Goal: Information Seeking & Learning: Learn about a topic

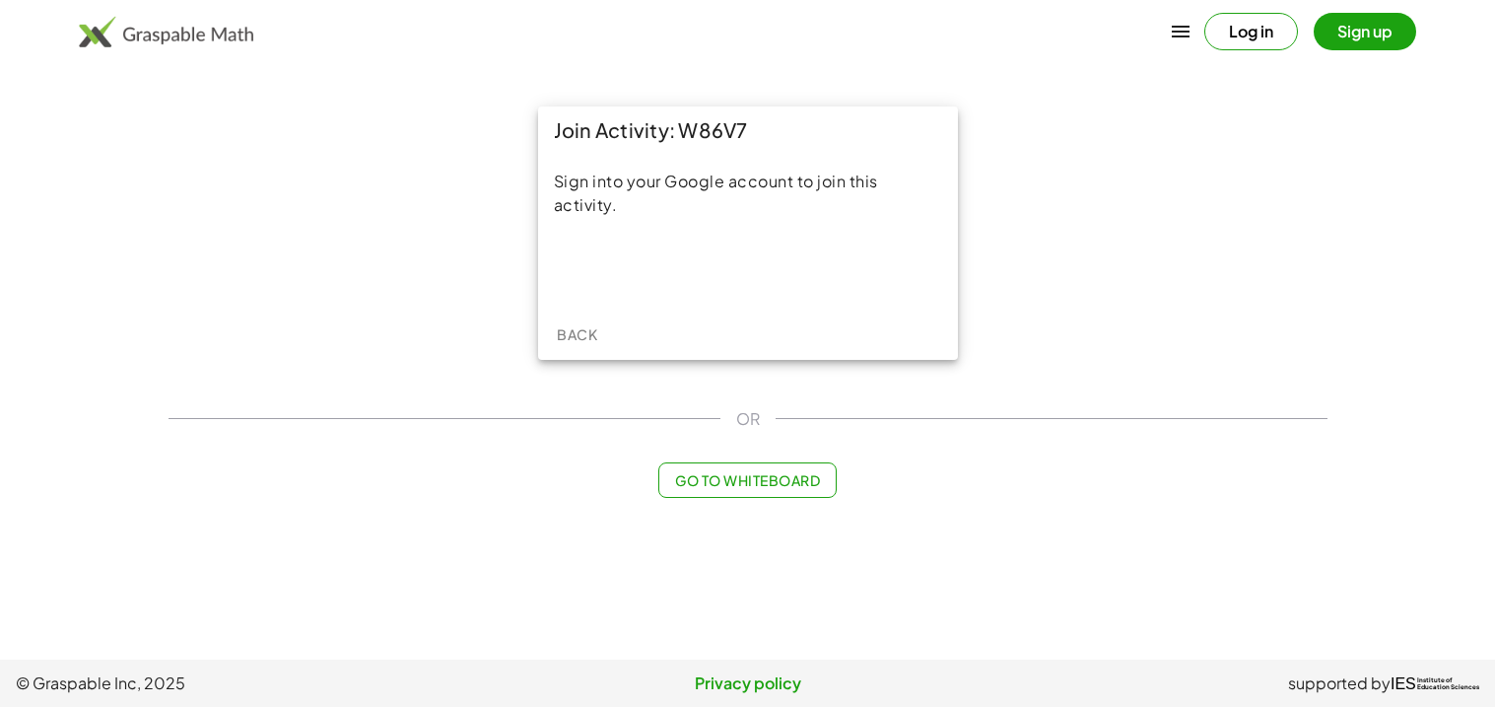
click at [1246, 34] on button "Log in" at bounding box center [1251, 31] width 94 height 37
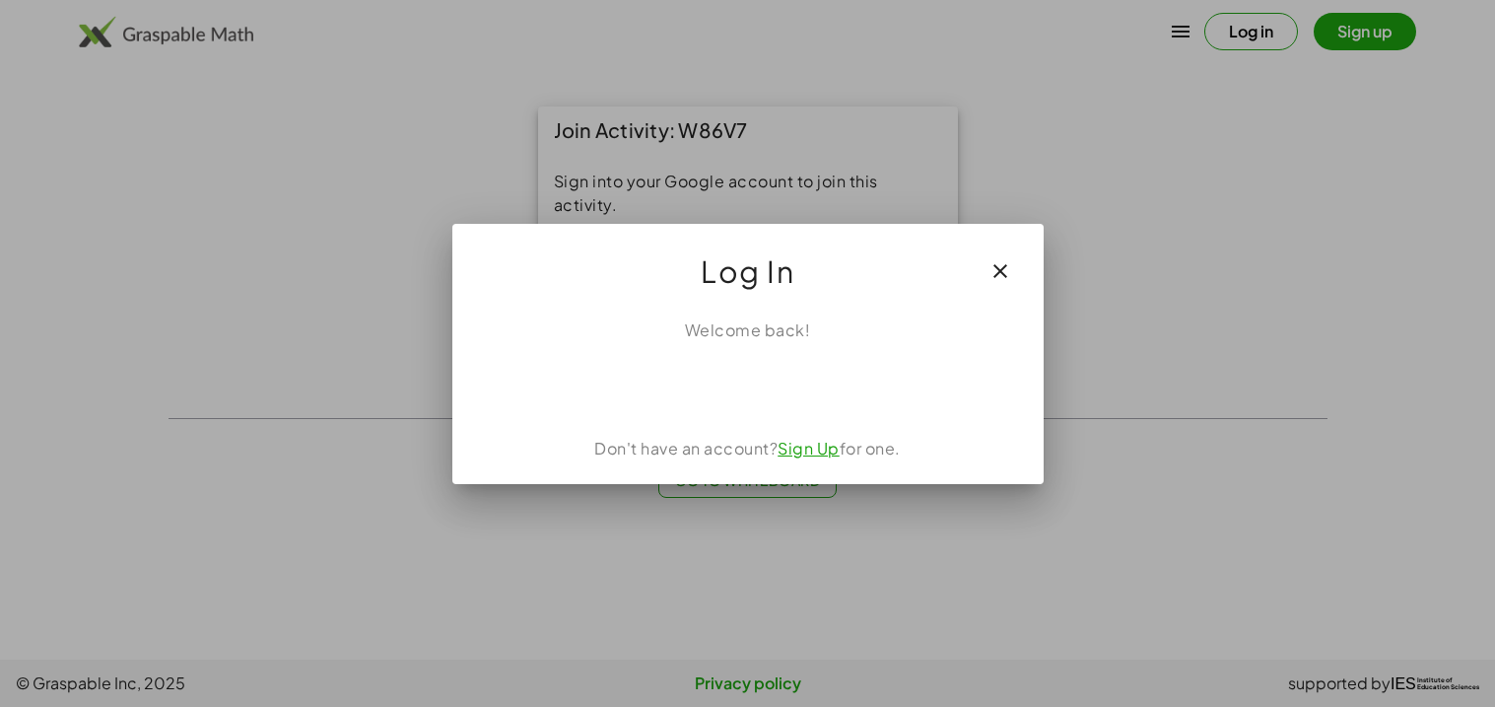
click at [974, 9] on div at bounding box center [747, 353] width 1495 height 707
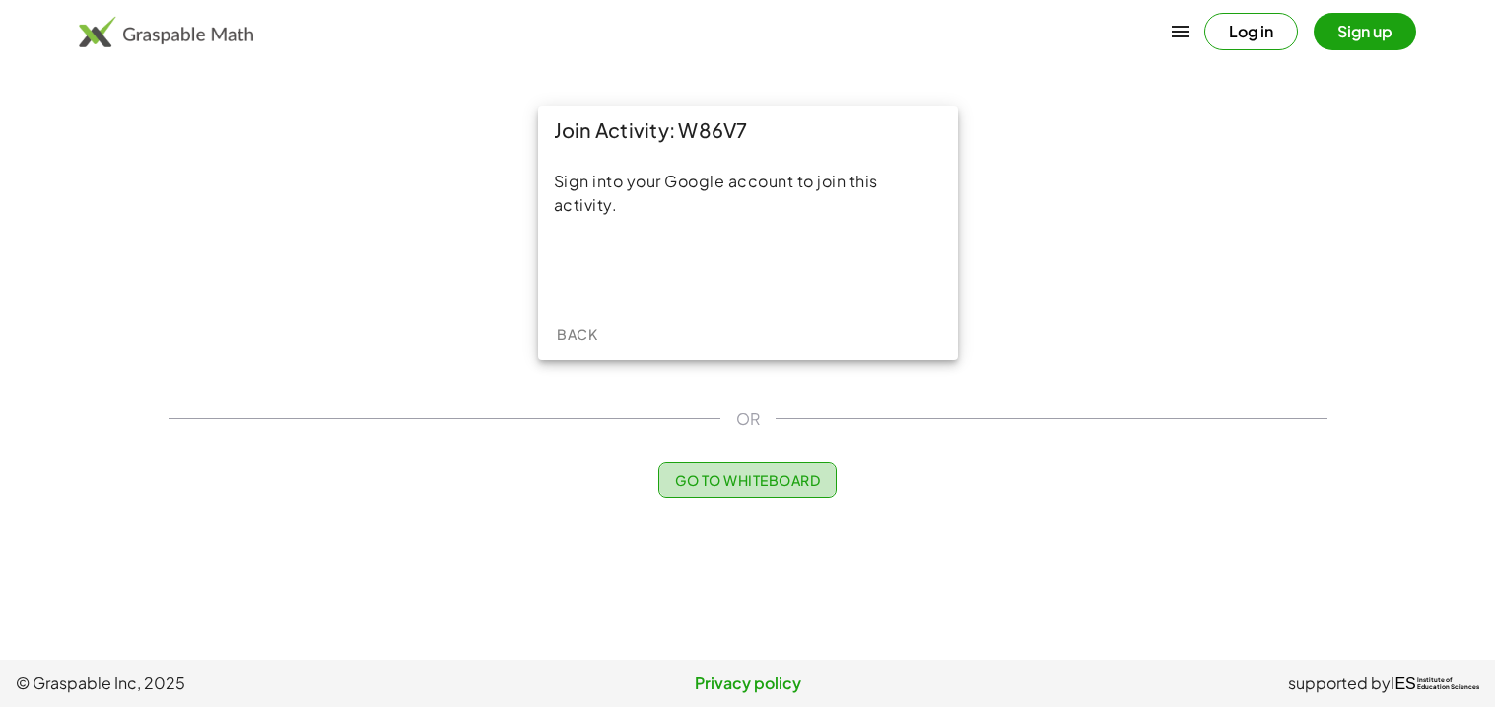
click at [714, 488] on span "Go to Whiteboard" at bounding box center [747, 480] width 145 height 18
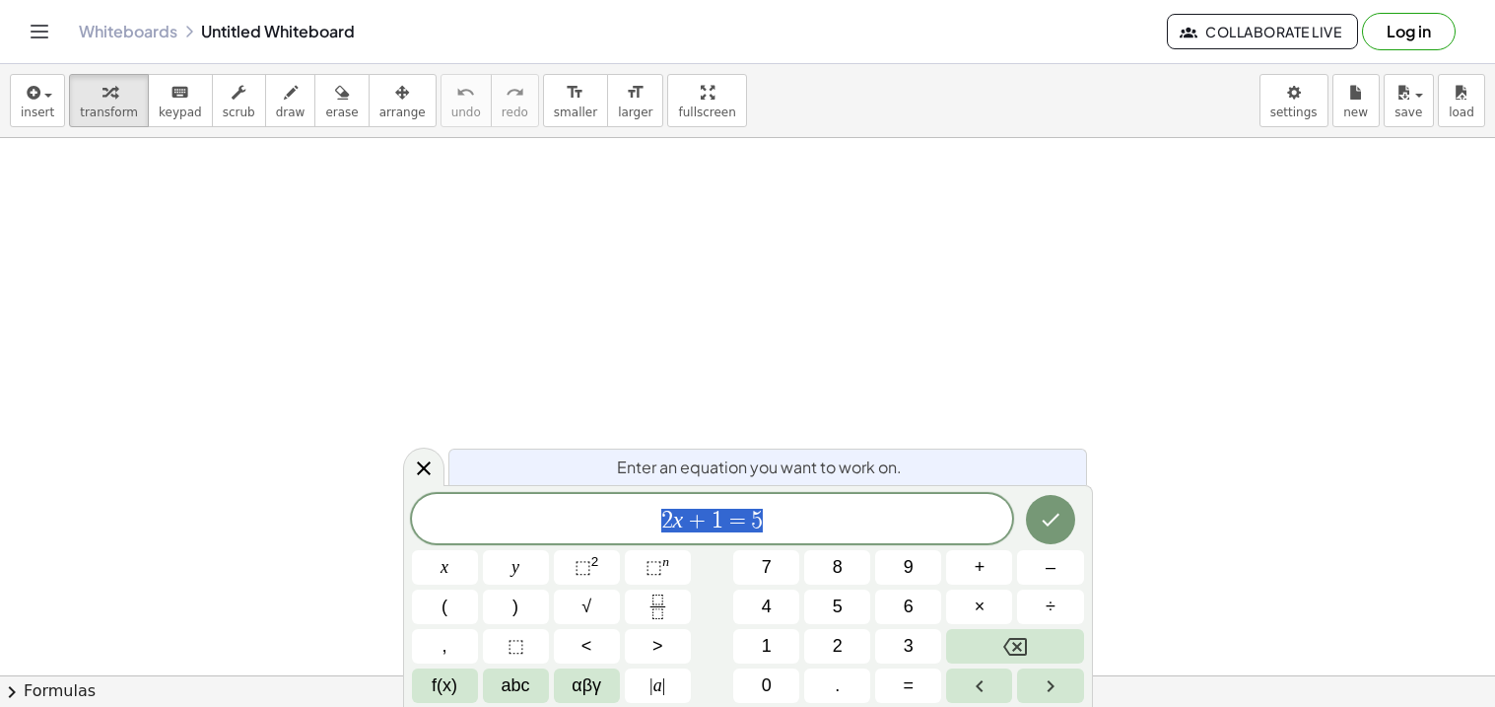
click at [829, 526] on span "2 x + 1 = 5" at bounding box center [712, 520] width 601 height 28
click at [649, 597] on icon "Fraction" at bounding box center [657, 606] width 25 height 25
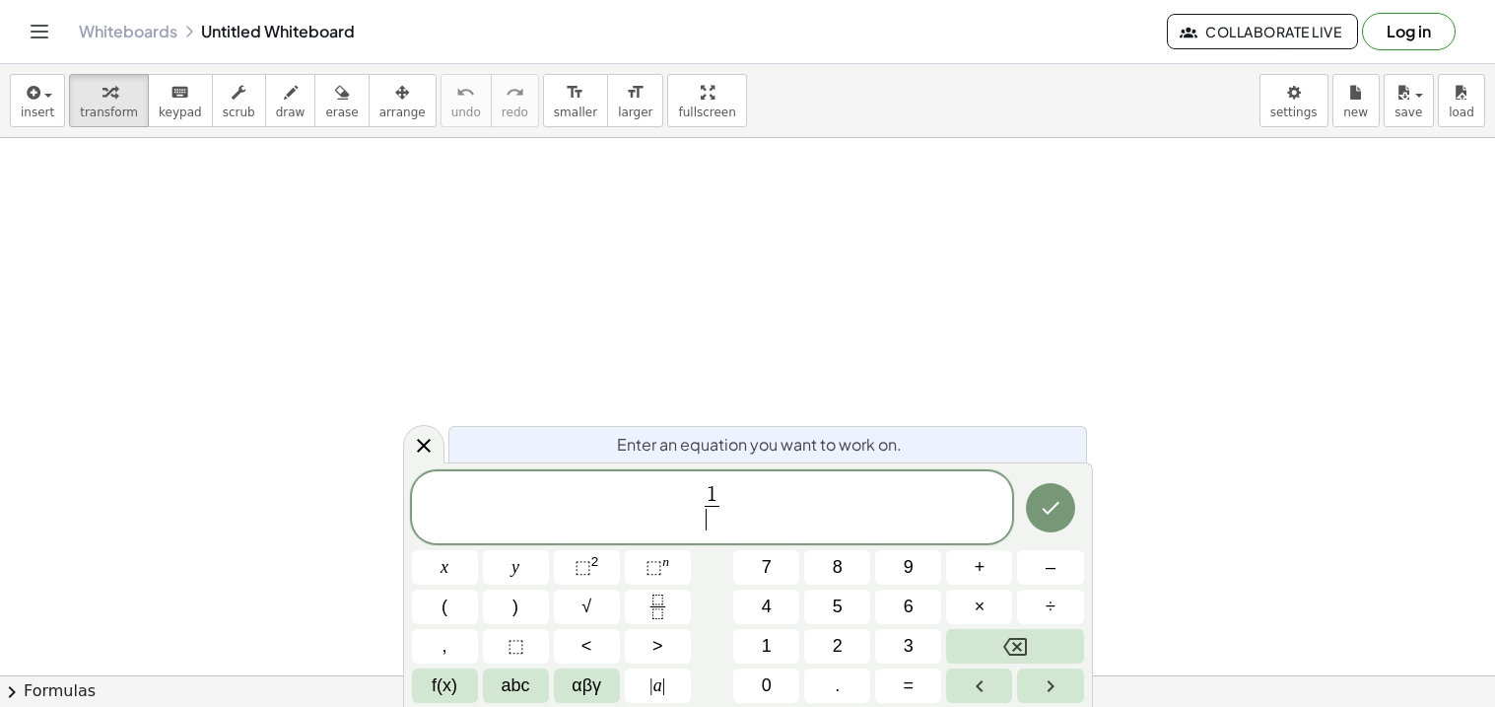
click at [718, 522] on span "​" at bounding box center [712, 519] width 15 height 27
click at [795, 505] on span "1 2 ​ ​" at bounding box center [712, 509] width 601 height 52
click at [449, 608] on button "(" at bounding box center [445, 606] width 66 height 34
click at [524, 613] on button ")" at bounding box center [516, 606] width 66 height 34
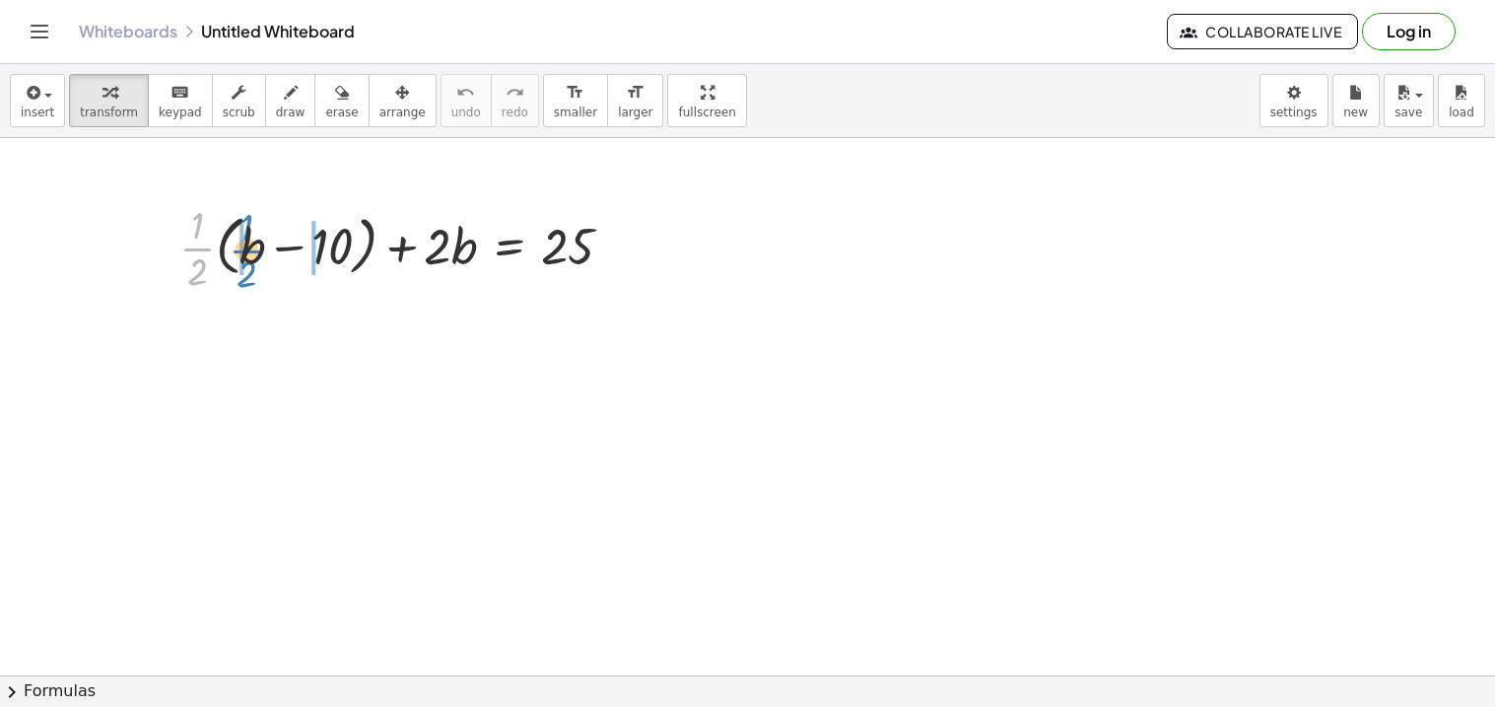
drag, startPoint x: 192, startPoint y: 249, endPoint x: 241, endPoint y: 251, distance: 49.3
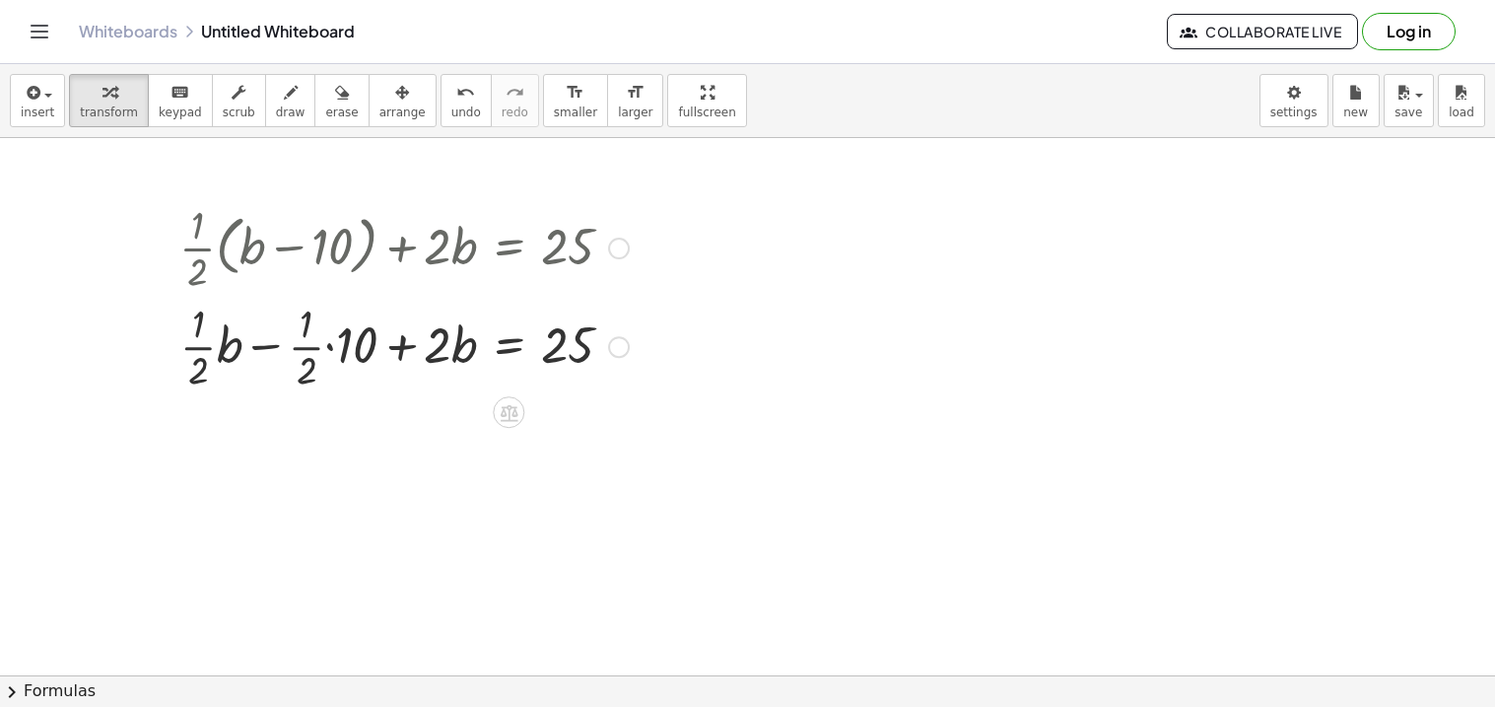
click at [326, 350] on div at bounding box center [403, 345] width 469 height 99
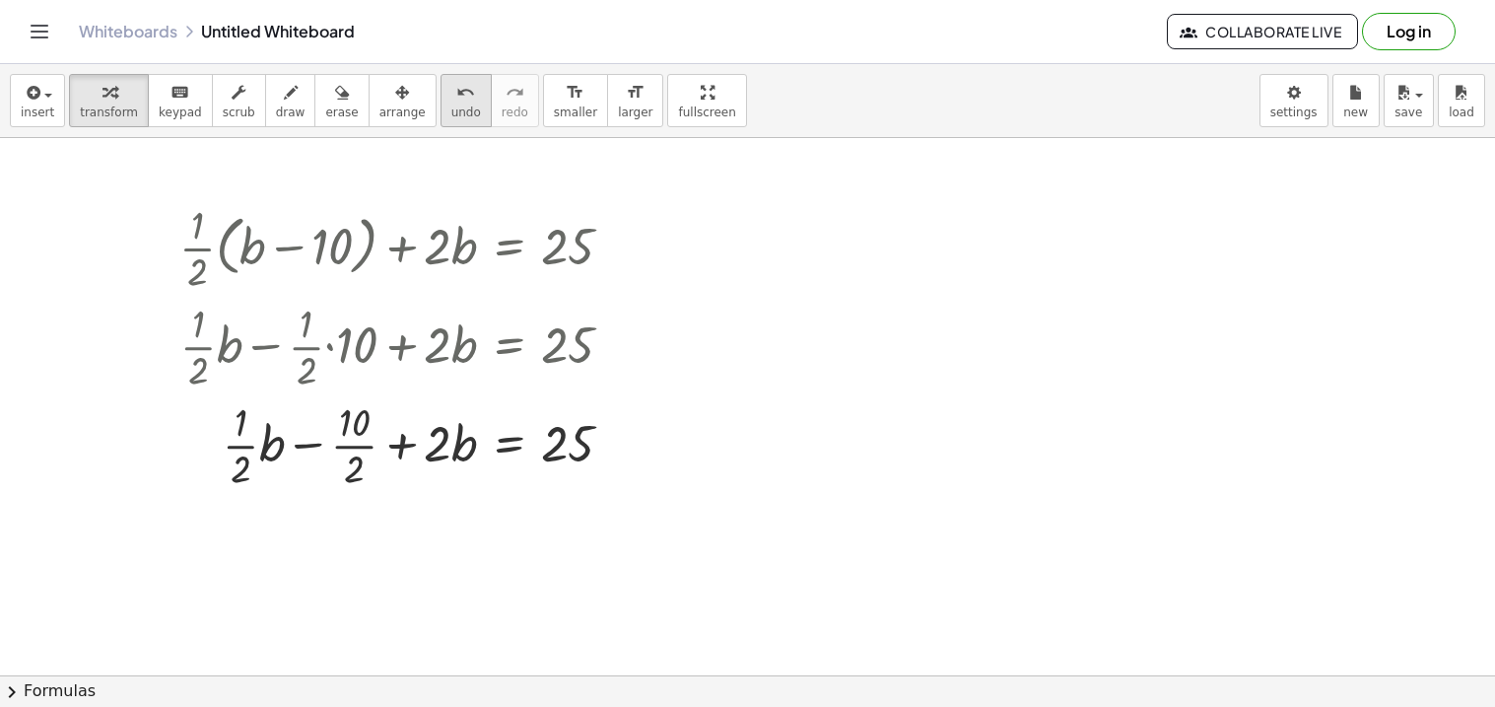
click at [456, 89] on icon "undo" at bounding box center [465, 93] width 19 height 24
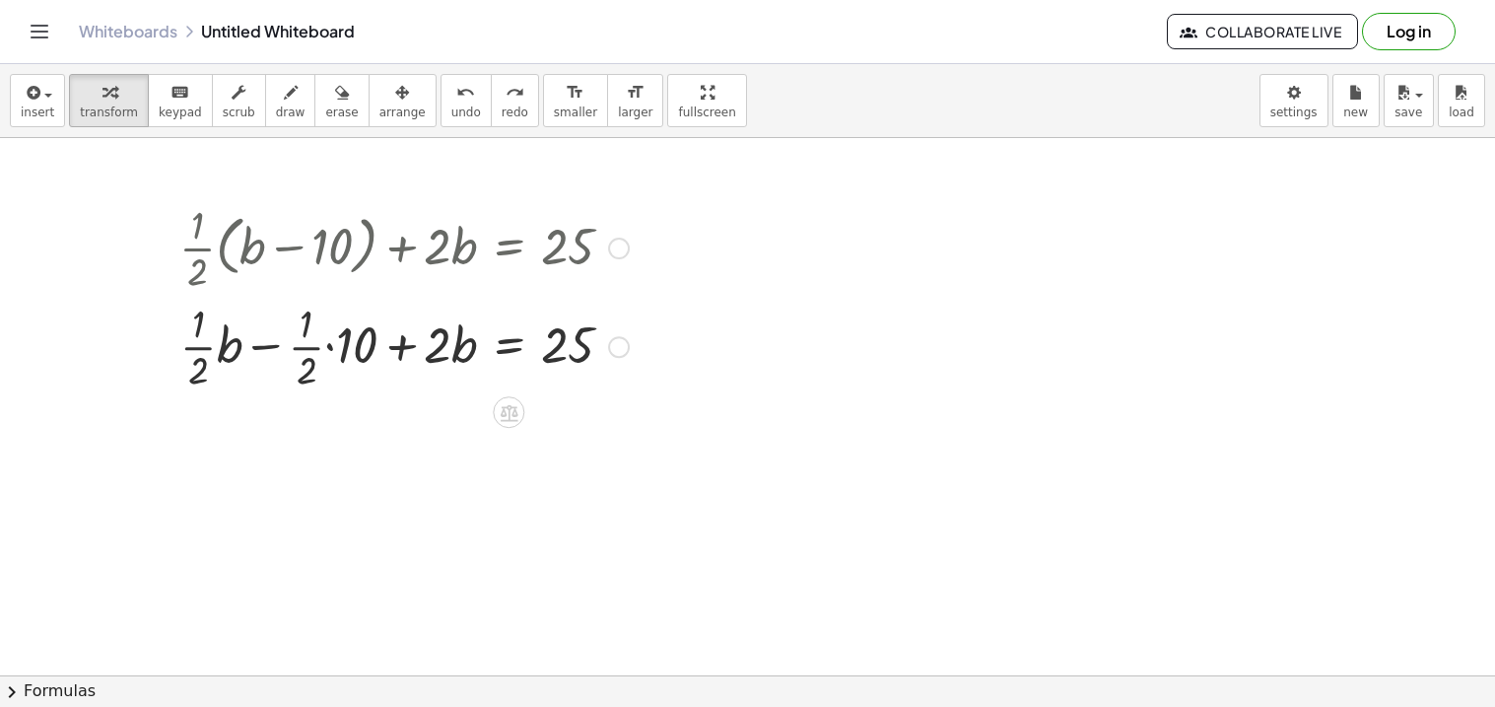
click at [309, 350] on div at bounding box center [394, 345] width 490 height 99
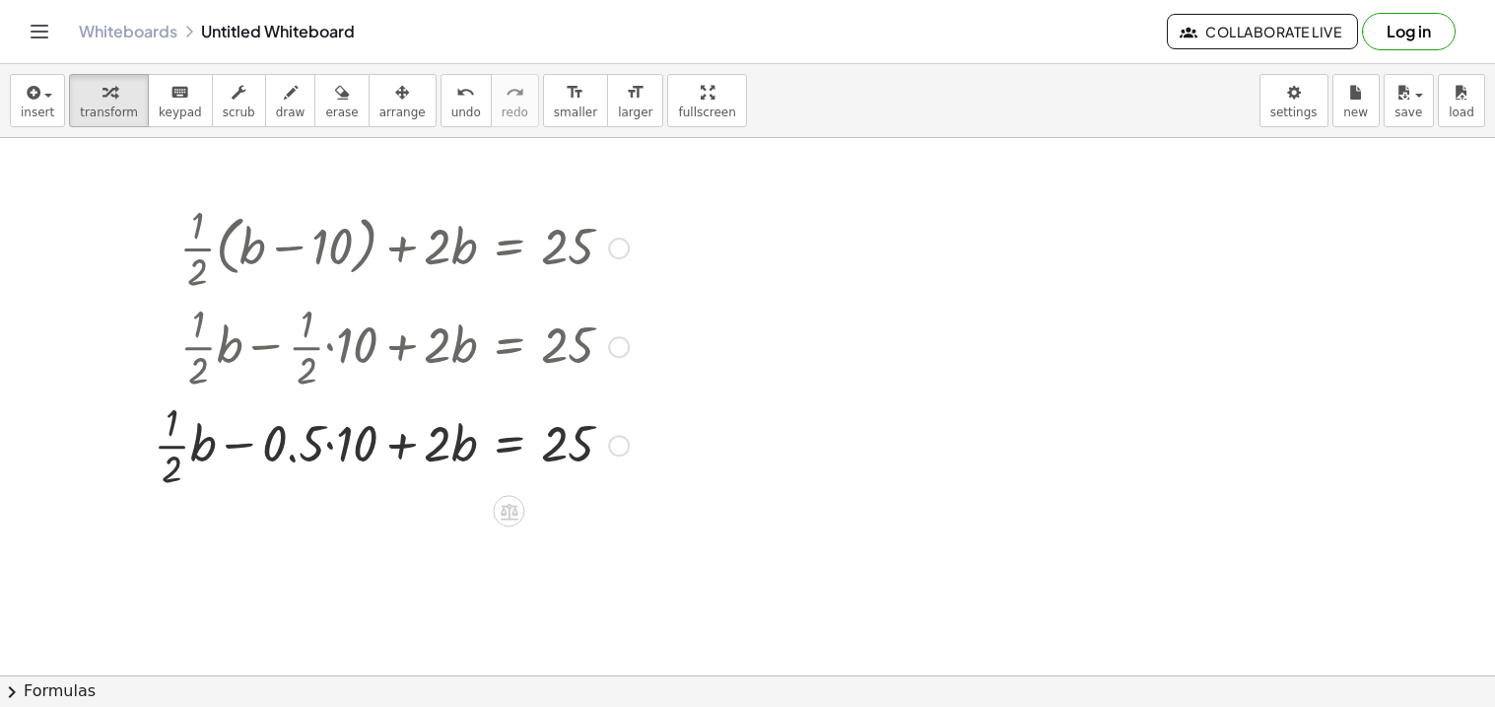
click at [160, 448] on div at bounding box center [391, 443] width 495 height 99
click at [178, 445] on div at bounding box center [377, 443] width 521 height 67
drag, startPoint x: 184, startPoint y: 463, endPoint x: 170, endPoint y: 468, distance: 14.6
click at [170, 468] on div at bounding box center [377, 443] width 521 height 67
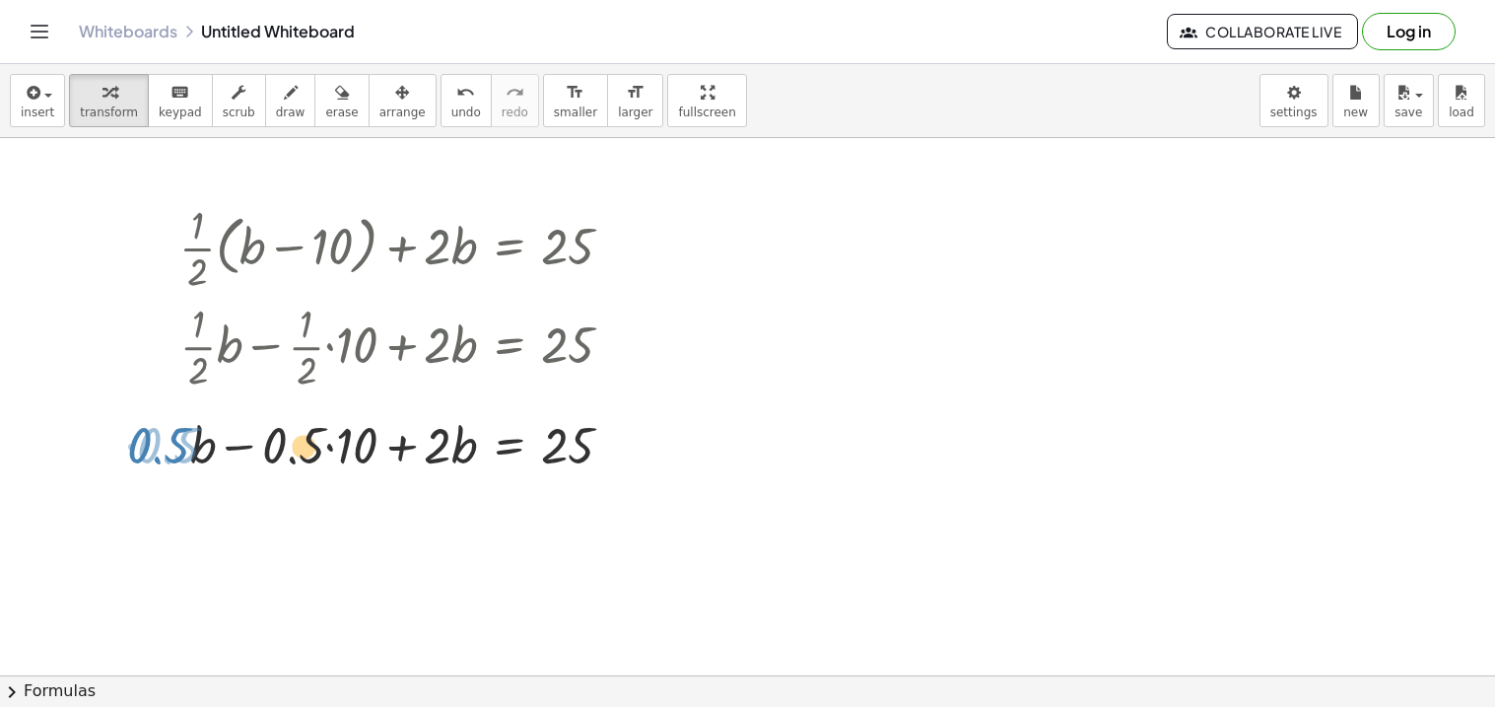
click at [301, 447] on div at bounding box center [377, 443] width 521 height 67
click at [456, 87] on icon "undo" at bounding box center [465, 93] width 19 height 24
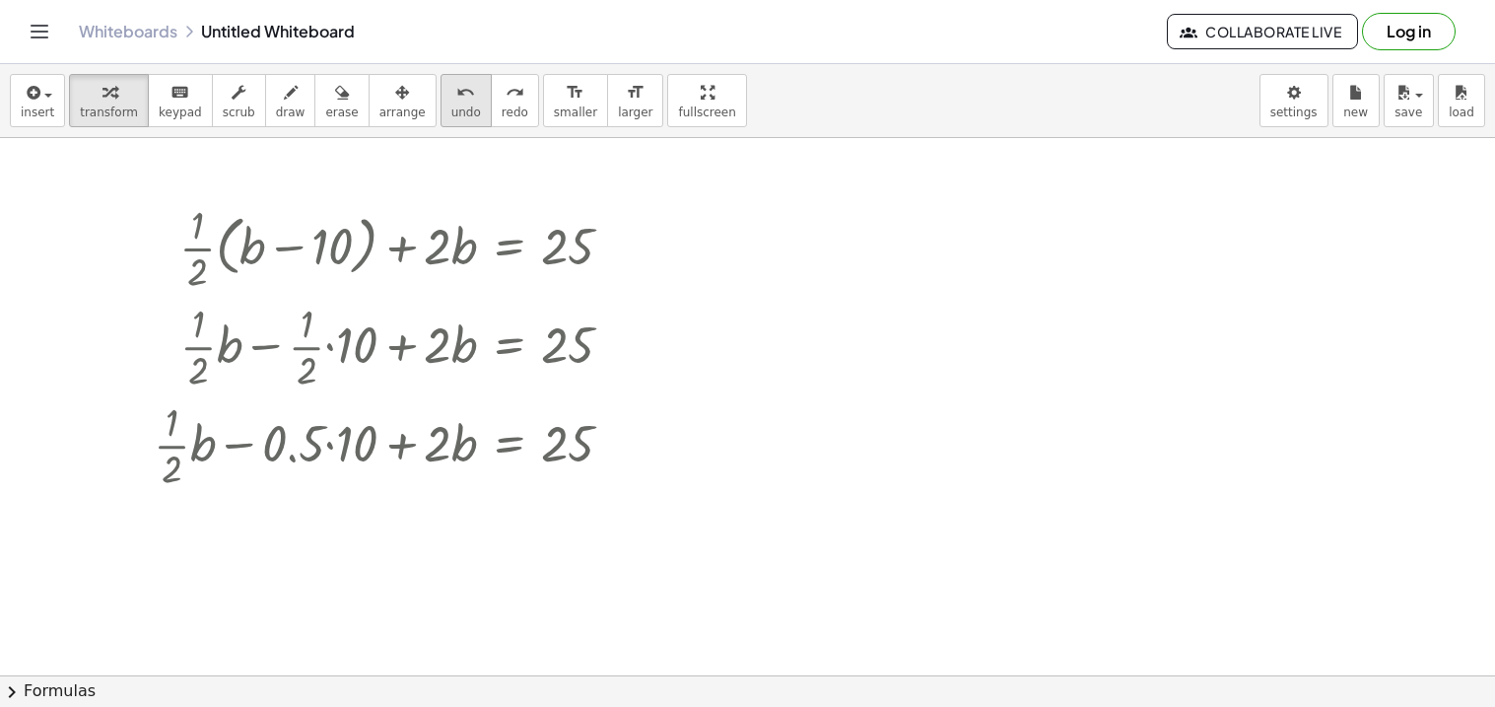
click at [456, 87] on icon "undo" at bounding box center [465, 93] width 19 height 24
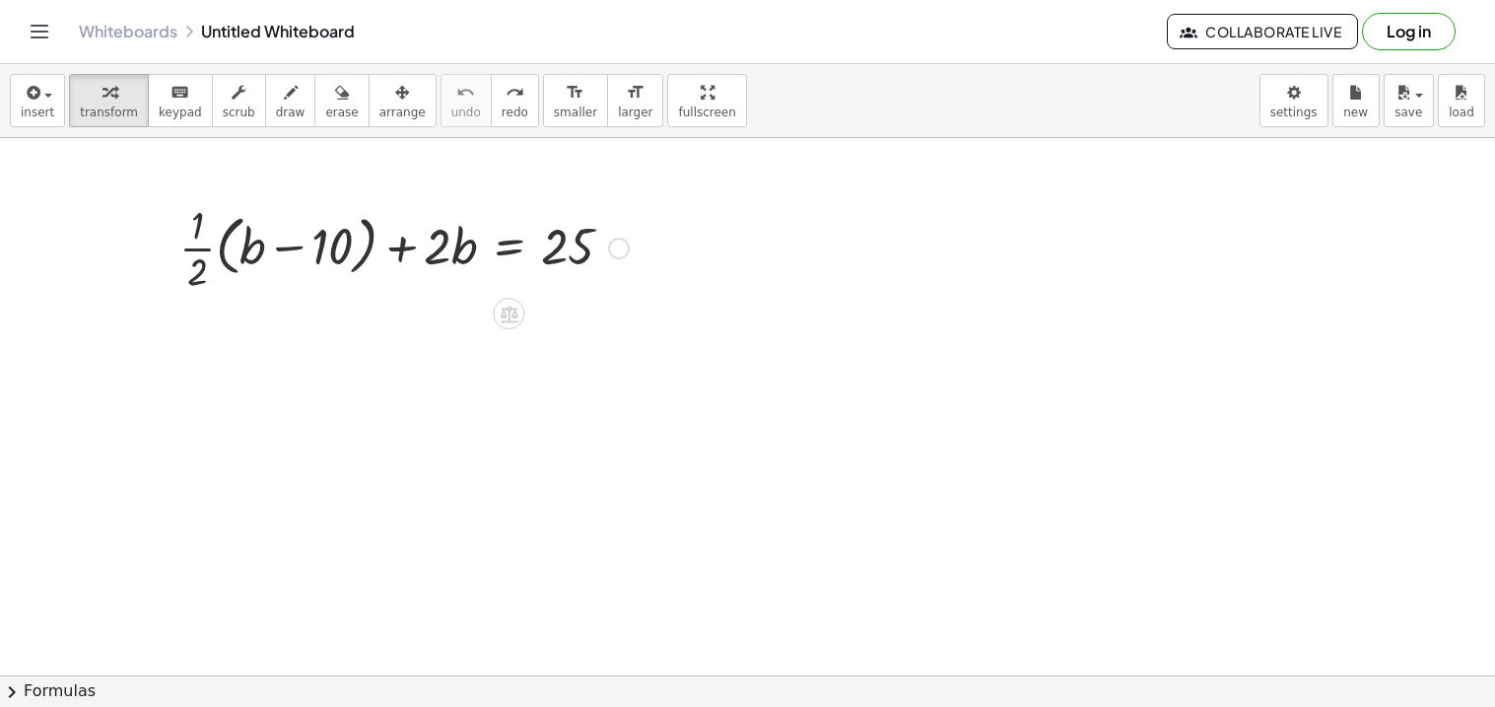
click at [185, 263] on div at bounding box center [403, 246] width 469 height 99
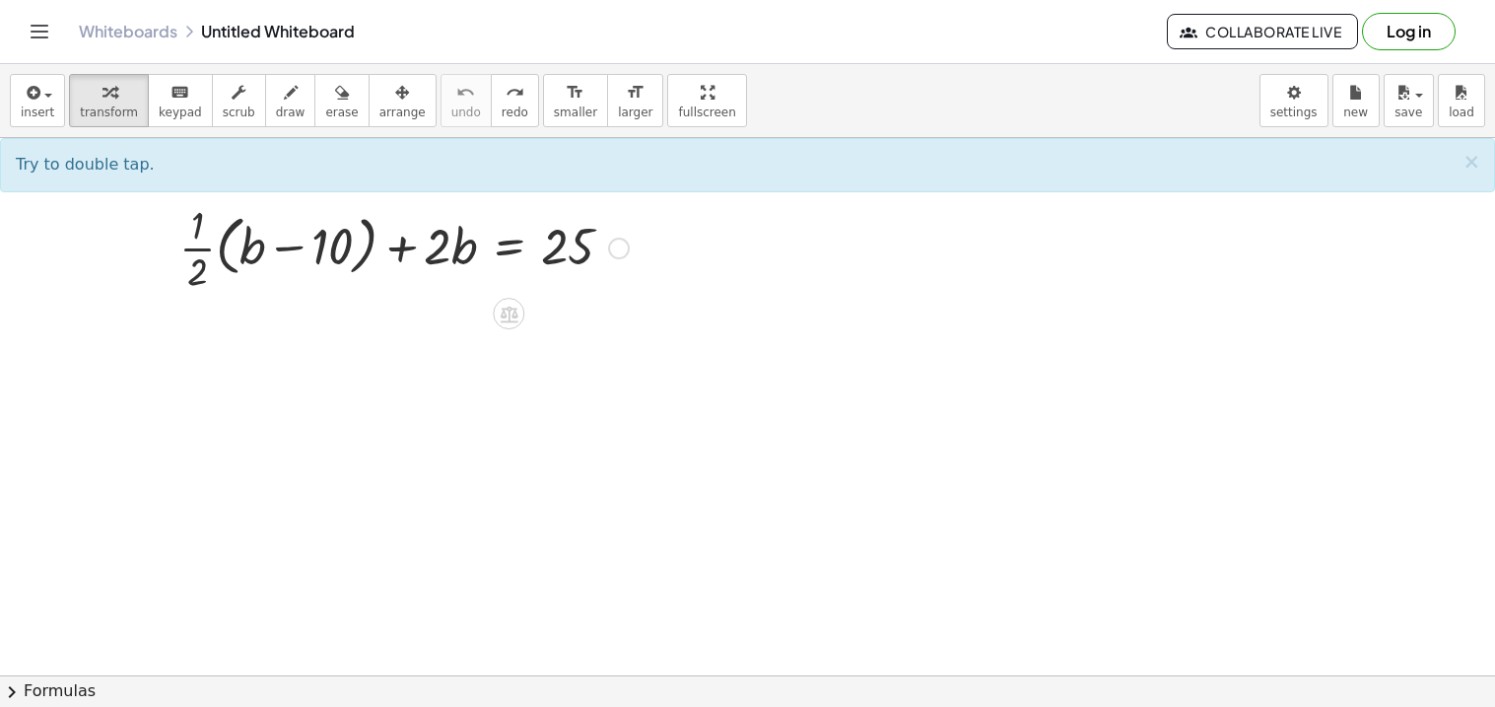
click at [192, 253] on div at bounding box center [403, 246] width 469 height 99
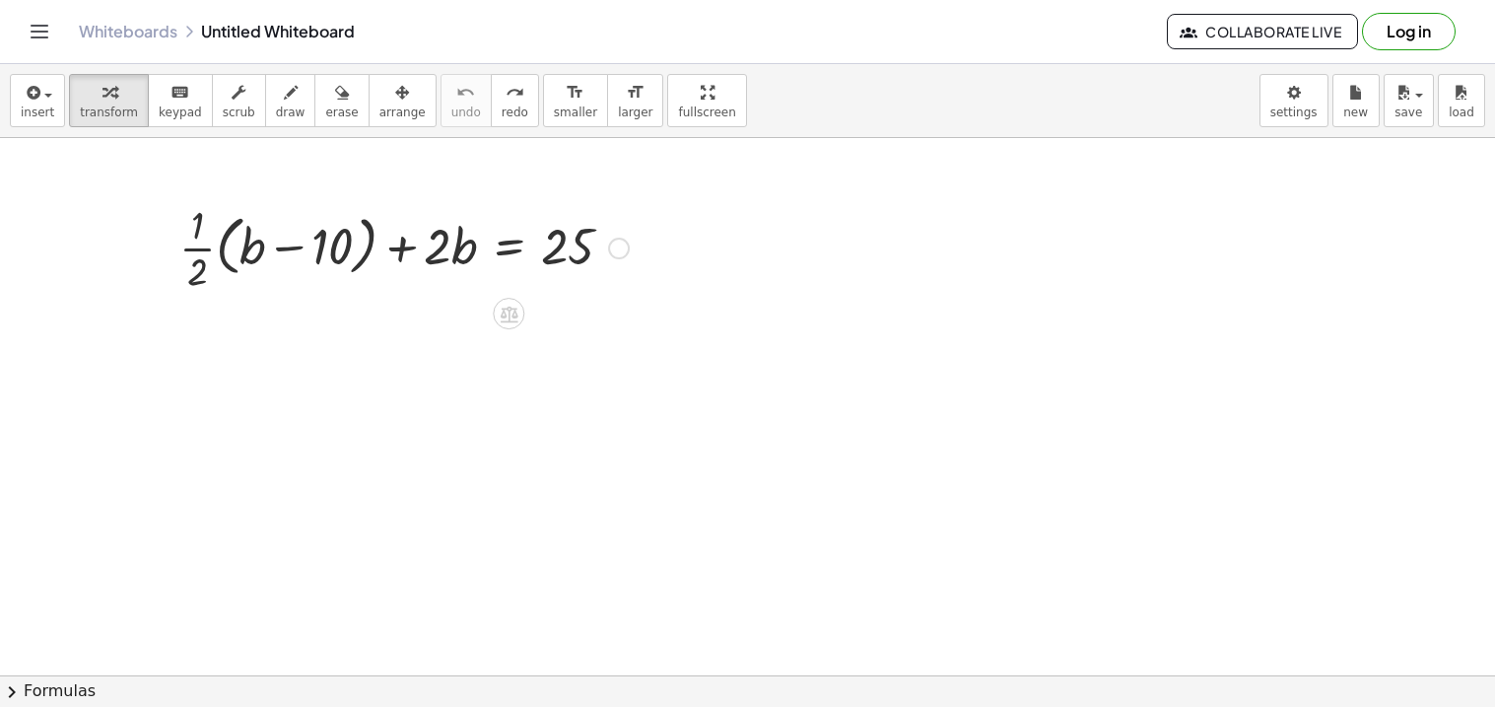
click at [192, 253] on div at bounding box center [403, 246] width 469 height 99
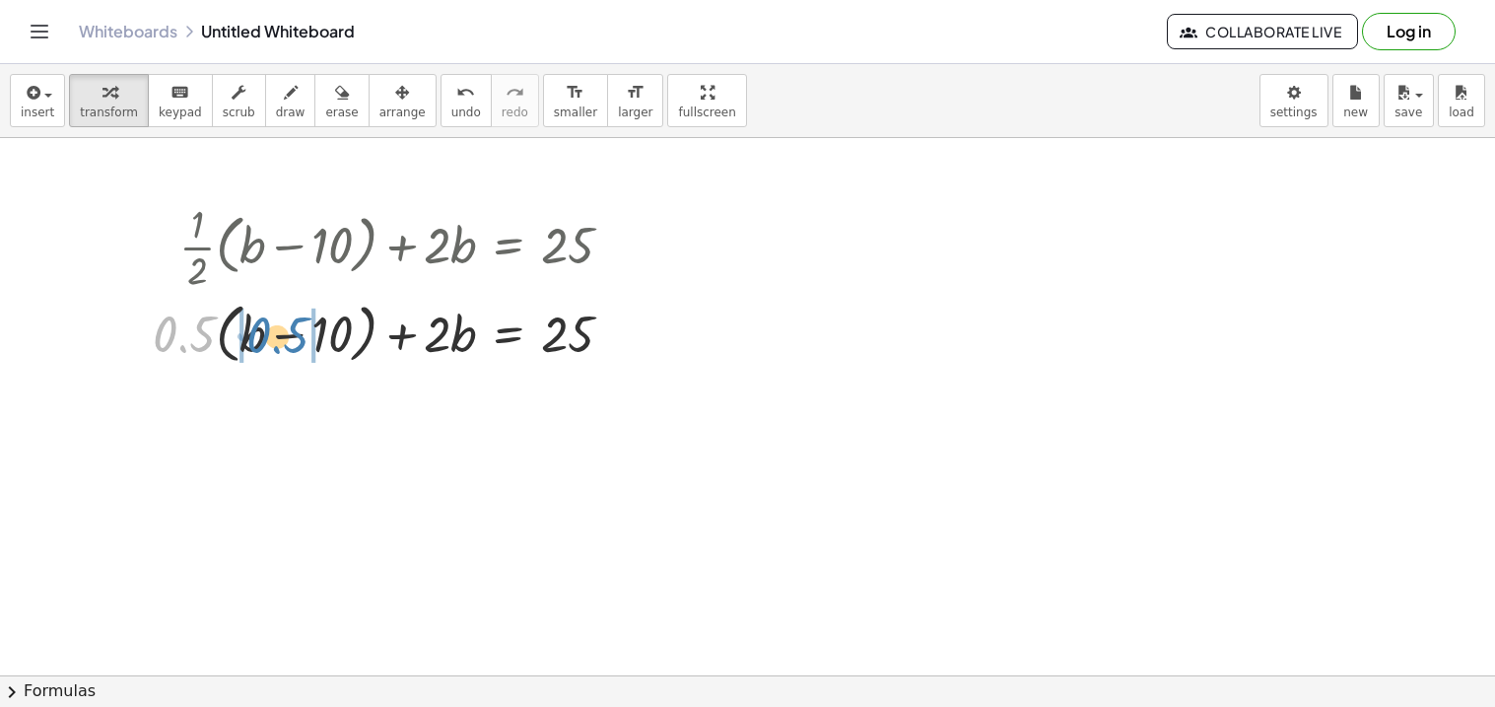
drag, startPoint x: 182, startPoint y: 328, endPoint x: 276, endPoint y: 329, distance: 93.6
click at [276, 329] on div at bounding box center [391, 332] width 496 height 75
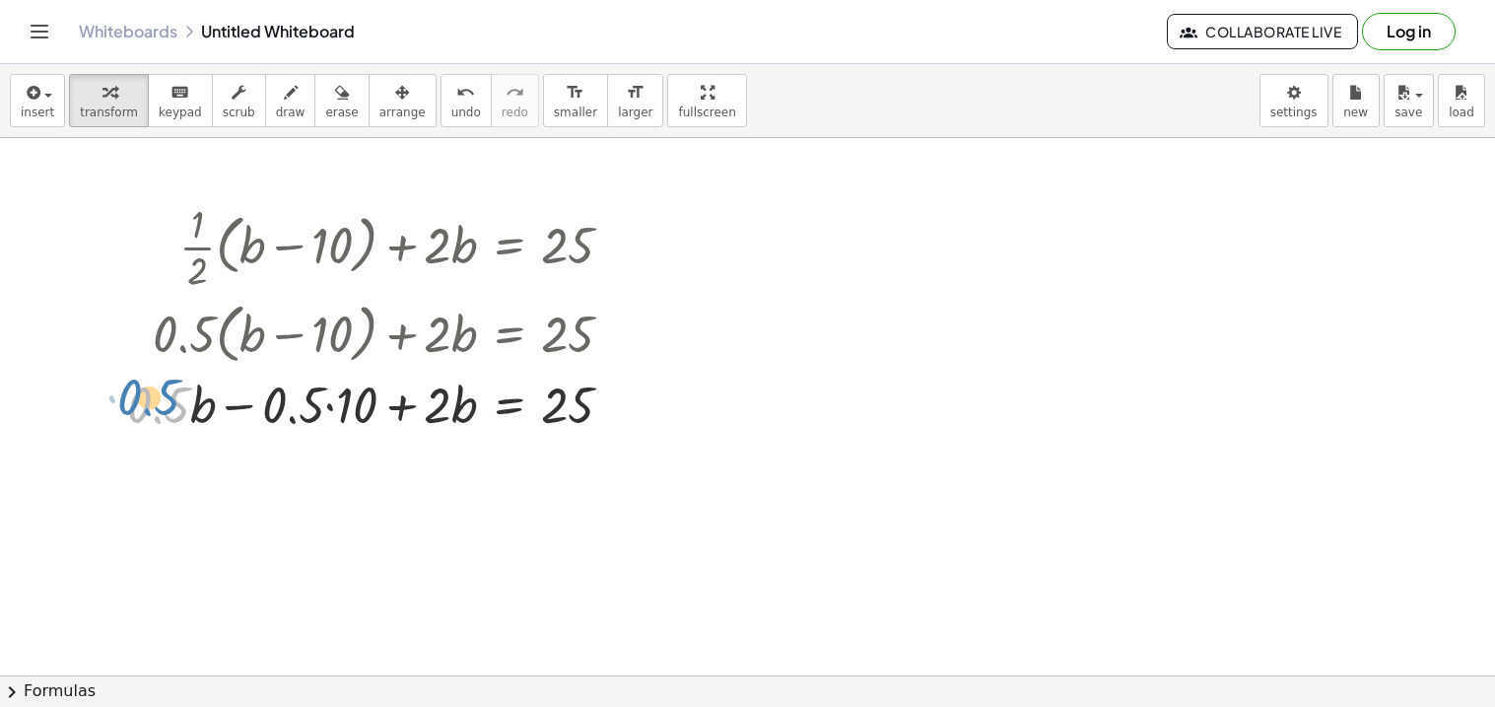
drag, startPoint x: 174, startPoint y: 411, endPoint x: 162, endPoint y: 403, distance: 15.0
click at [162, 403] on div at bounding box center [377, 403] width 521 height 67
click at [321, 406] on div at bounding box center [377, 403] width 521 height 67
click at [293, 406] on div at bounding box center [377, 403] width 521 height 67
drag, startPoint x: 354, startPoint y: 397, endPoint x: 274, endPoint y: 399, distance: 79.8
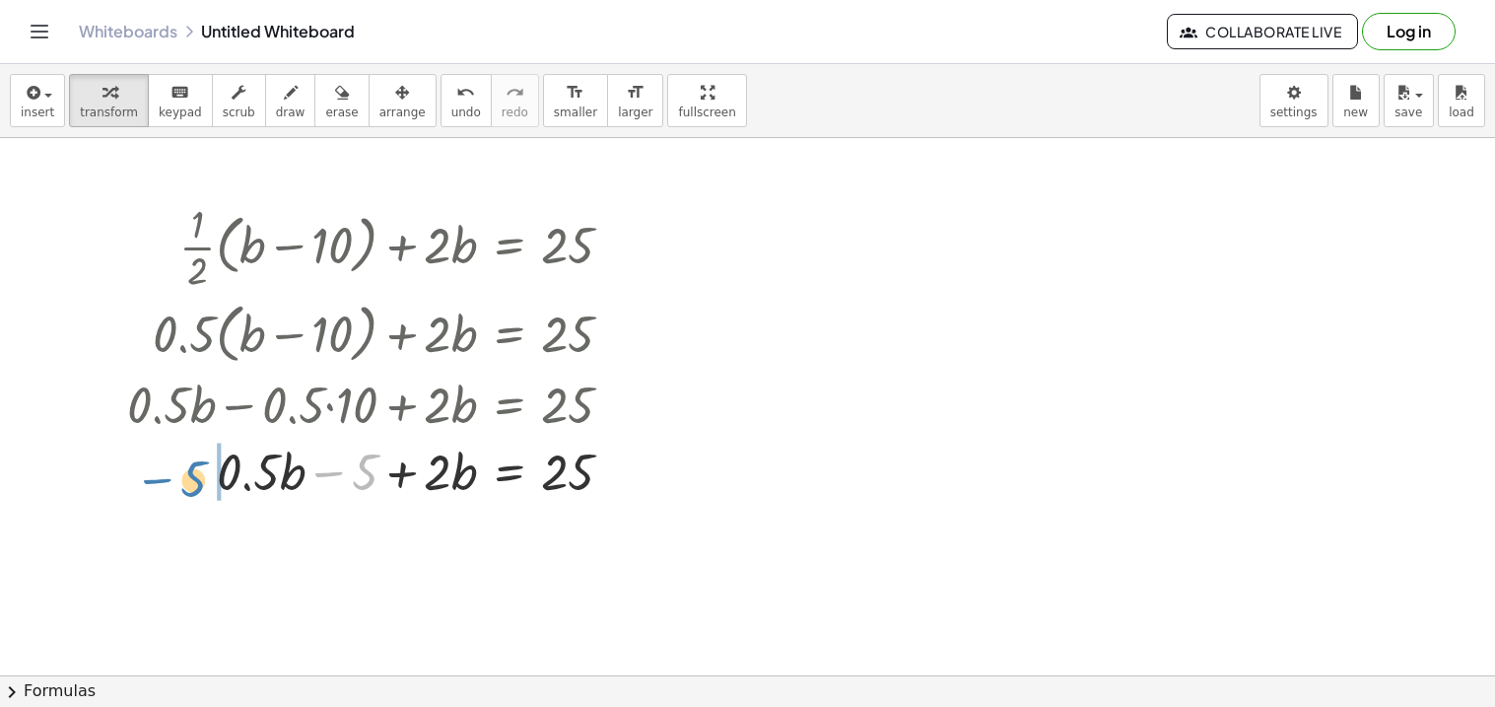
drag, startPoint x: 368, startPoint y: 478, endPoint x: 199, endPoint y: 482, distance: 168.5
click at [199, 482] on div at bounding box center [377, 470] width 521 height 67
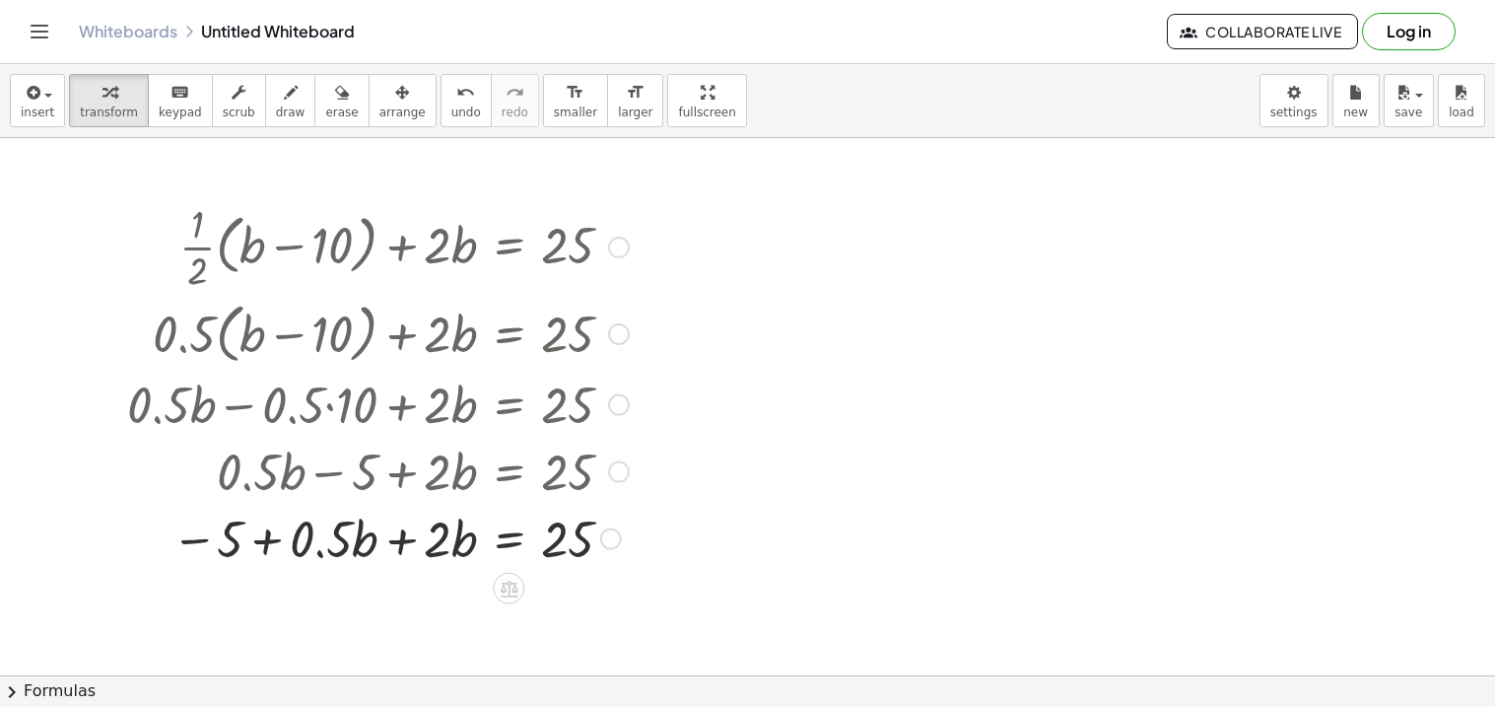
click at [394, 539] on div at bounding box center [377, 537] width 521 height 67
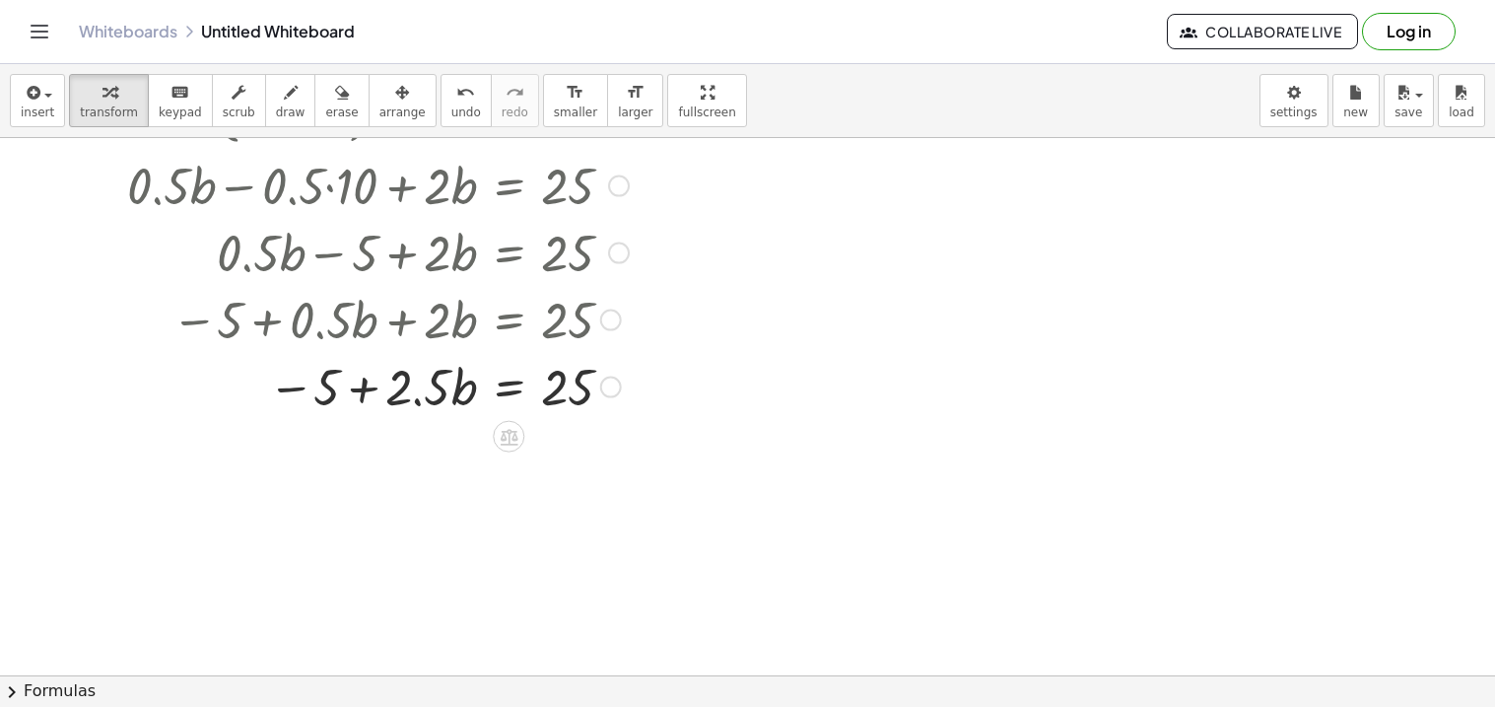
scroll to position [230, 0]
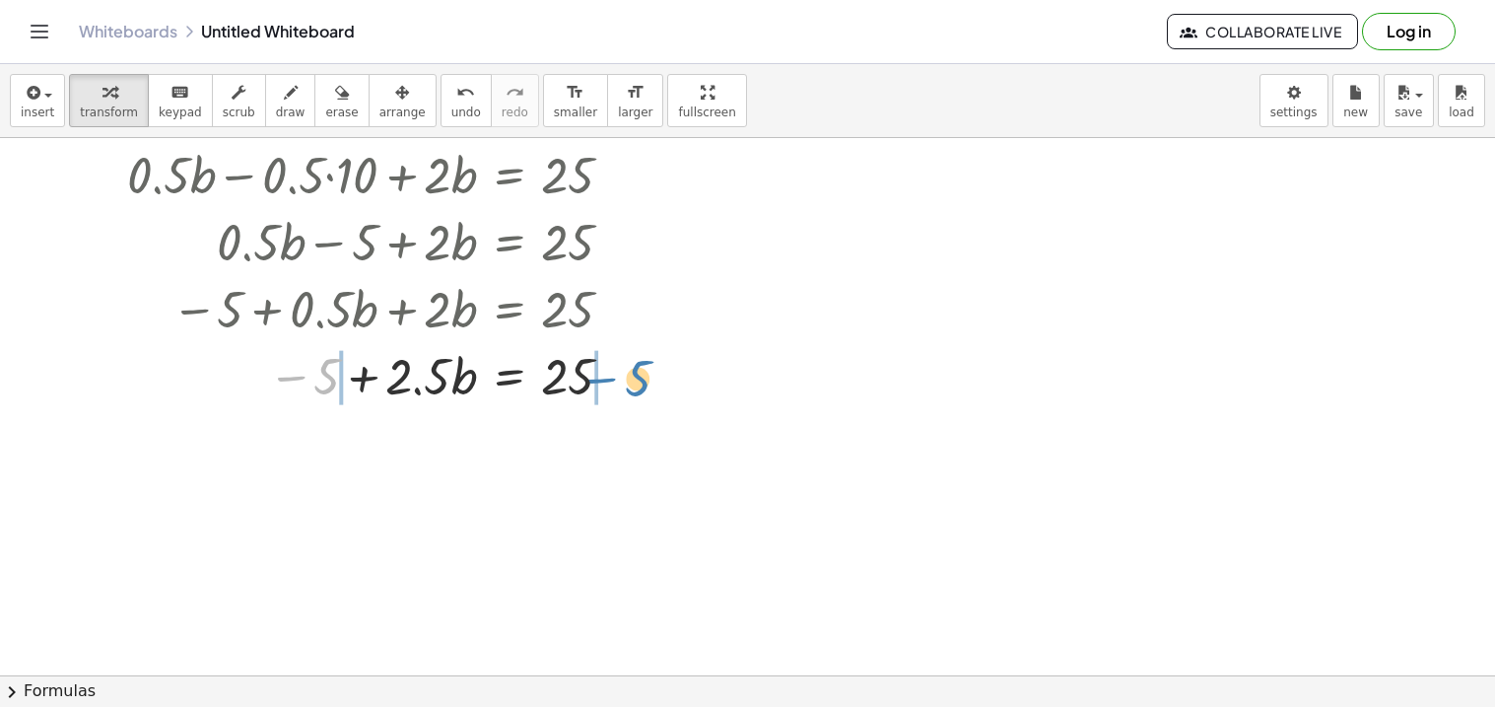
drag, startPoint x: 320, startPoint y: 387, endPoint x: 635, endPoint y: 388, distance: 314.3
click at [635, 388] on div at bounding box center [377, 374] width 521 height 67
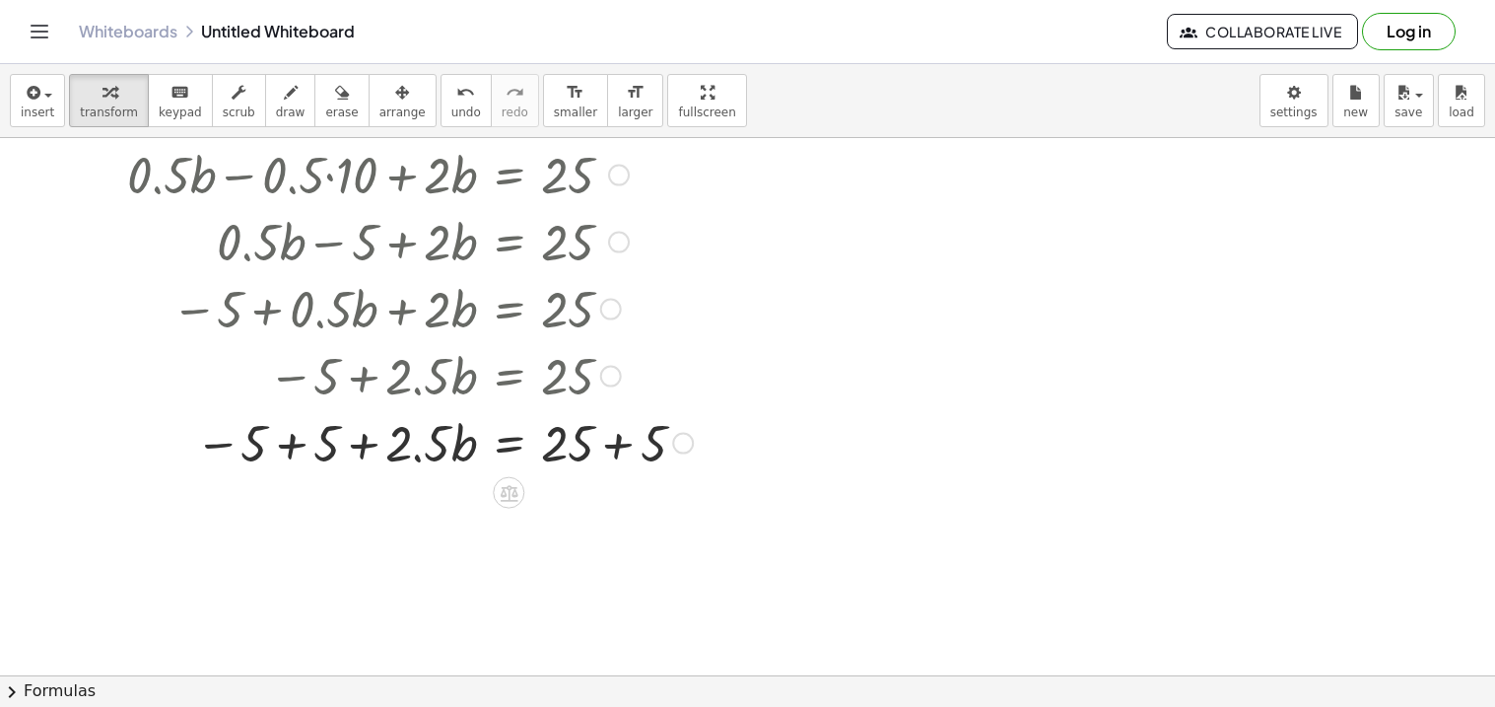
click at [288, 442] on div at bounding box center [409, 441] width 585 height 67
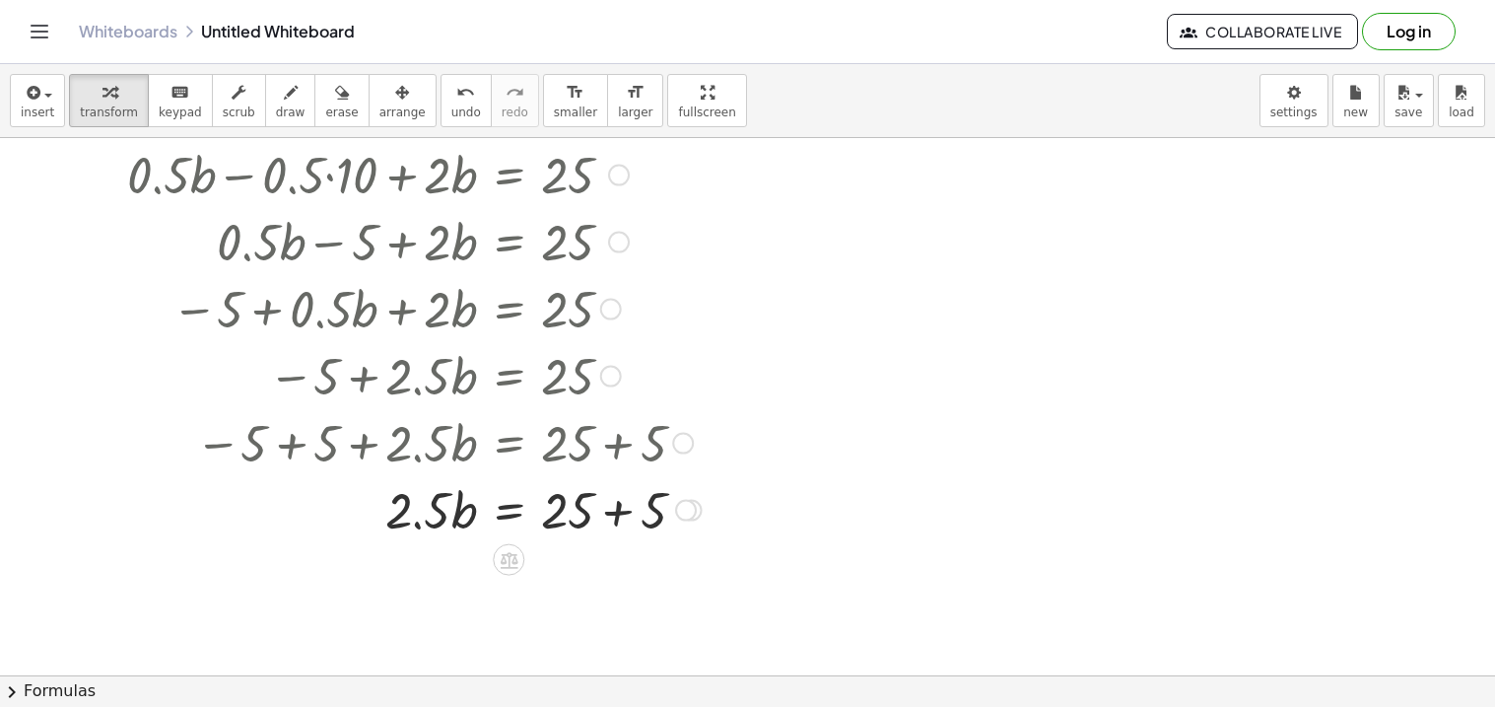
click at [640, 445] on div at bounding box center [414, 441] width 594 height 67
click at [614, 506] on div at bounding box center [414, 508] width 594 height 67
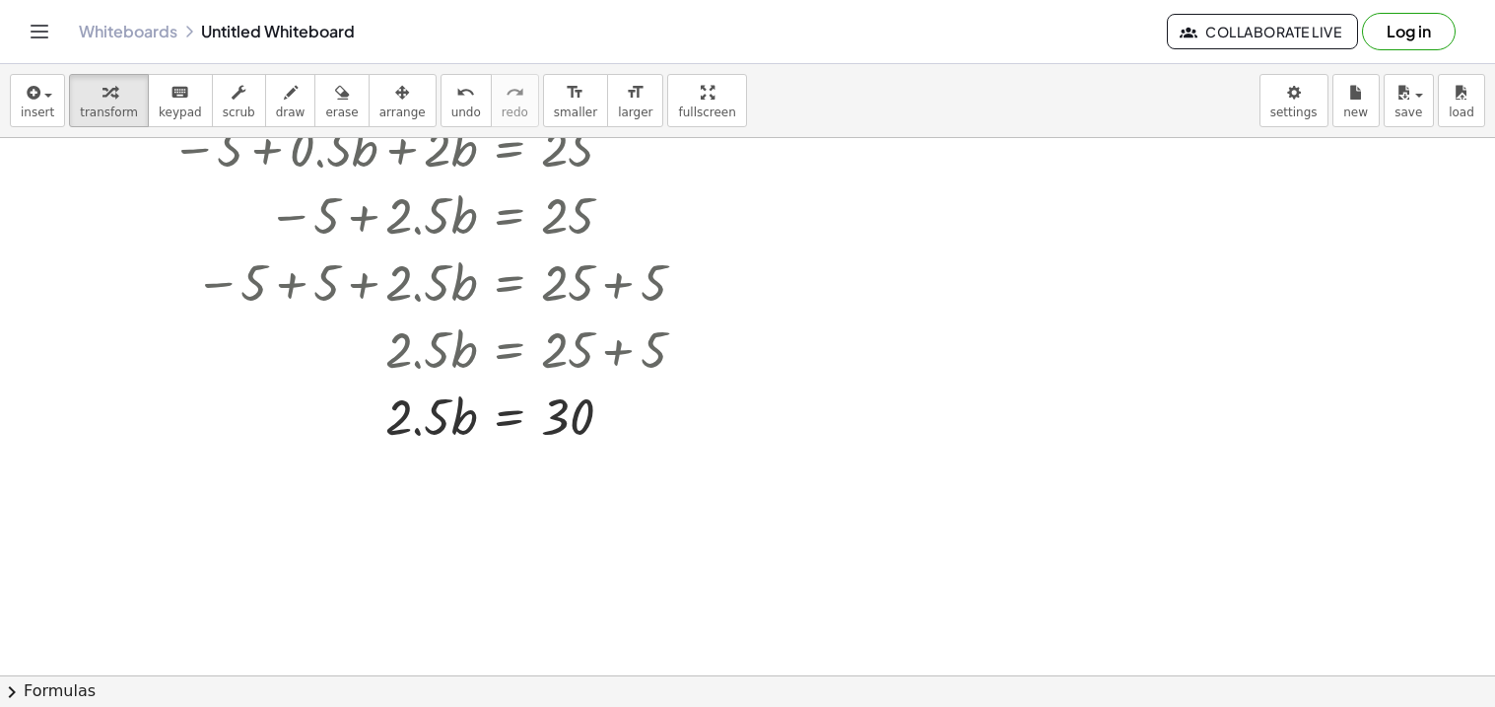
scroll to position [393, 0]
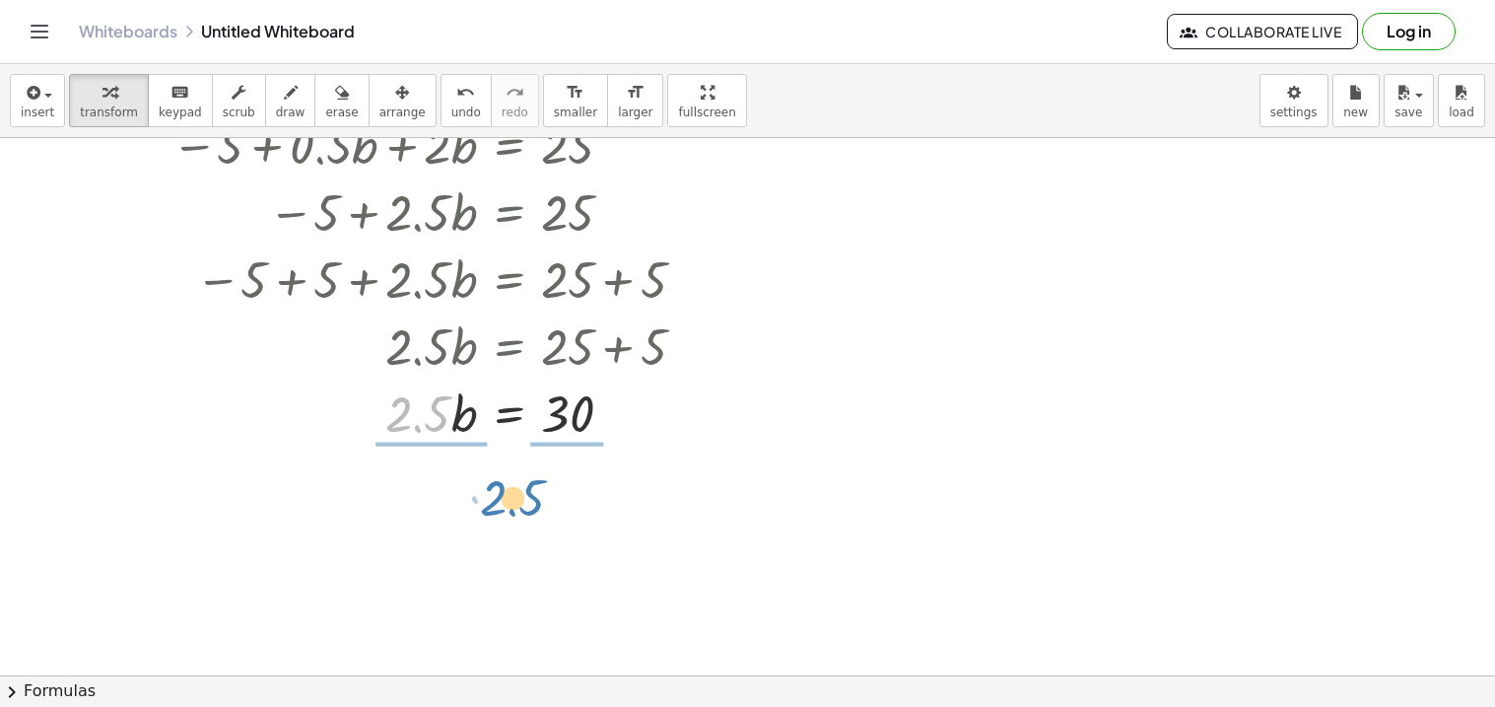
drag, startPoint x: 435, startPoint y: 423, endPoint x: 529, endPoint y: 506, distance: 126.3
click at [529, 506] on div "+ · · 1 · 2 · ( + b − 10 ) + · 2 · b = 25 + · 0.5 · ( + b − 10 ) + · 2 · b = 25…" at bounding box center [747, 346] width 1495 height 1202
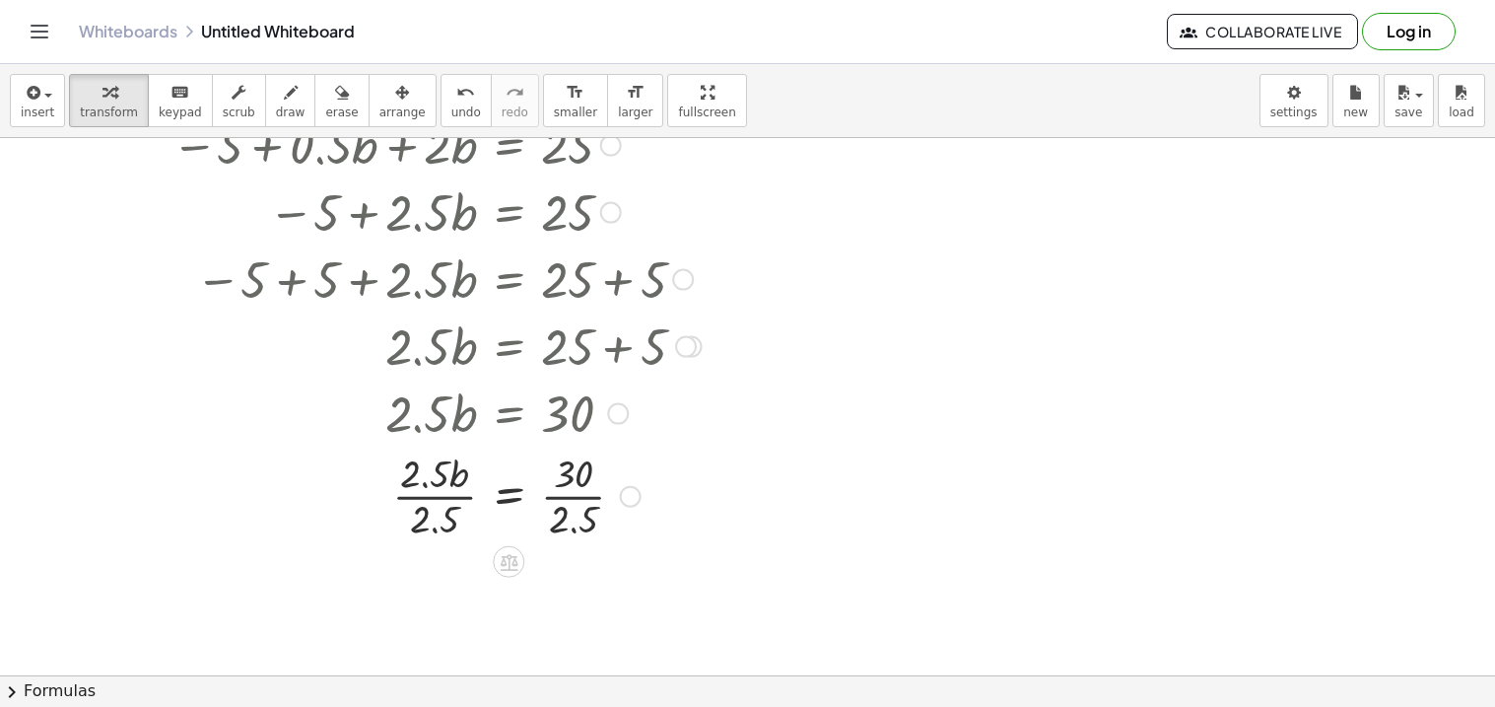
click at [573, 501] on div at bounding box center [414, 494] width 594 height 99
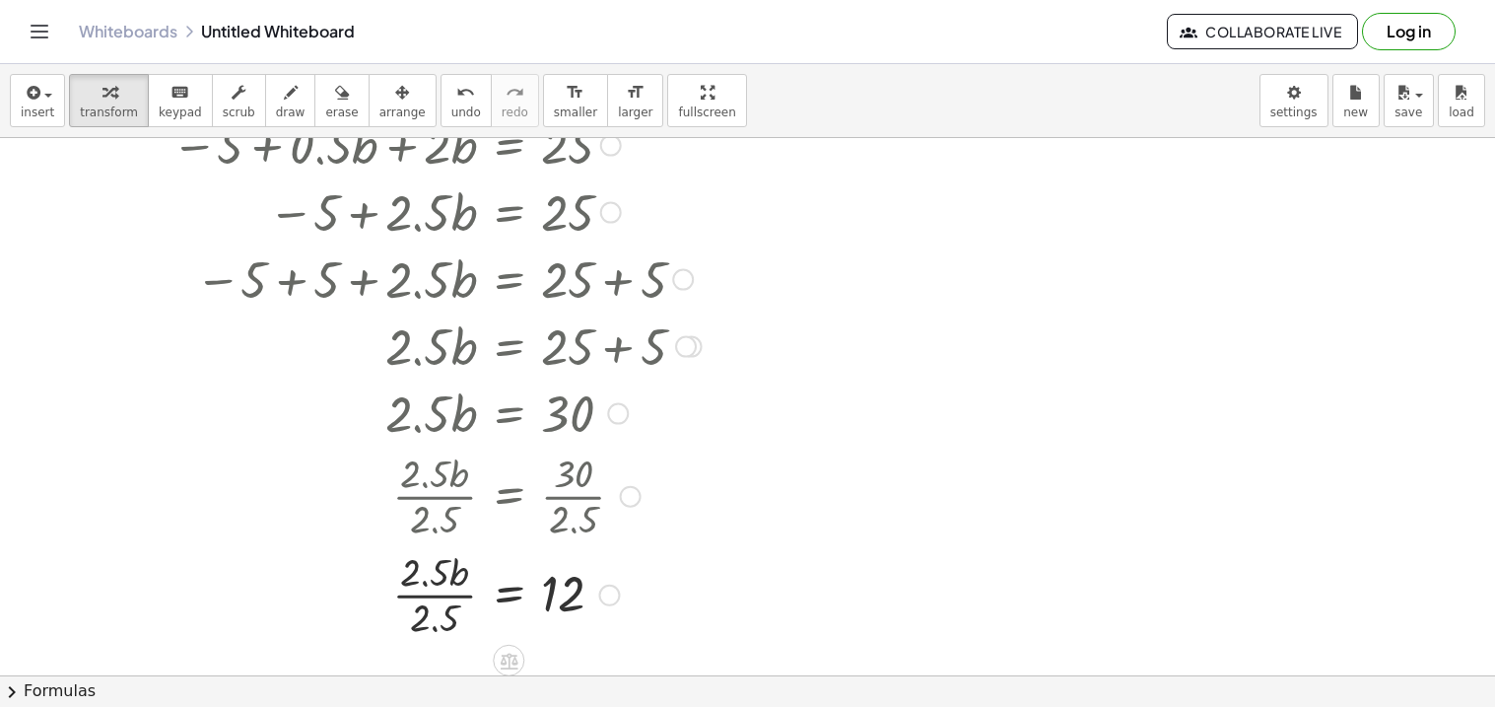
click at [438, 585] on div at bounding box center [414, 593] width 594 height 99
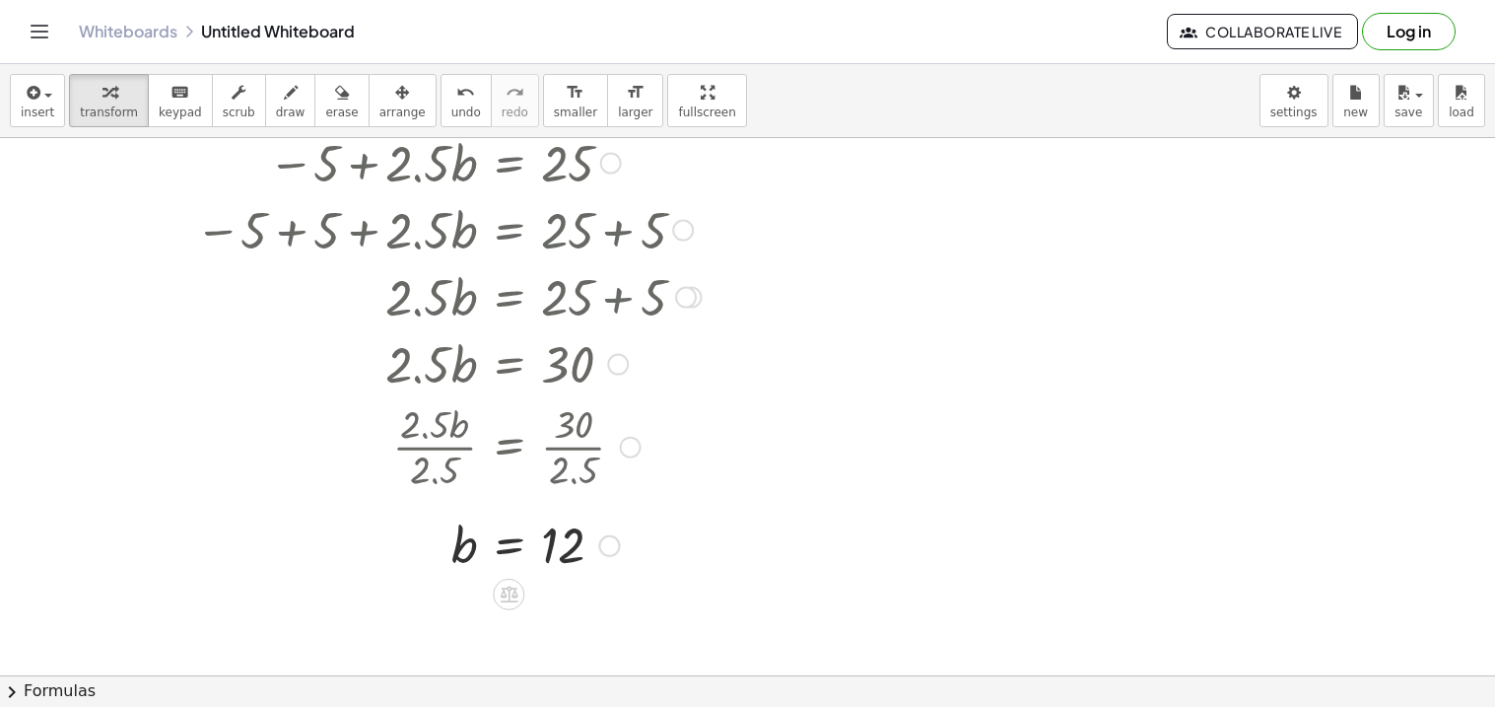
scroll to position [456, 0]
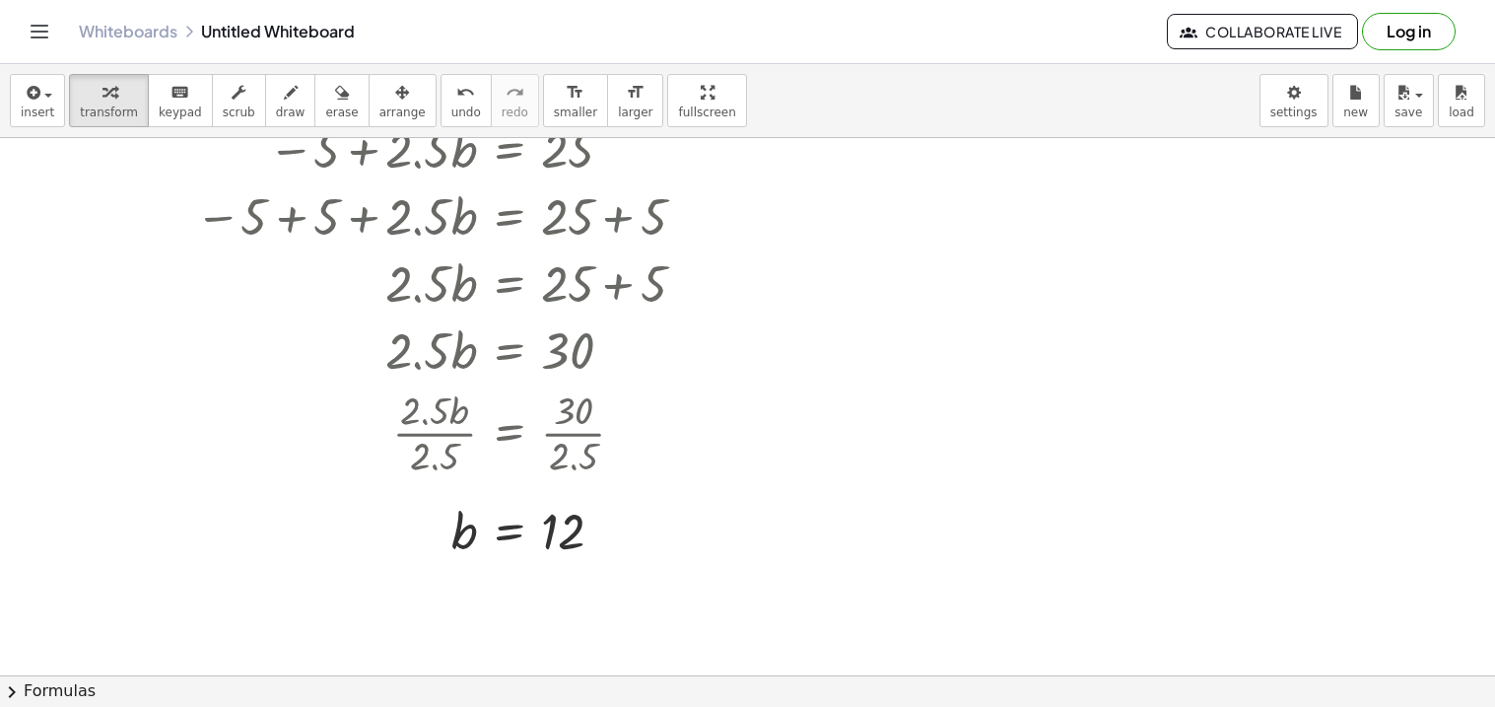
click at [1422, 36] on button "Log in" at bounding box center [1409, 31] width 94 height 37
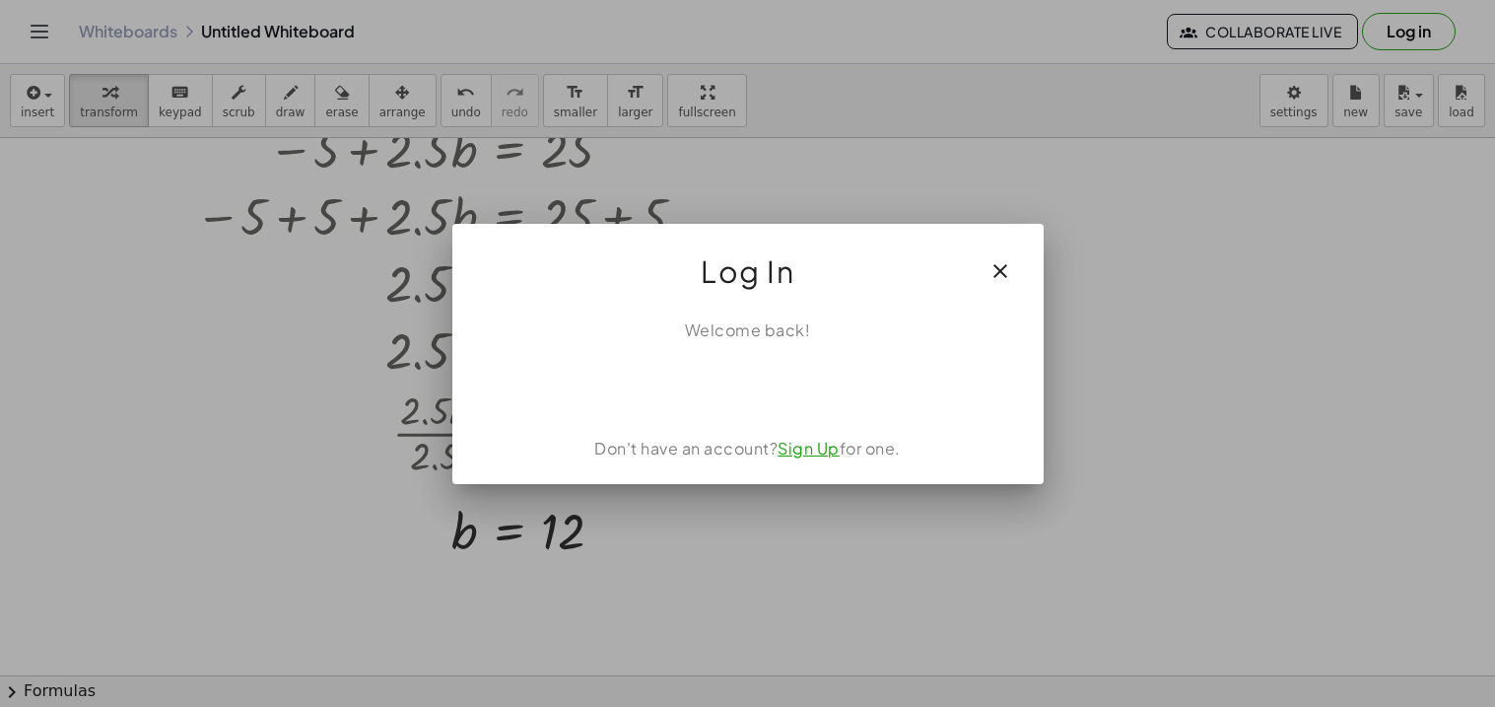
click at [994, 259] on icon "button" at bounding box center [1000, 271] width 24 height 24
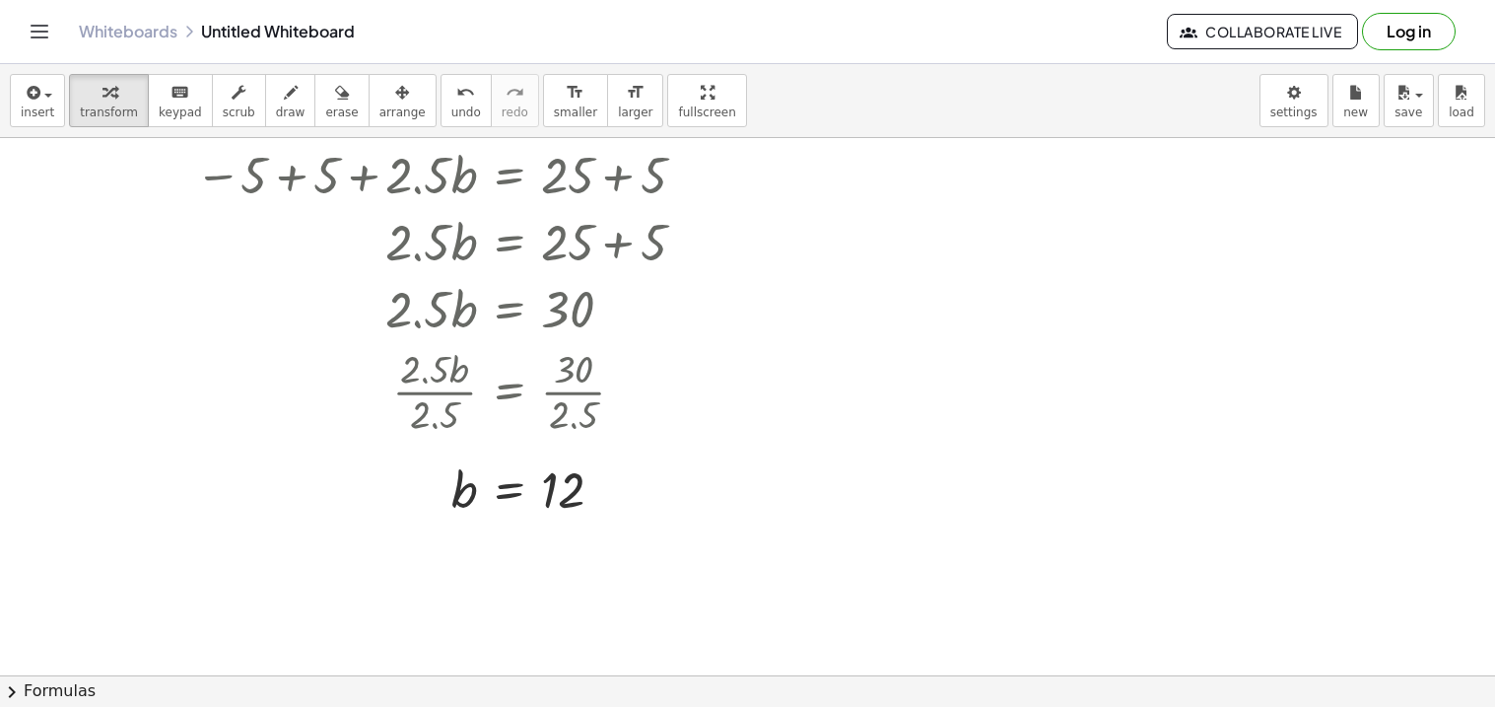
scroll to position [499, 0]
click at [616, 603] on div at bounding box center [747, 176] width 1495 height 1074
click at [486, 569] on div at bounding box center [747, 176] width 1495 height 1074
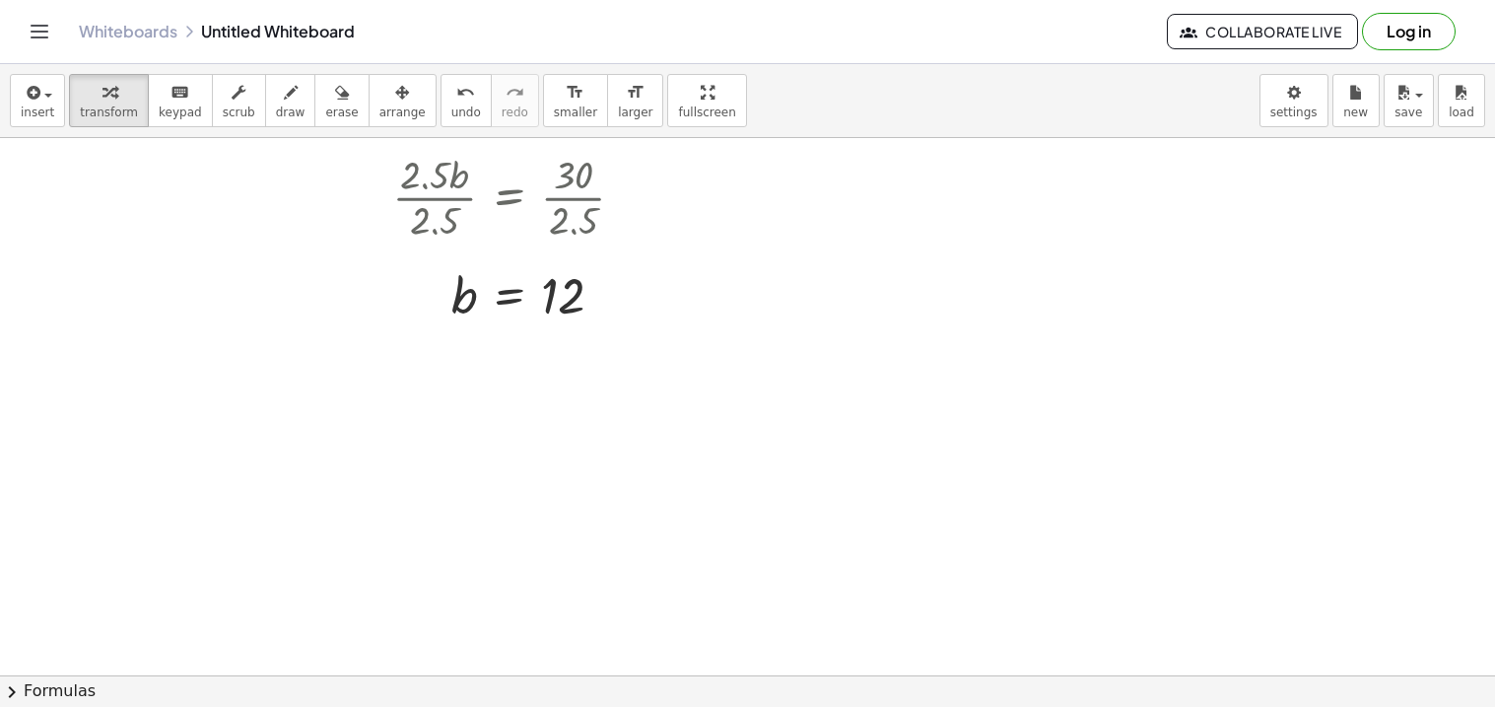
scroll to position [710, 0]
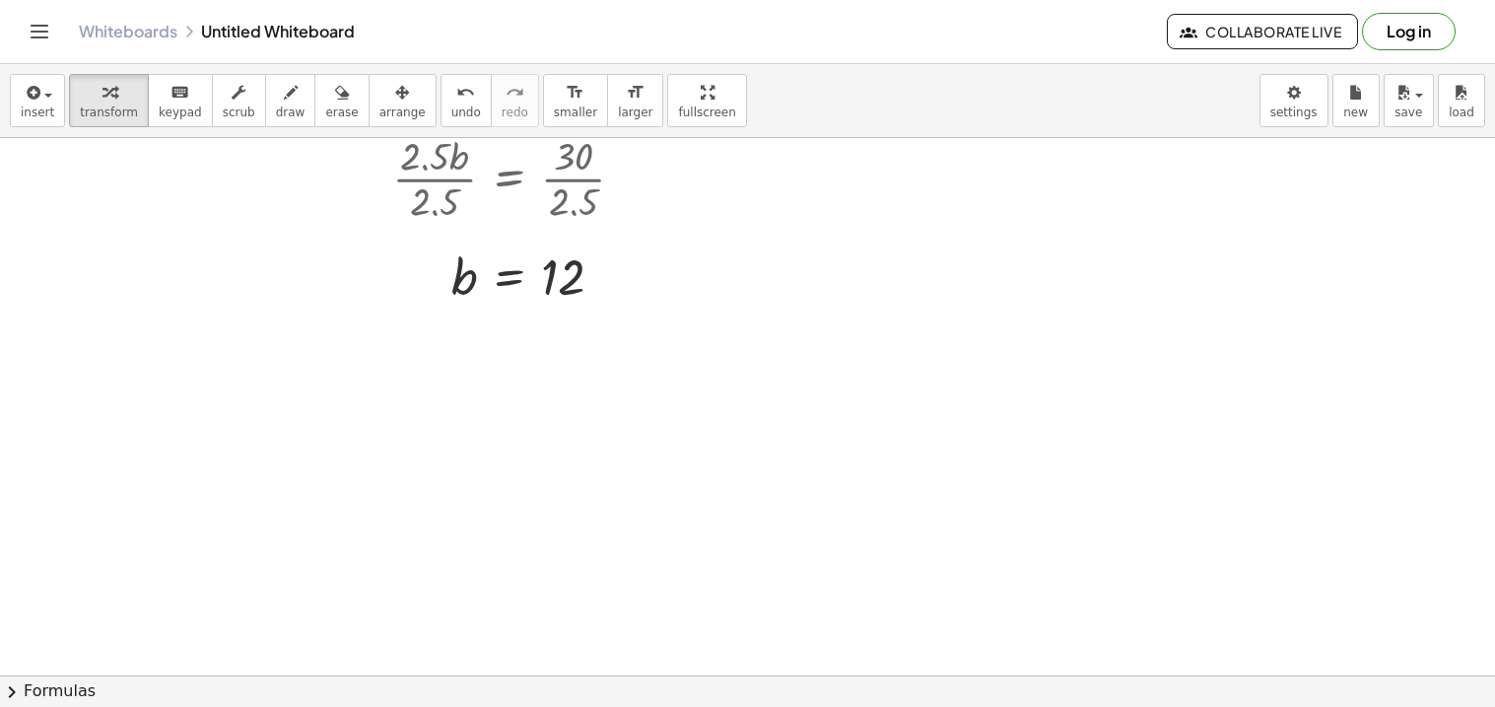
click at [486, 569] on div at bounding box center [747, 232] width 1495 height 1611
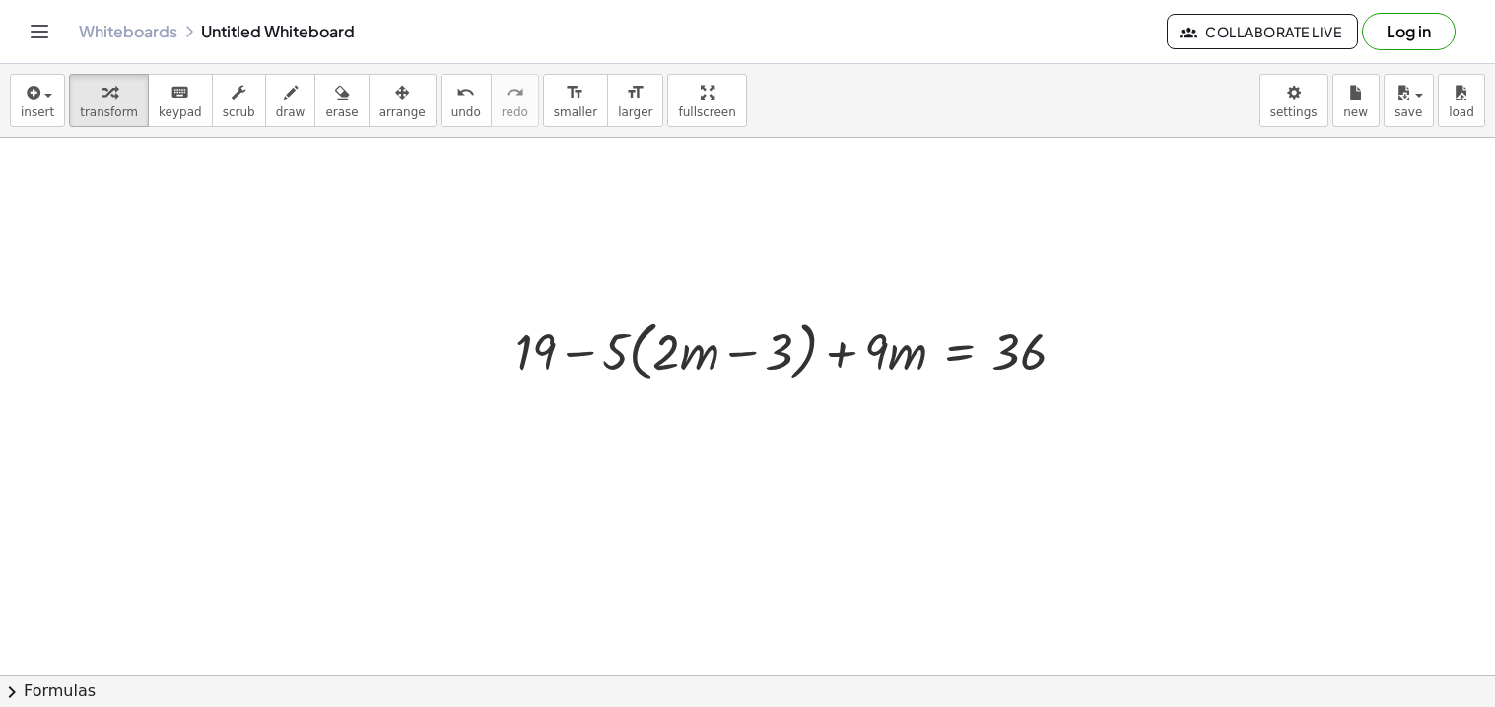
scroll to position [978, 0]
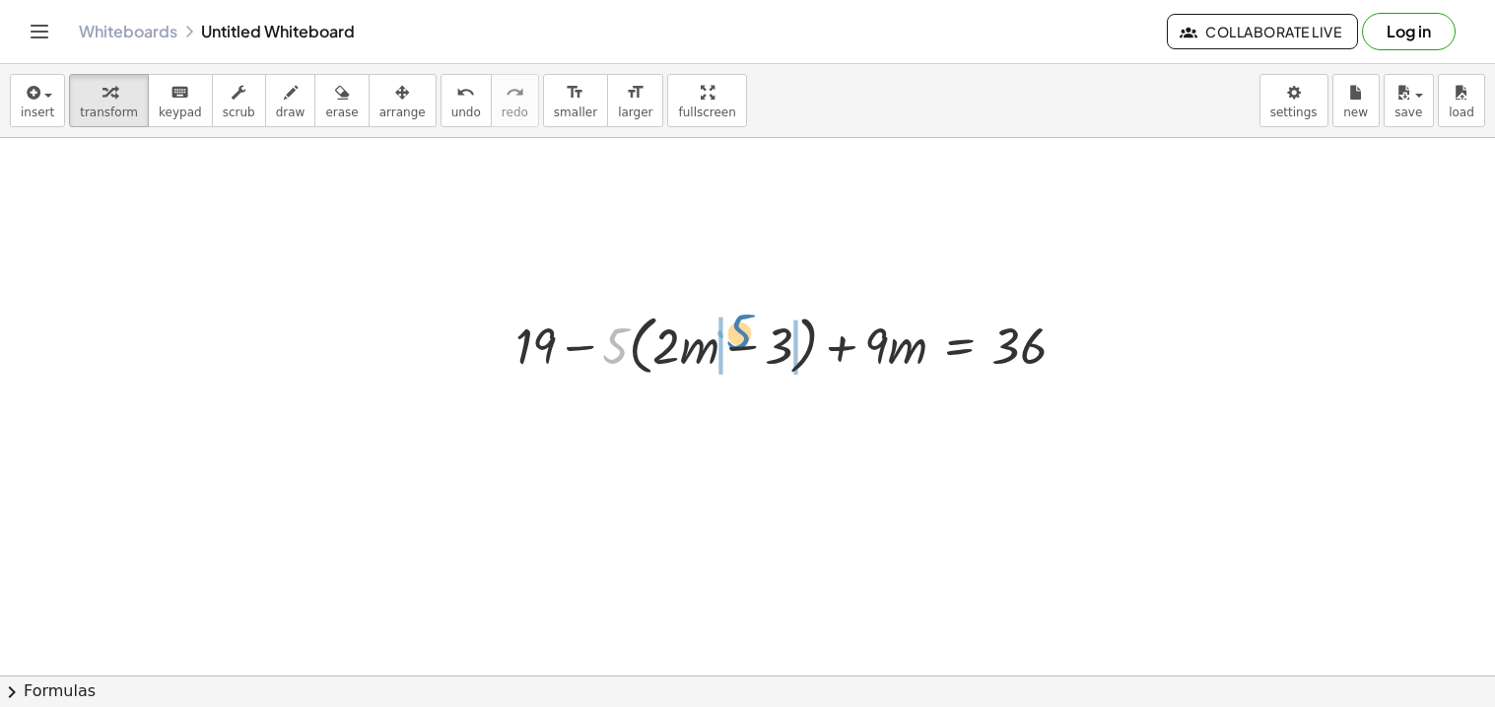
drag, startPoint x: 607, startPoint y: 346, endPoint x: 729, endPoint y: 333, distance: 122.9
click at [729, 333] on div at bounding box center [798, 343] width 585 height 75
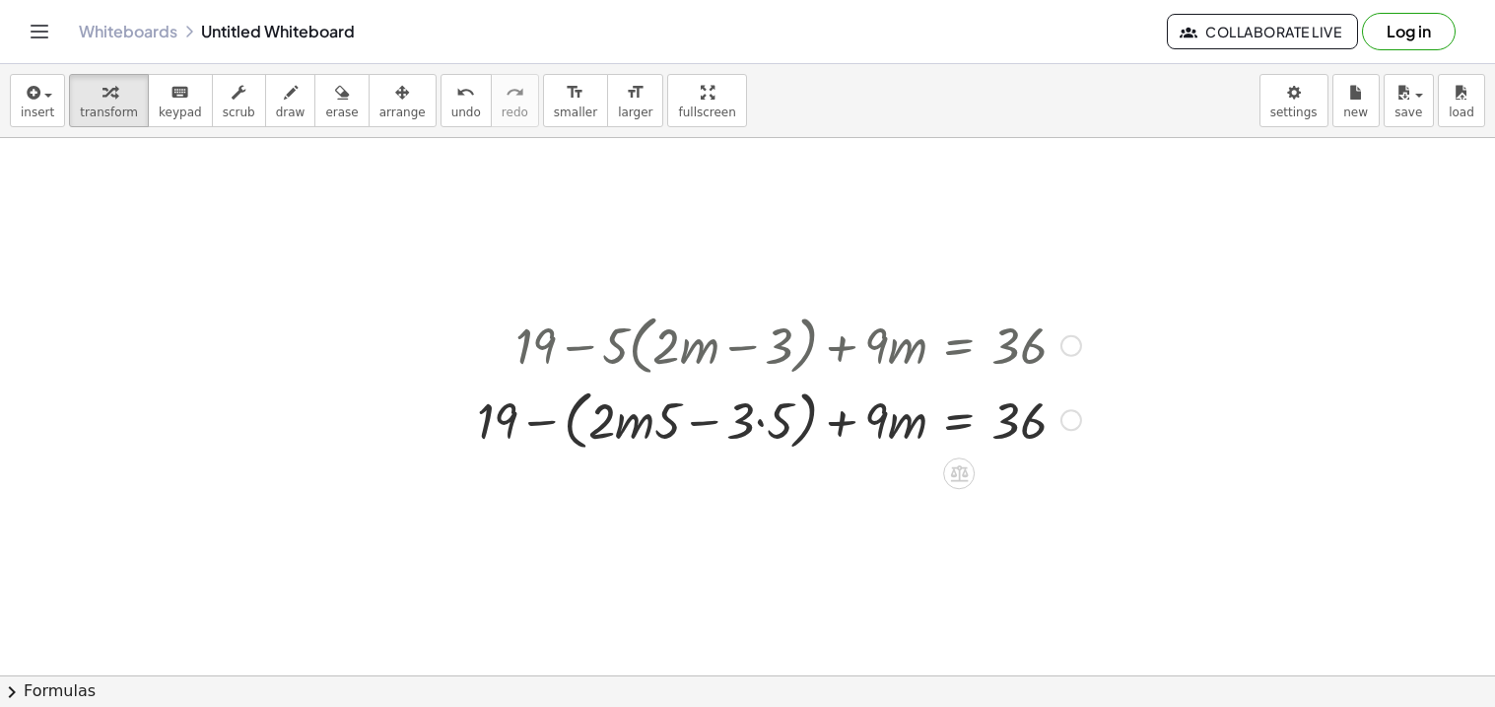
click at [674, 423] on div at bounding box center [779, 418] width 624 height 75
click at [658, 426] on div at bounding box center [779, 418] width 624 height 75
click at [637, 421] on div at bounding box center [779, 418] width 624 height 75
click at [616, 421] on div at bounding box center [779, 418] width 624 height 75
click at [748, 427] on div at bounding box center [779, 418] width 624 height 75
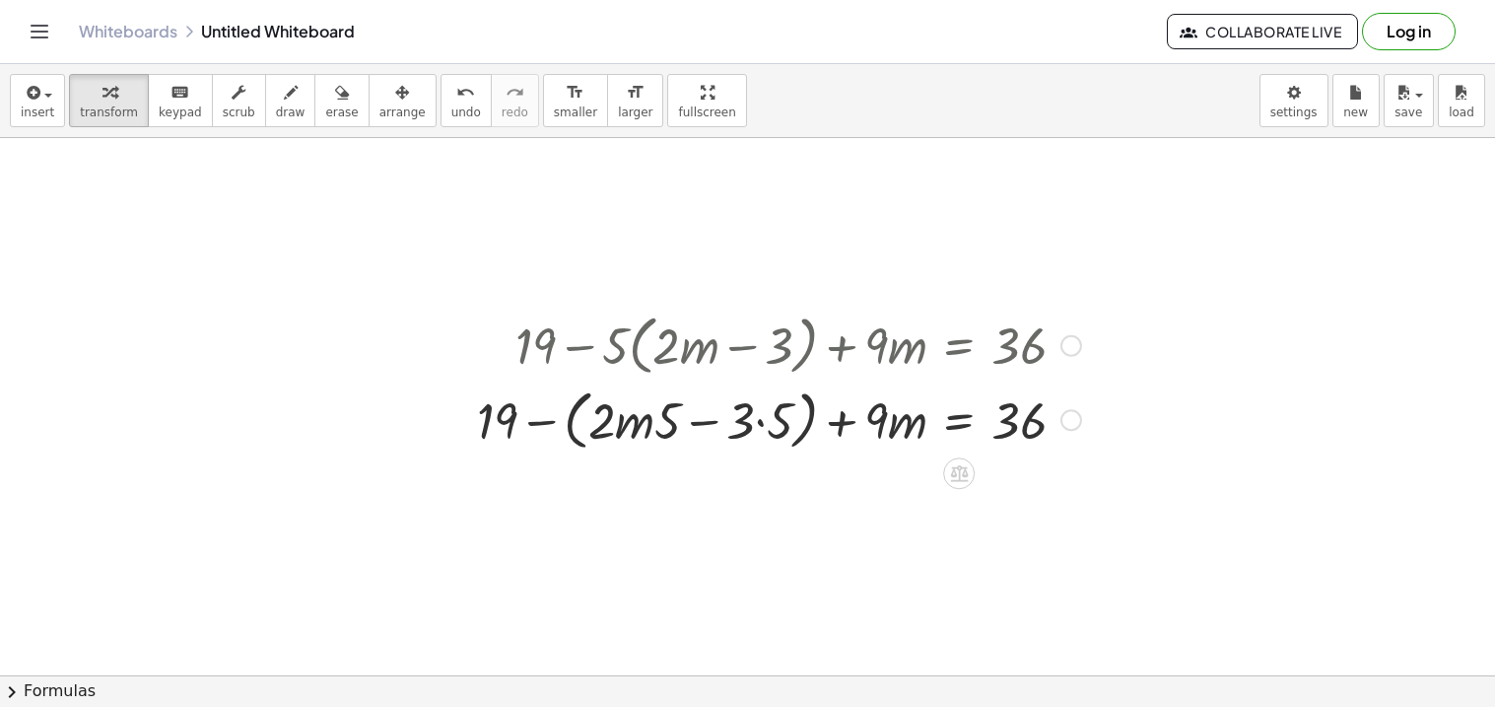
click at [765, 425] on div at bounding box center [779, 418] width 624 height 75
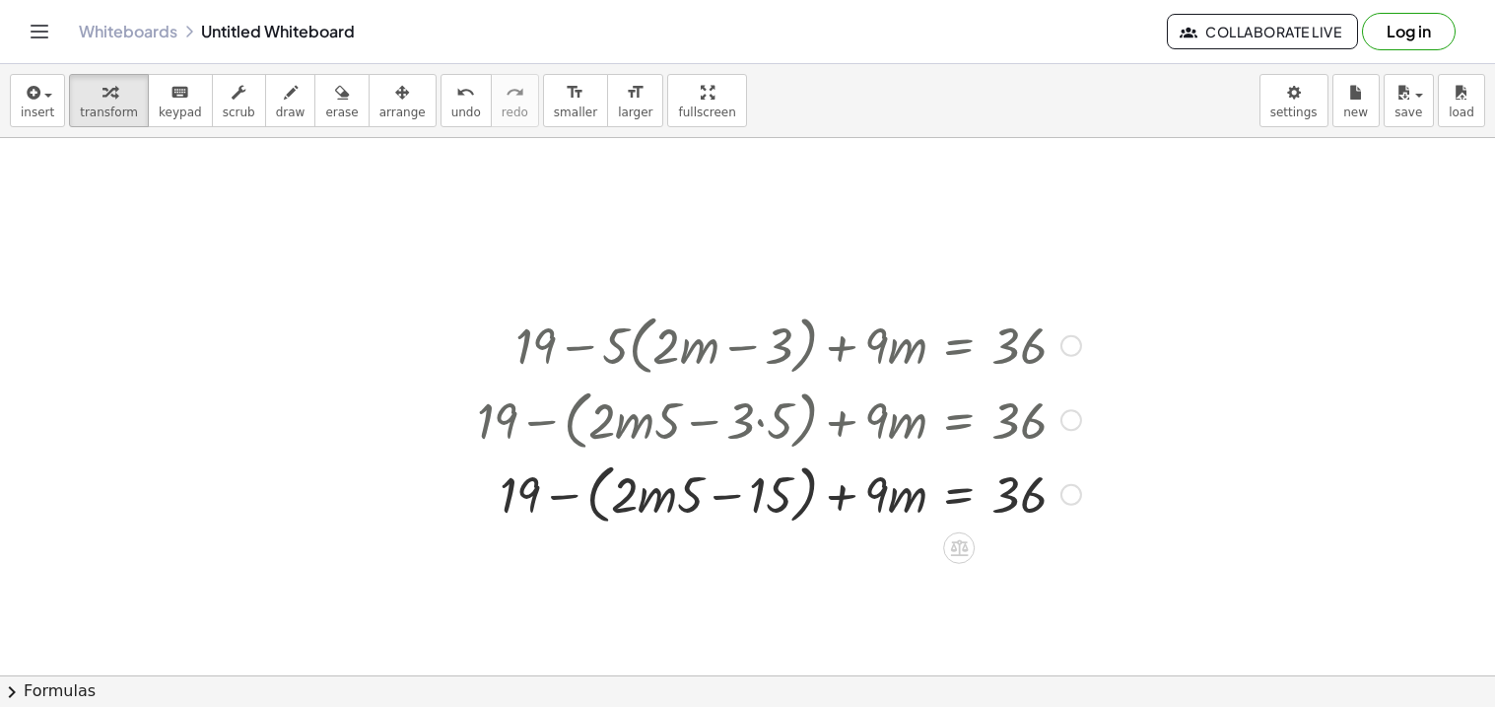
click at [665, 492] on div at bounding box center [779, 492] width 624 height 75
click at [678, 502] on div at bounding box center [779, 492] width 624 height 75
click at [667, 496] on div at bounding box center [779, 492] width 624 height 75
click at [637, 495] on div at bounding box center [779, 492] width 624 height 75
drag, startPoint x: 628, startPoint y: 495, endPoint x: 668, endPoint y: 498, distance: 40.5
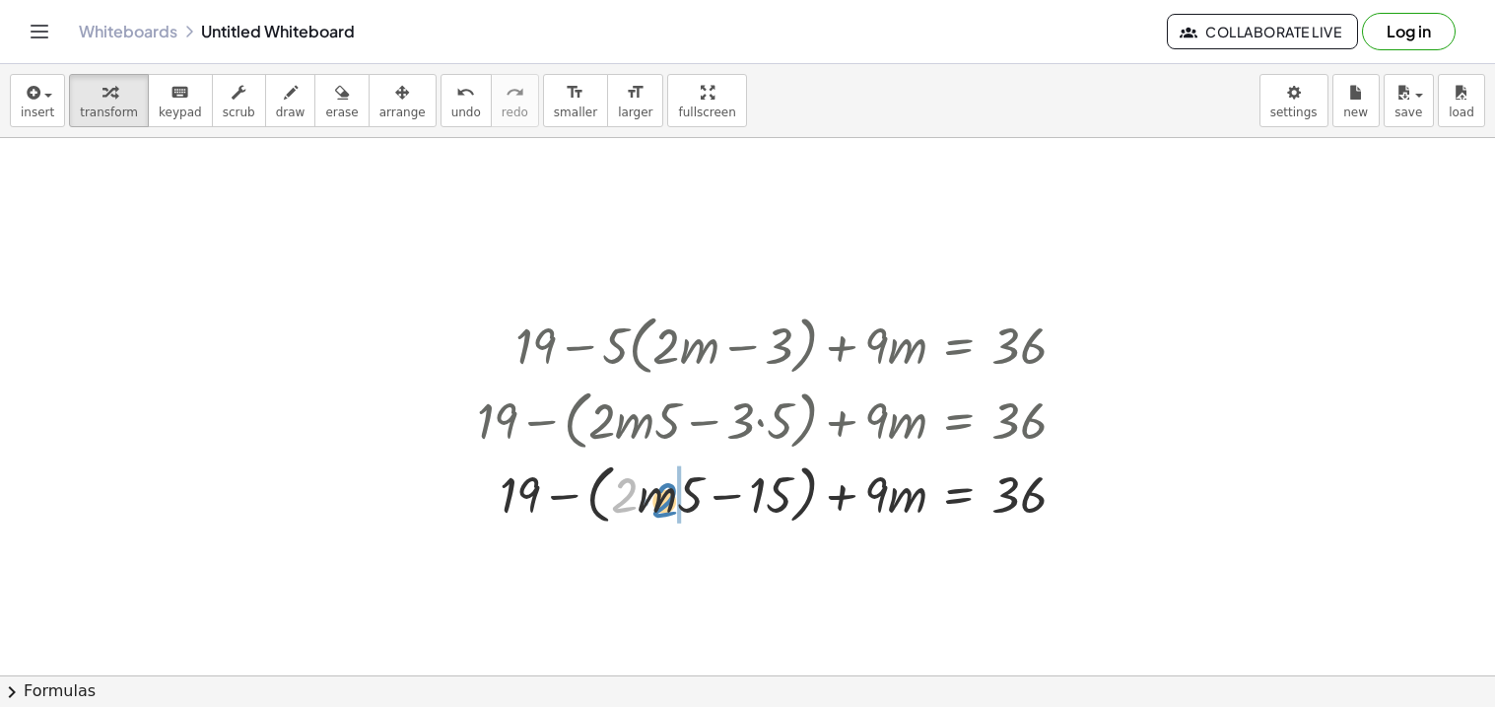
click at [668, 498] on div at bounding box center [779, 492] width 624 height 75
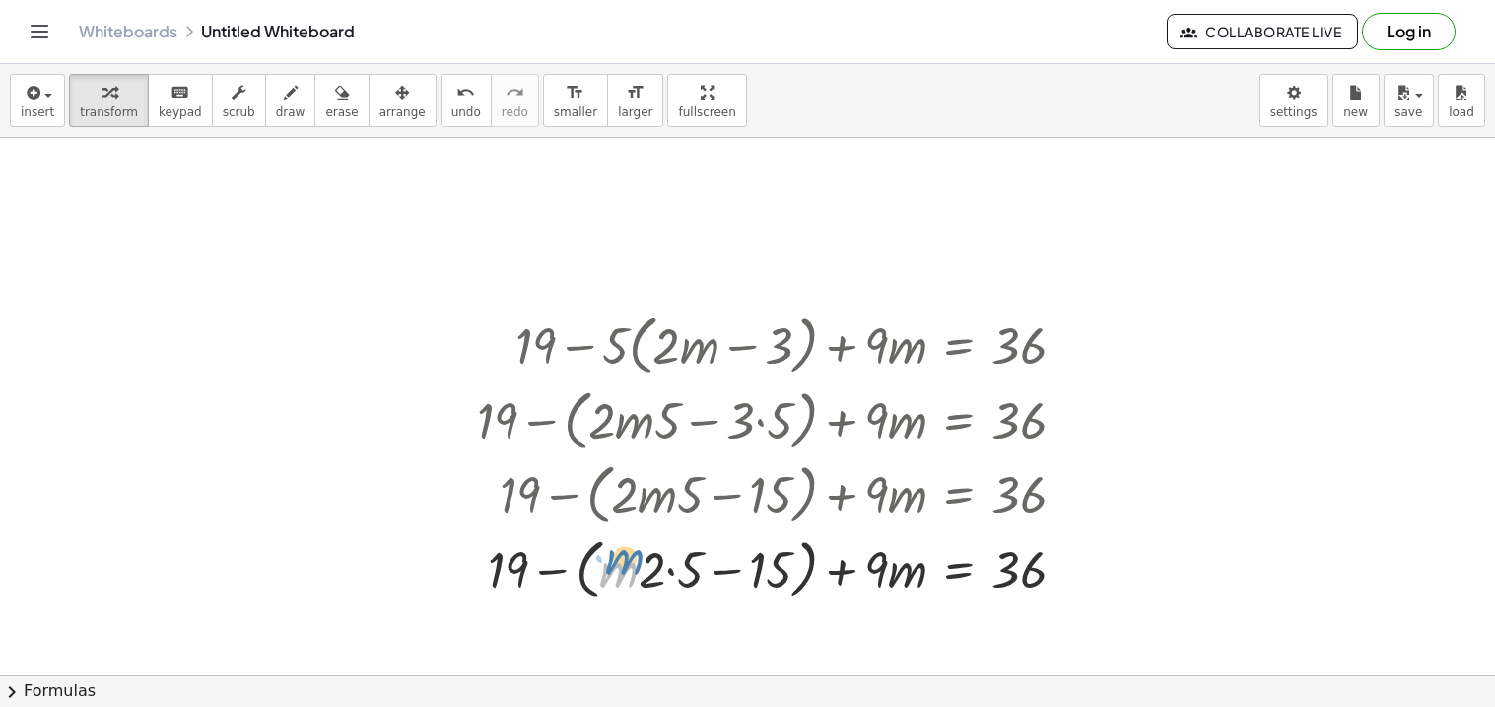
drag, startPoint x: 616, startPoint y: 572, endPoint x: 622, endPoint y: 560, distance: 13.2
click at [622, 560] on div at bounding box center [779, 567] width 624 height 75
click at [655, 571] on div at bounding box center [779, 567] width 624 height 75
click at [674, 574] on div at bounding box center [779, 567] width 624 height 75
drag, startPoint x: 640, startPoint y: 578, endPoint x: 691, endPoint y: 578, distance: 50.3
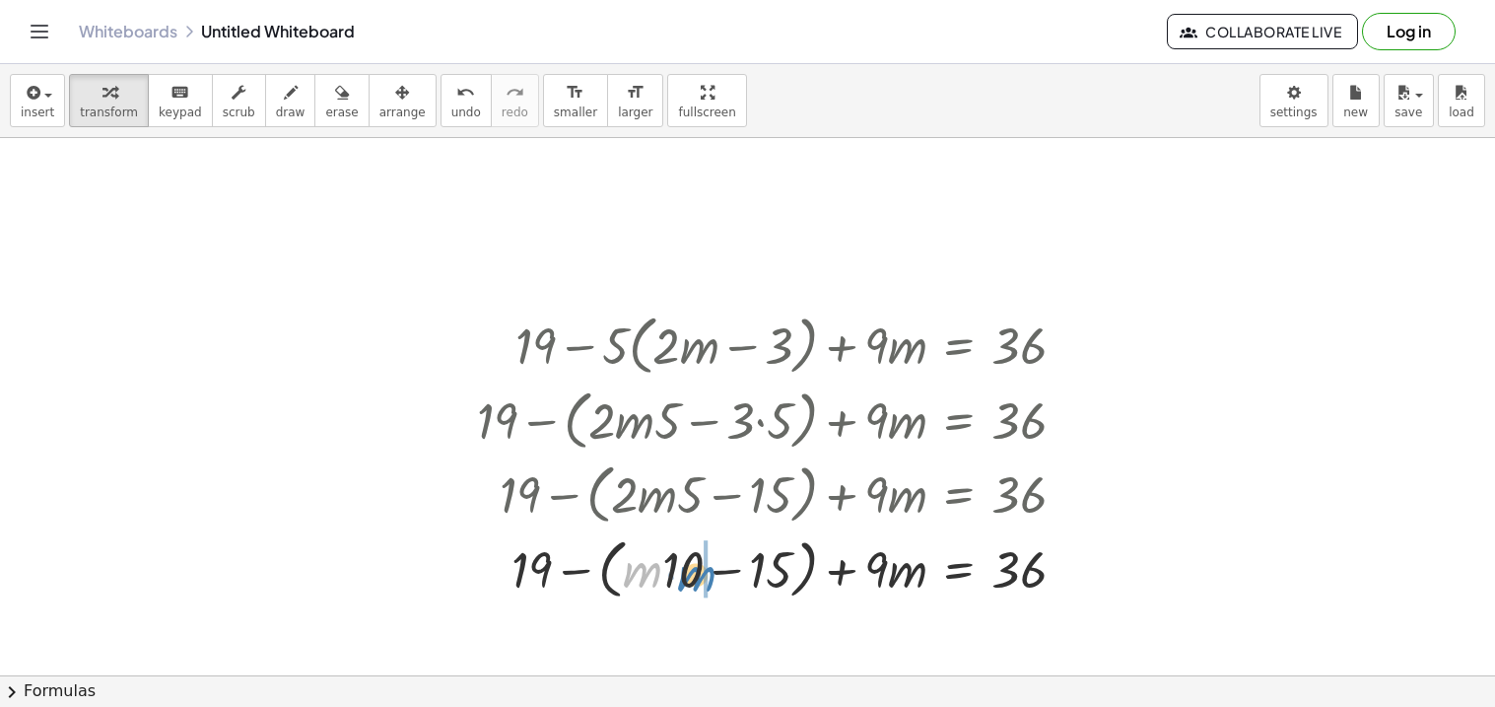
click at [691, 578] on div at bounding box center [779, 567] width 624 height 75
drag, startPoint x: 539, startPoint y: 569, endPoint x: 684, endPoint y: 570, distance: 144.9
click at [684, 570] on div at bounding box center [779, 567] width 624 height 75
click at [591, 573] on div at bounding box center [750, 567] width 681 height 75
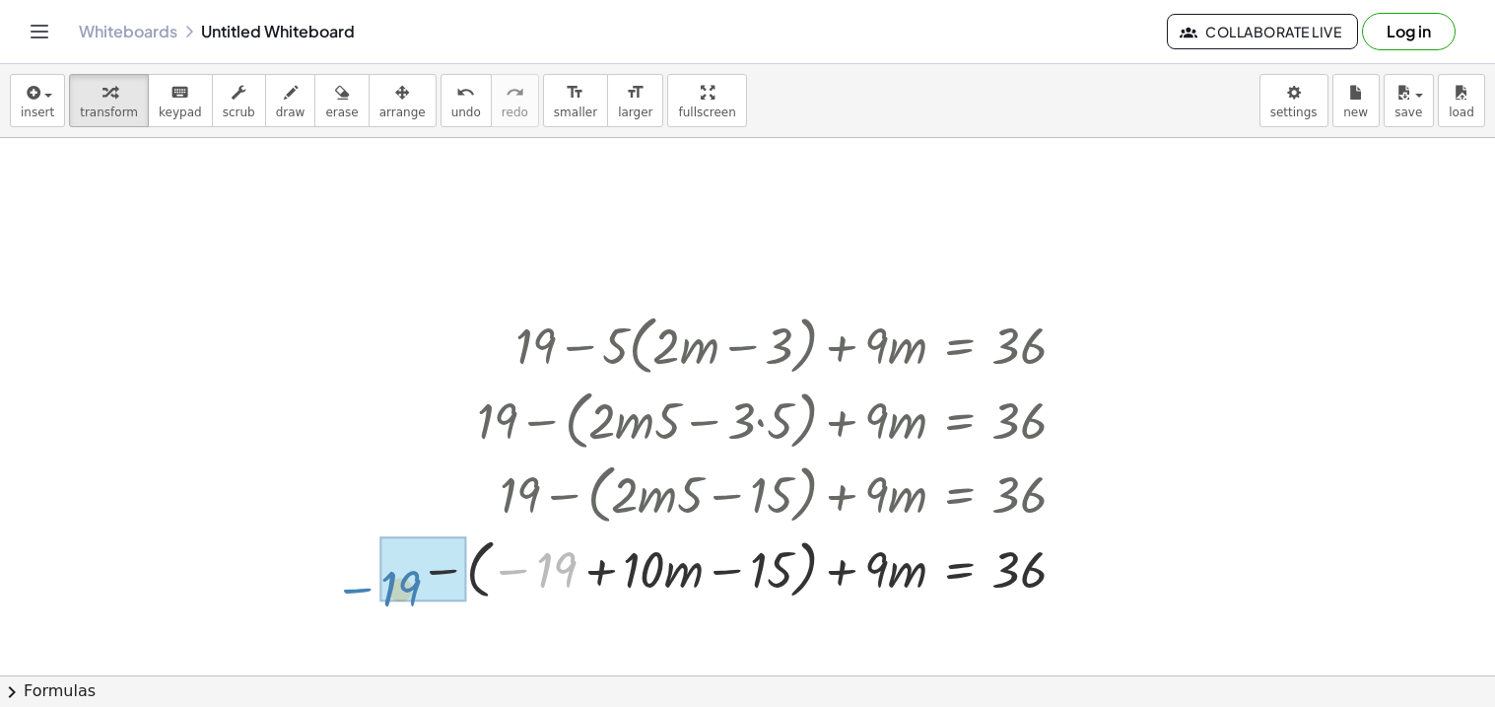
drag, startPoint x: 553, startPoint y: 573, endPoint x: 397, endPoint y: 590, distance: 156.7
click at [397, 590] on div "+ 19 − · 5 · ( + · 2 · m − 3 ) + · 9 · m = 36 + 19 − ( + · 2 · m · 5 − · 3 · 5 …" at bounding box center [743, 455] width 706 height 307
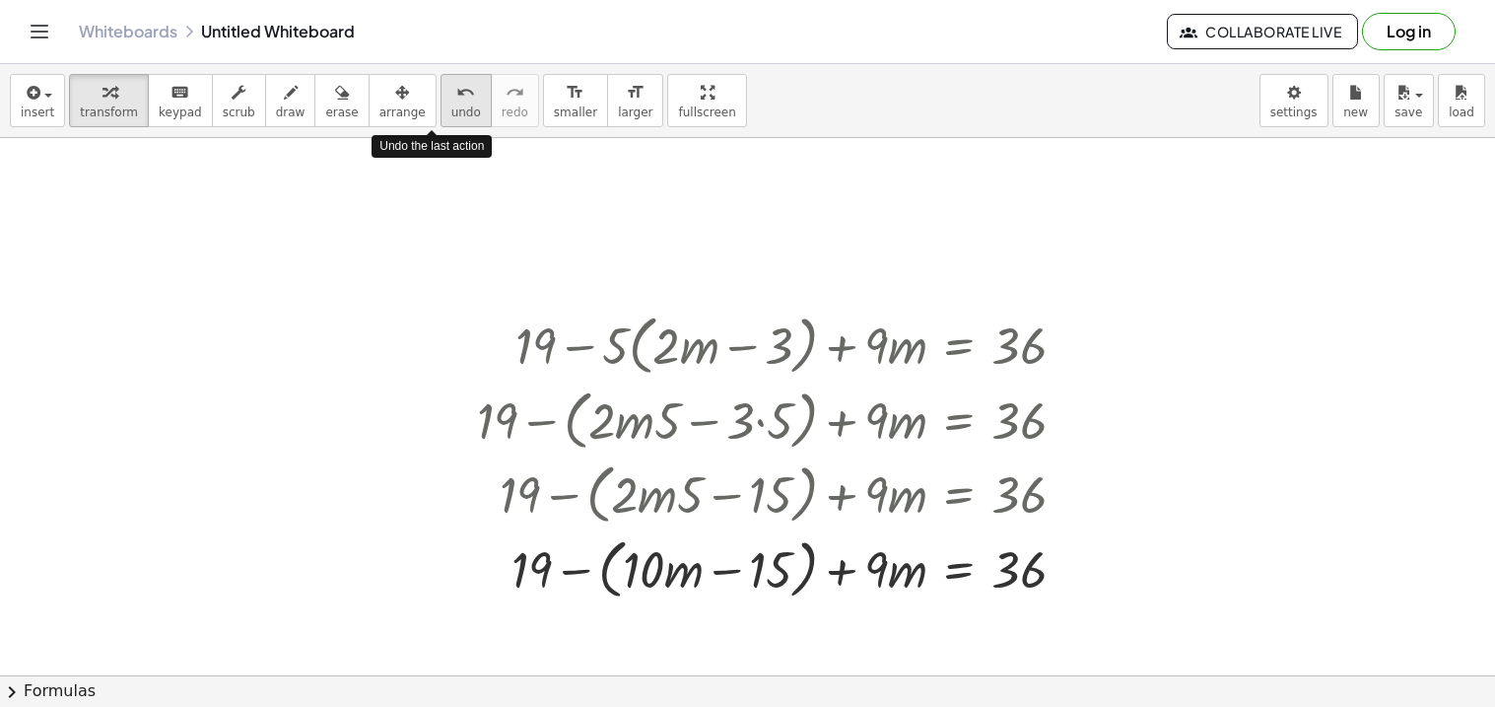
click at [440, 104] on button "undo undo" at bounding box center [465, 100] width 51 height 53
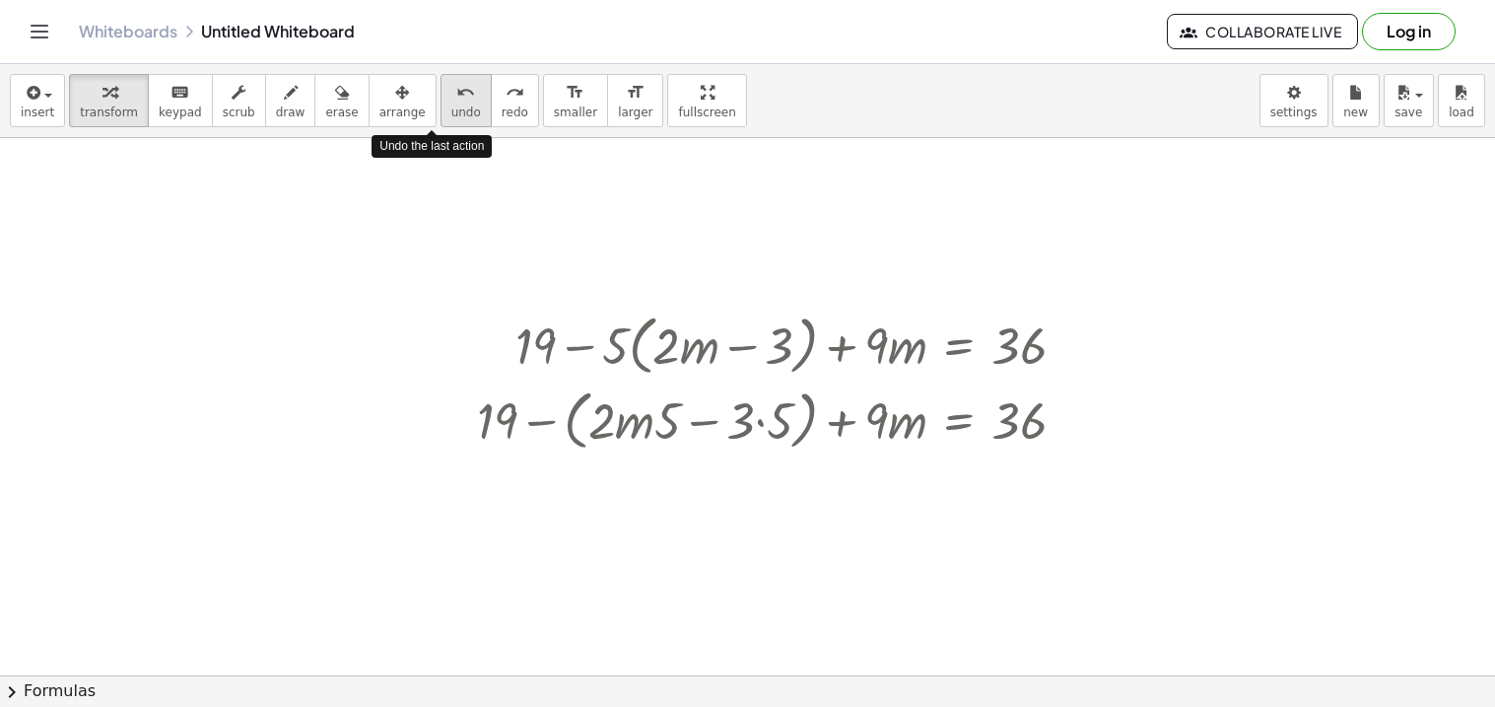
click at [440, 104] on button "undo undo" at bounding box center [465, 100] width 51 height 53
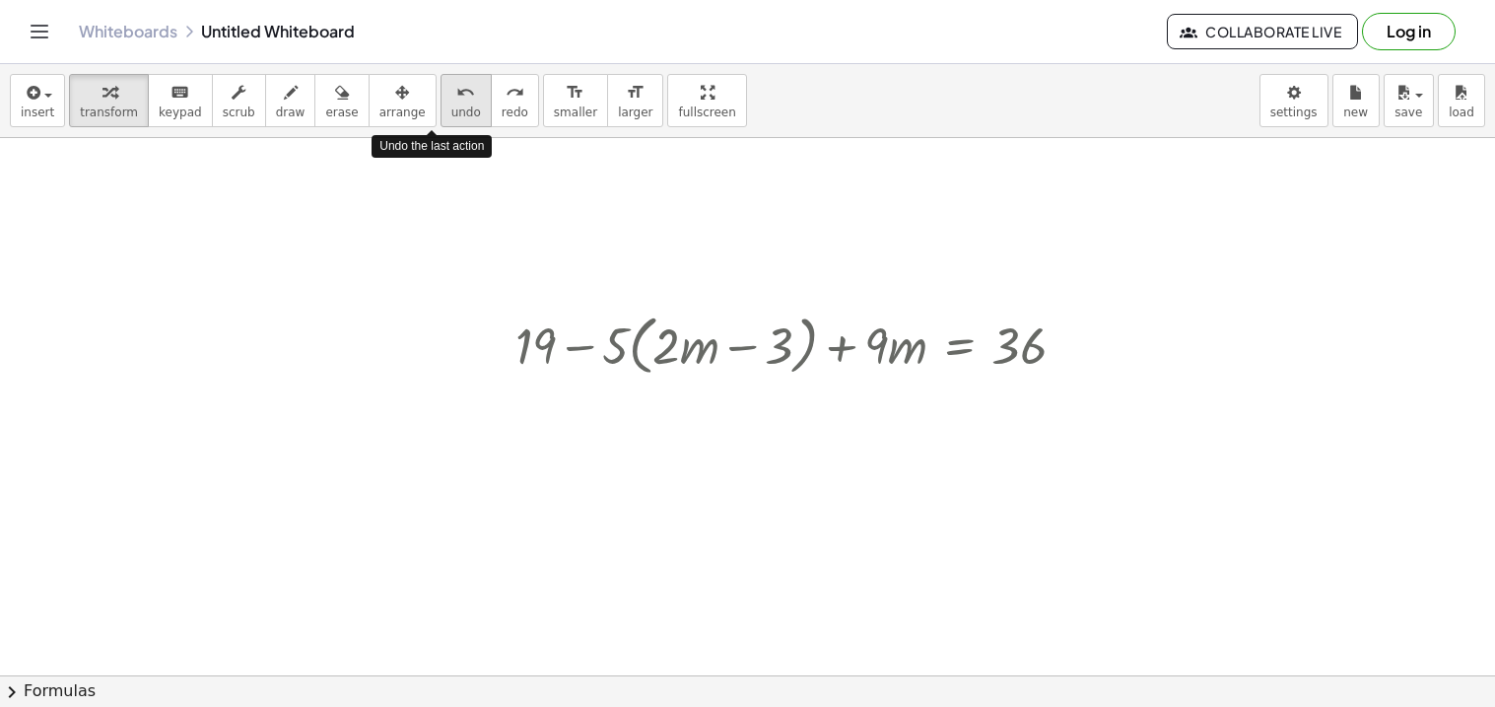
click at [440, 104] on button "undo undo" at bounding box center [465, 100] width 51 height 53
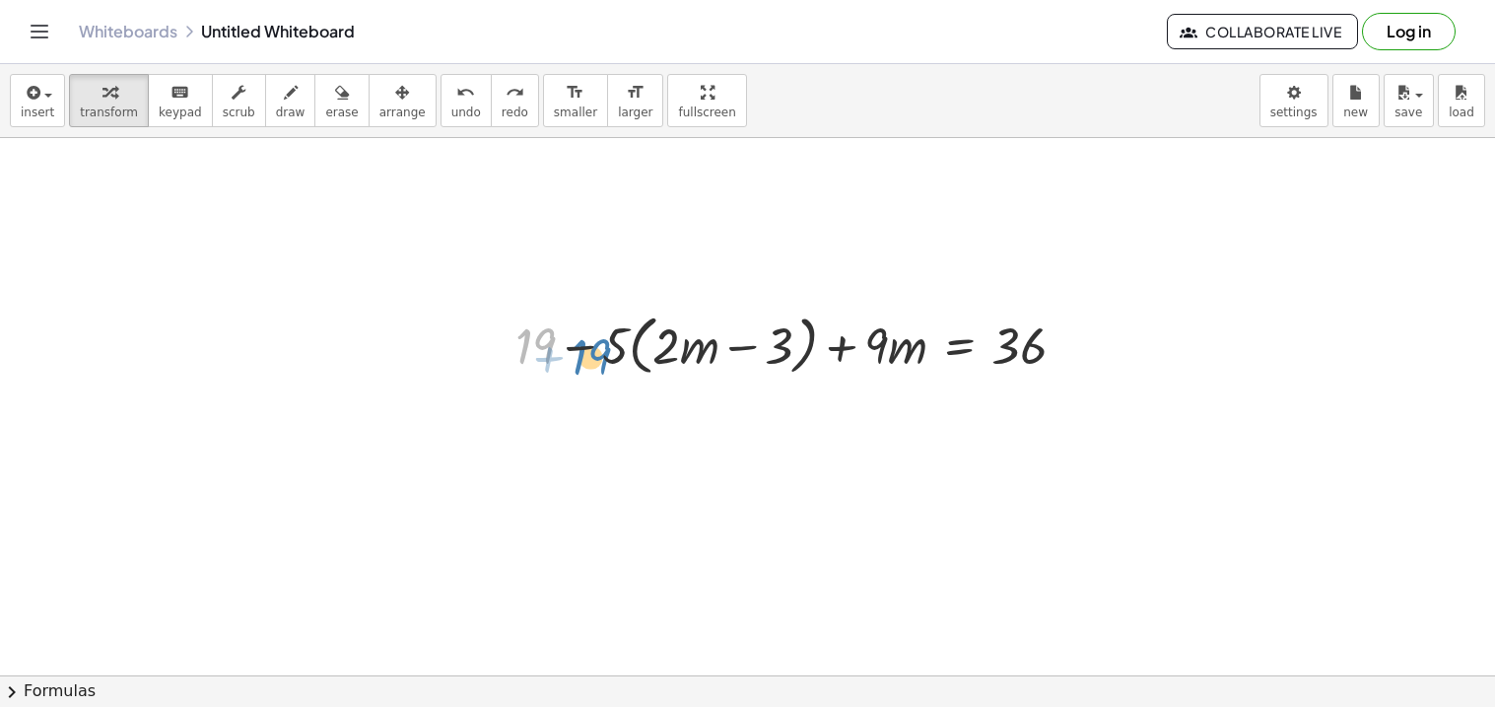
drag, startPoint x: 530, startPoint y: 337, endPoint x: 590, endPoint y: 346, distance: 60.8
click at [590, 346] on div at bounding box center [798, 343] width 585 height 75
click at [582, 346] on div at bounding box center [798, 343] width 585 height 75
drag, startPoint x: 621, startPoint y: 353, endPoint x: 717, endPoint y: 350, distance: 96.6
click at [717, 350] on div at bounding box center [798, 343] width 585 height 75
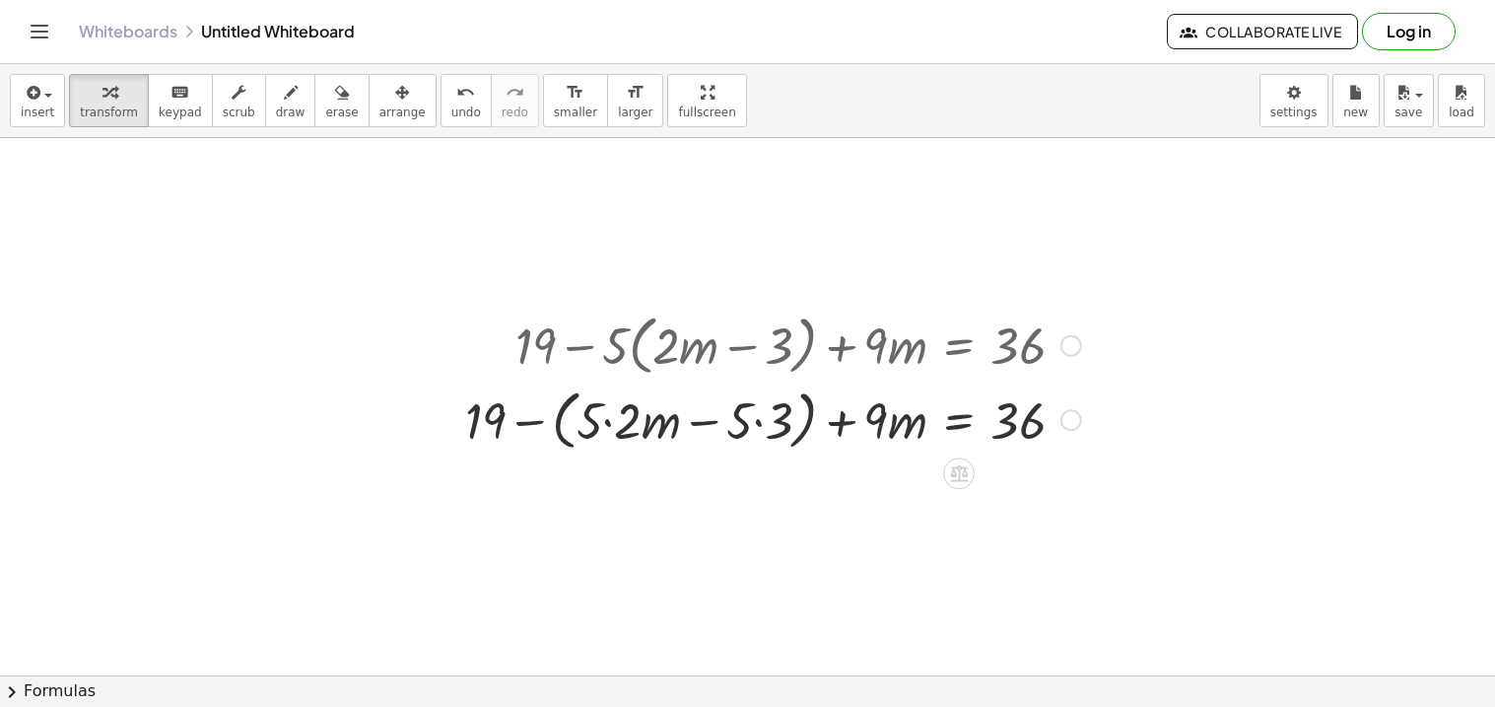
click at [604, 422] on div at bounding box center [773, 418] width 636 height 75
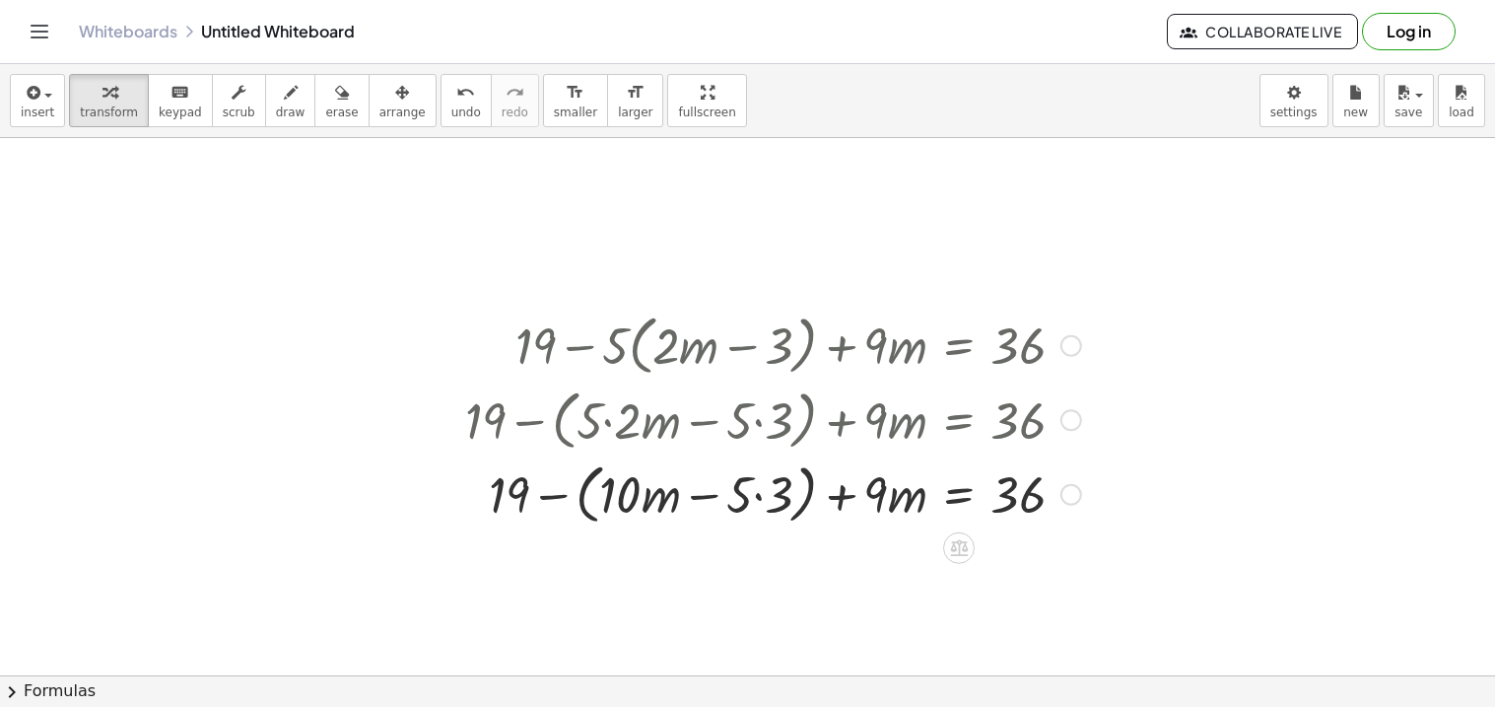
click at [752, 494] on div at bounding box center [773, 492] width 636 height 75
click at [762, 499] on div at bounding box center [773, 492] width 636 height 75
click at [718, 493] on div at bounding box center [773, 492] width 636 height 75
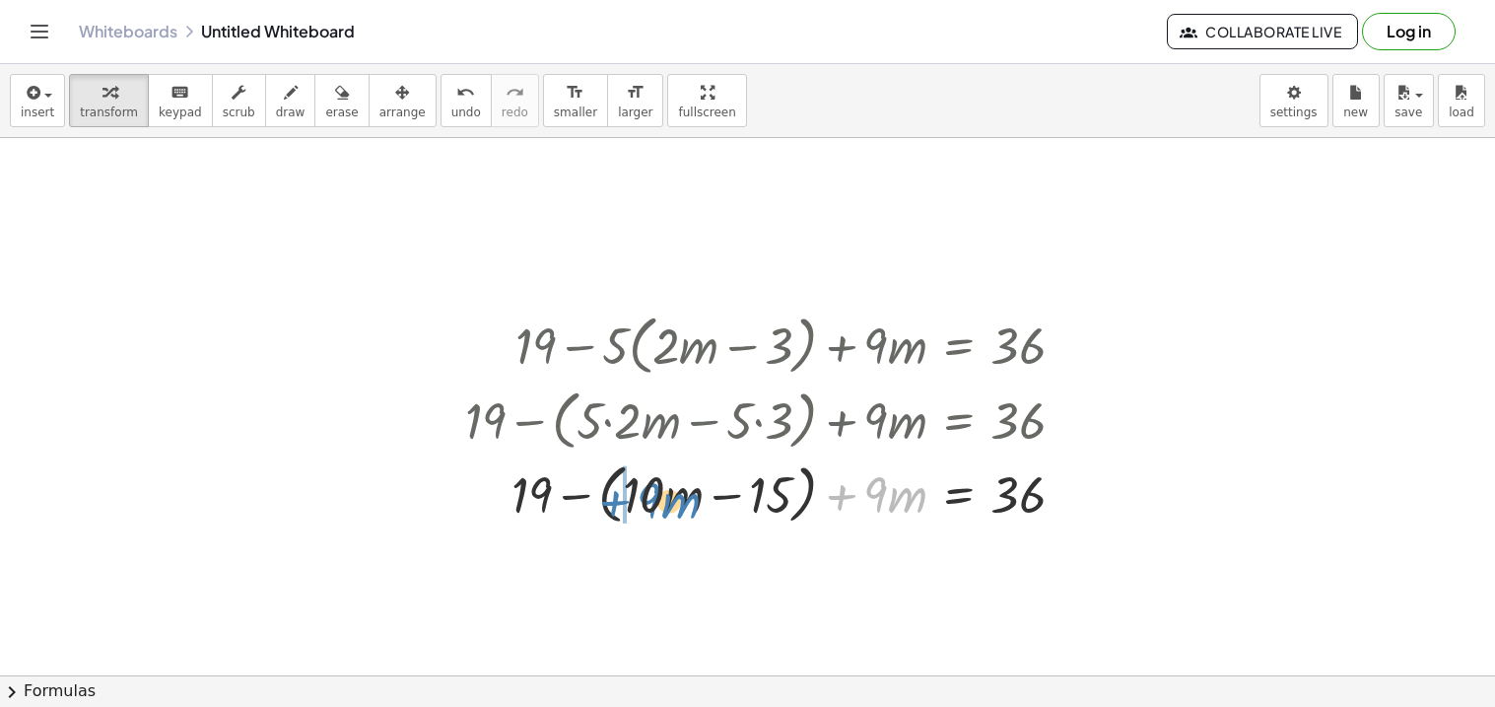
drag, startPoint x: 843, startPoint y: 500, endPoint x: 627, endPoint y: 506, distance: 215.9
click at [627, 506] on div at bounding box center [773, 492] width 636 height 75
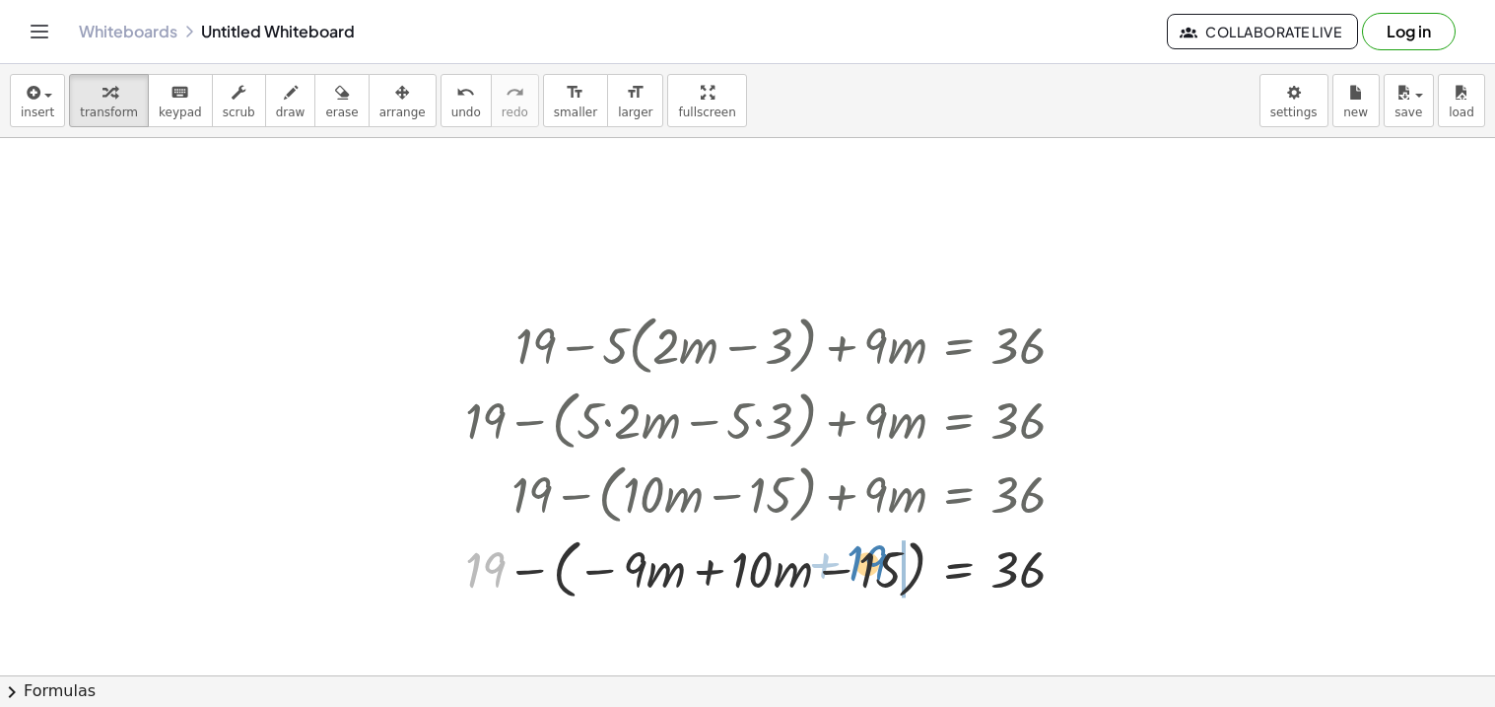
drag, startPoint x: 497, startPoint y: 566, endPoint x: 877, endPoint y: 564, distance: 380.4
click at [877, 564] on div at bounding box center [773, 567] width 636 height 75
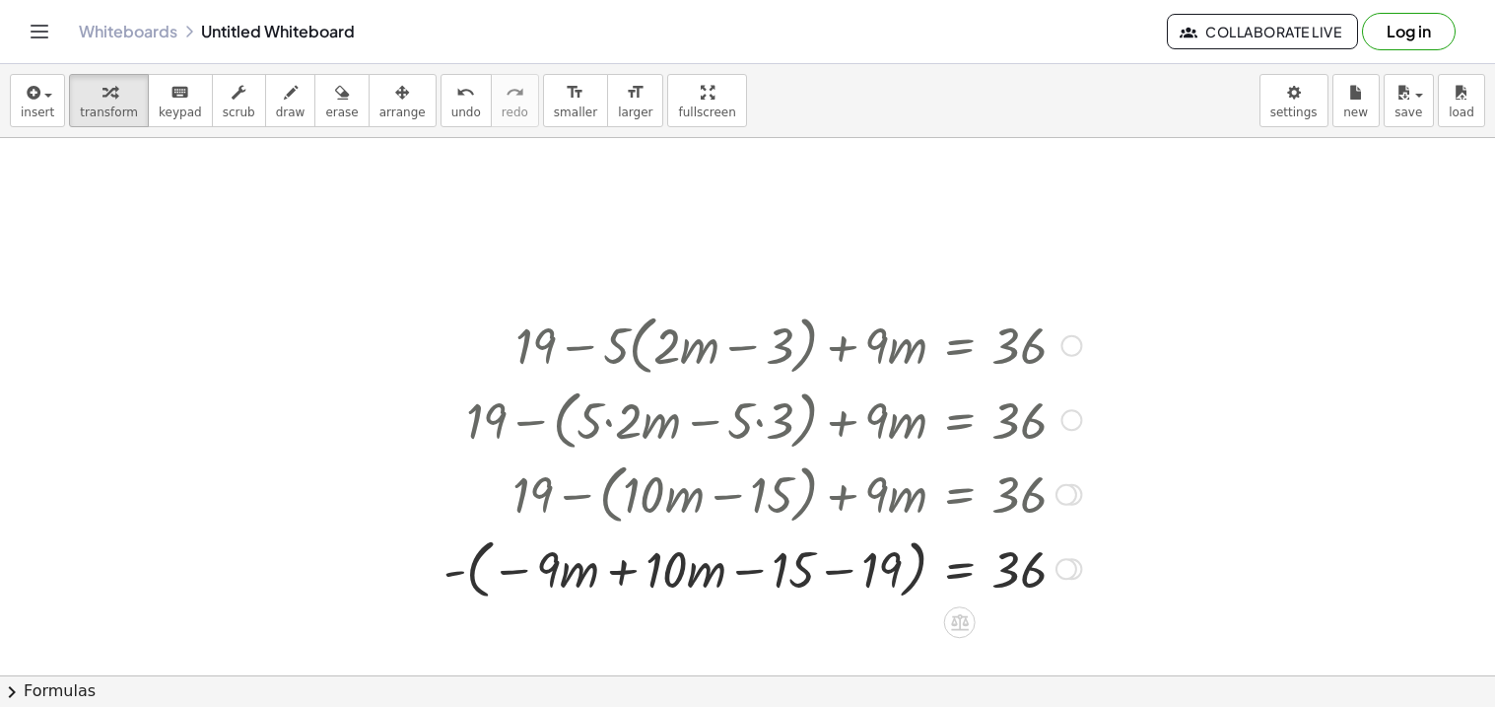
click at [831, 565] on div at bounding box center [762, 567] width 657 height 75
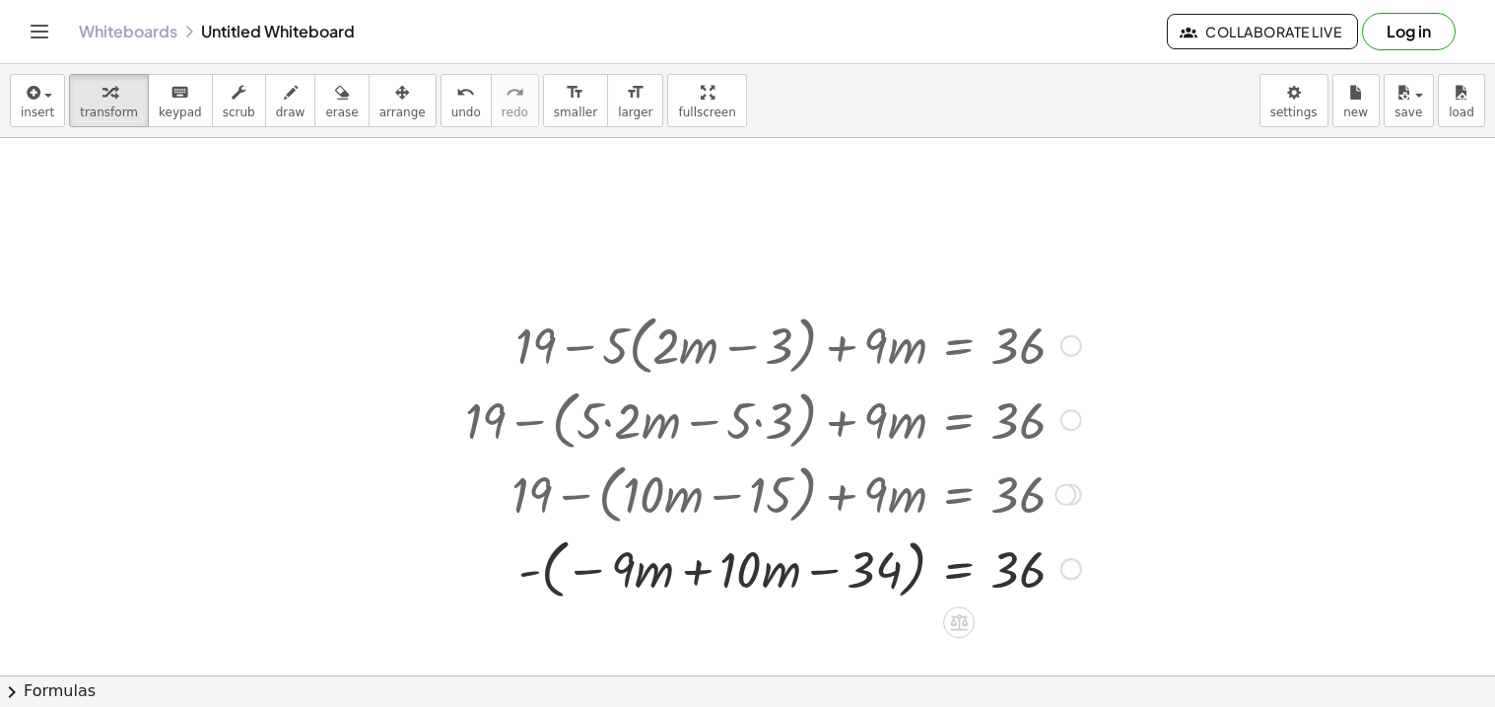
click at [698, 571] on div at bounding box center [773, 567] width 636 height 75
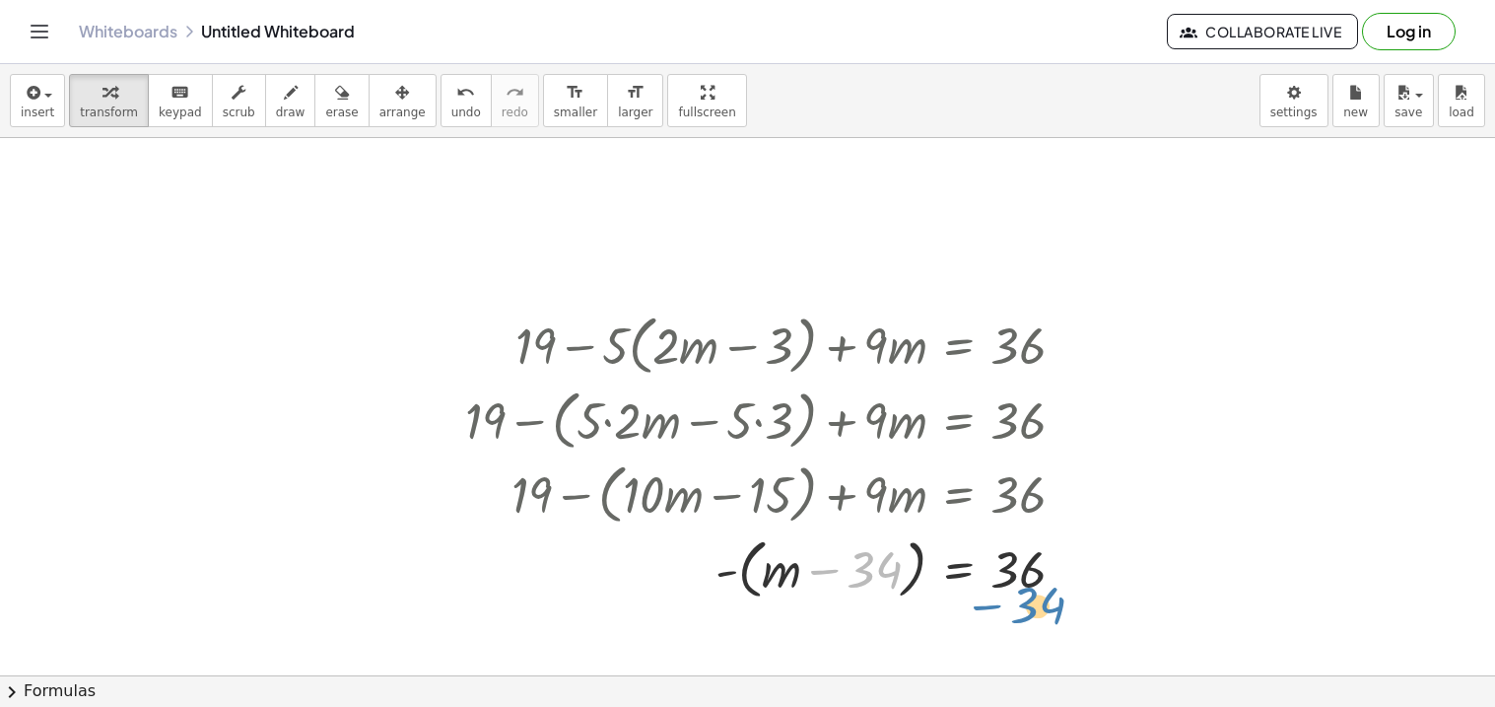
drag, startPoint x: 872, startPoint y: 573, endPoint x: 1032, endPoint y: 608, distance: 163.5
drag, startPoint x: 885, startPoint y: 575, endPoint x: 1159, endPoint y: 574, distance: 273.9
drag, startPoint x: 871, startPoint y: 571, endPoint x: 1025, endPoint y: 582, distance: 154.2
click at [1025, 582] on div at bounding box center [773, 567] width 636 height 75
drag, startPoint x: 876, startPoint y: 570, endPoint x: 1180, endPoint y: 563, distance: 303.6
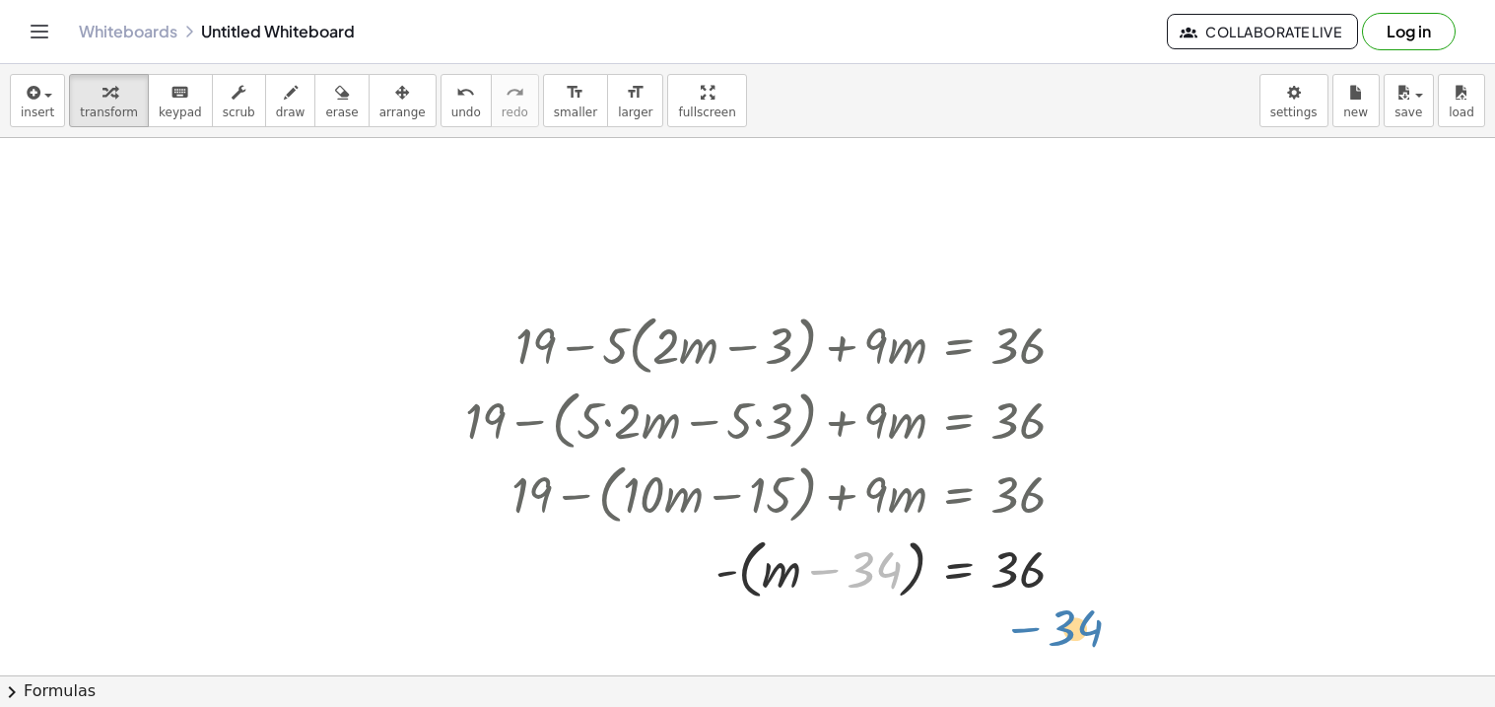
drag, startPoint x: 882, startPoint y: 575, endPoint x: 1080, endPoint y: 622, distance: 203.4
click at [834, 572] on div at bounding box center [773, 567] width 636 height 75
click at [833, 572] on div at bounding box center [773, 567] width 636 height 75
drag, startPoint x: 849, startPoint y: 564, endPoint x: 1013, endPoint y: 590, distance: 165.7
click at [1013, 590] on div at bounding box center [773, 567] width 636 height 75
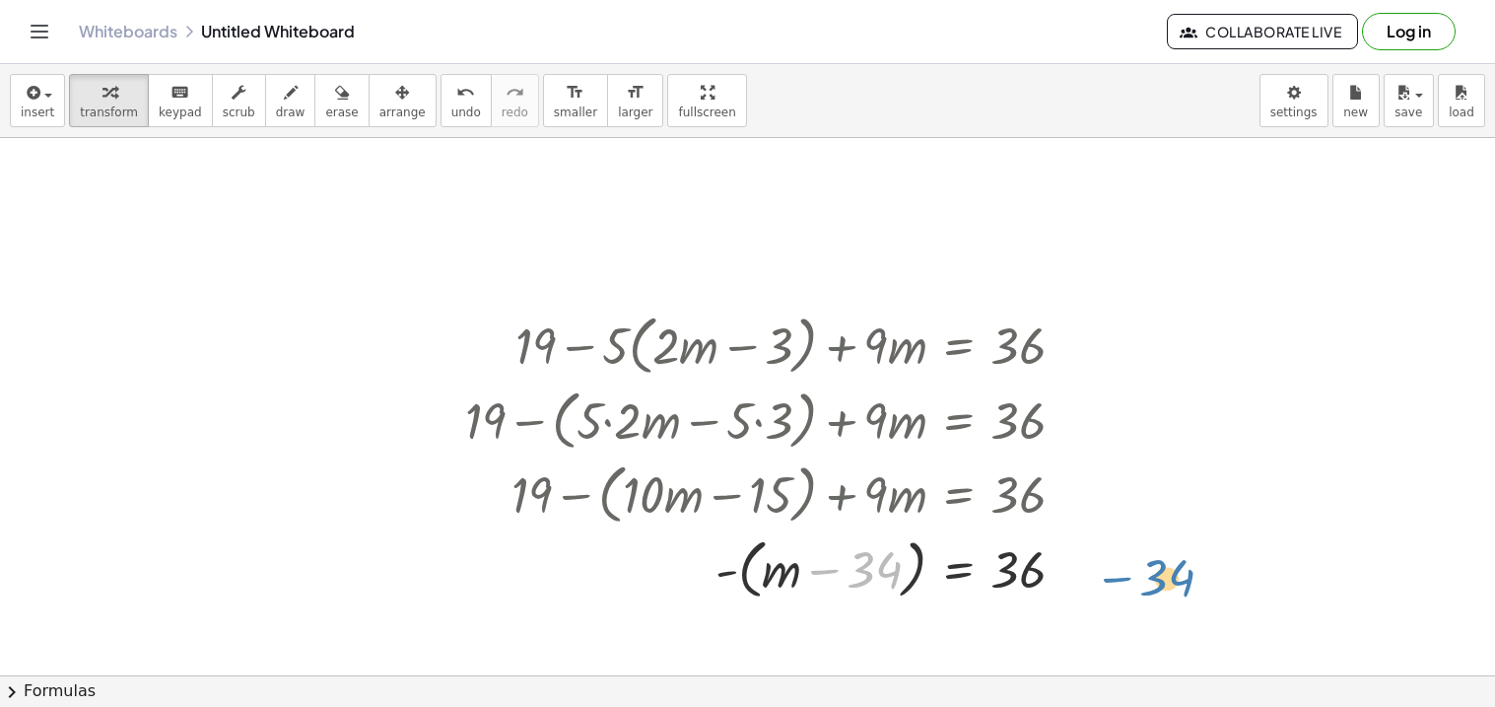
drag, startPoint x: 888, startPoint y: 584, endPoint x: 1180, endPoint y: 592, distance: 292.8
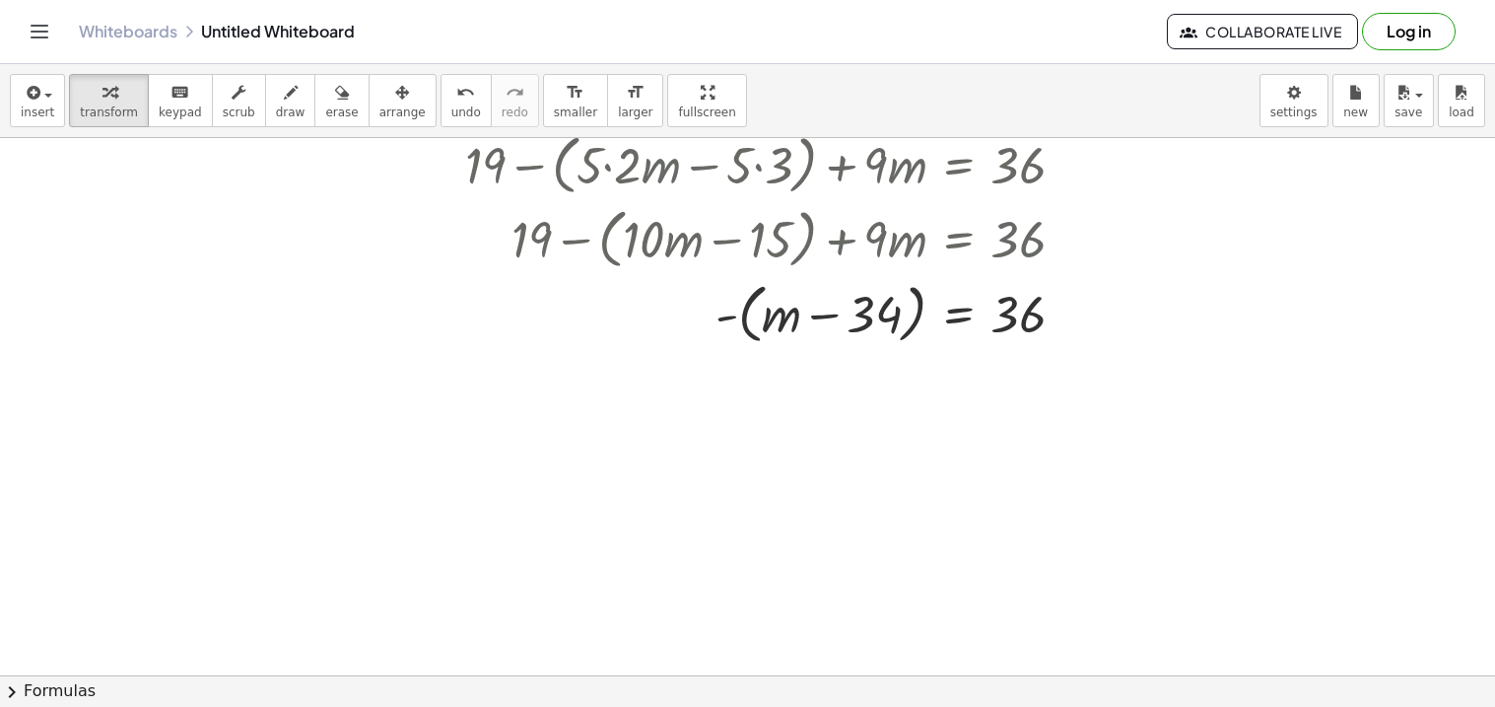
scroll to position [1238, 0]
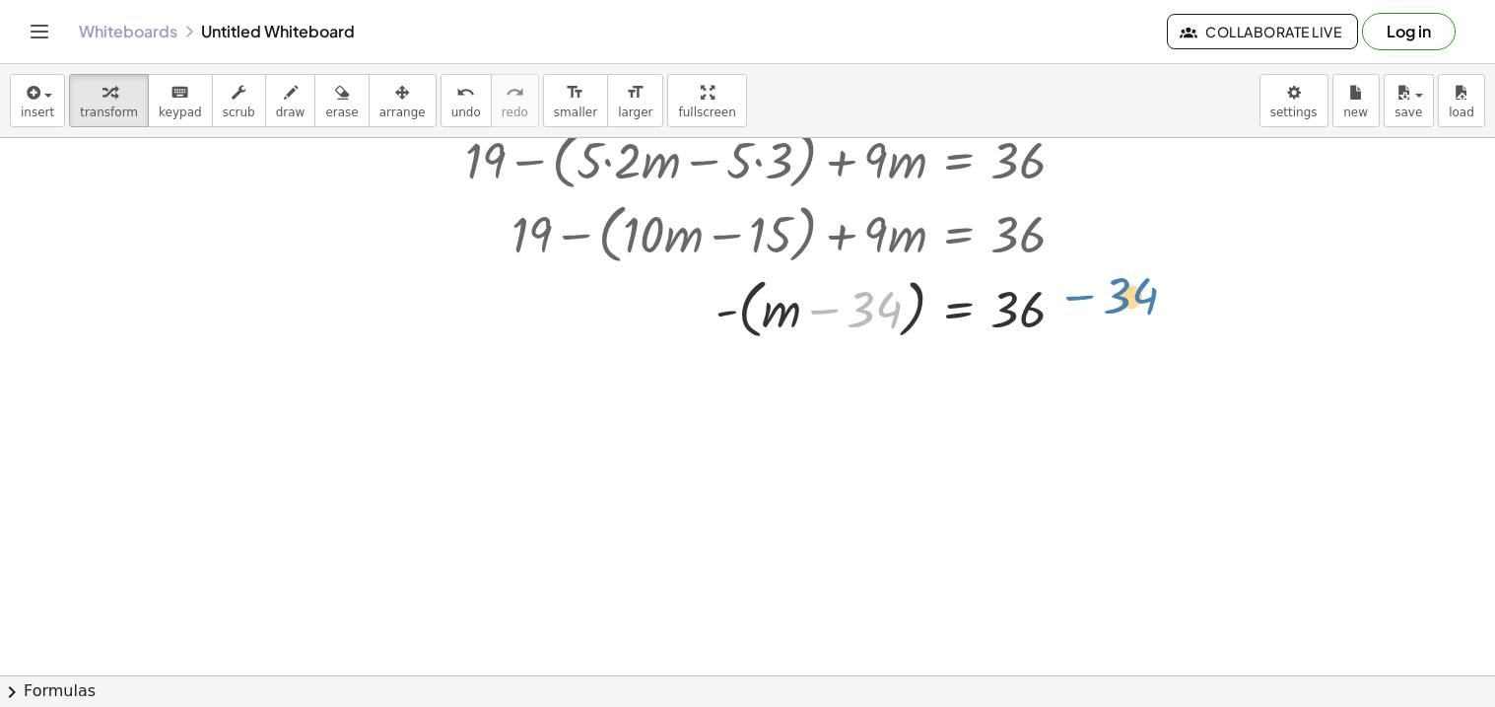
drag, startPoint x: 865, startPoint y: 302, endPoint x: 1115, endPoint y: 288, distance: 250.7
click at [878, 311] on div at bounding box center [773, 307] width 636 height 75
click at [752, 308] on div at bounding box center [773, 307] width 636 height 75
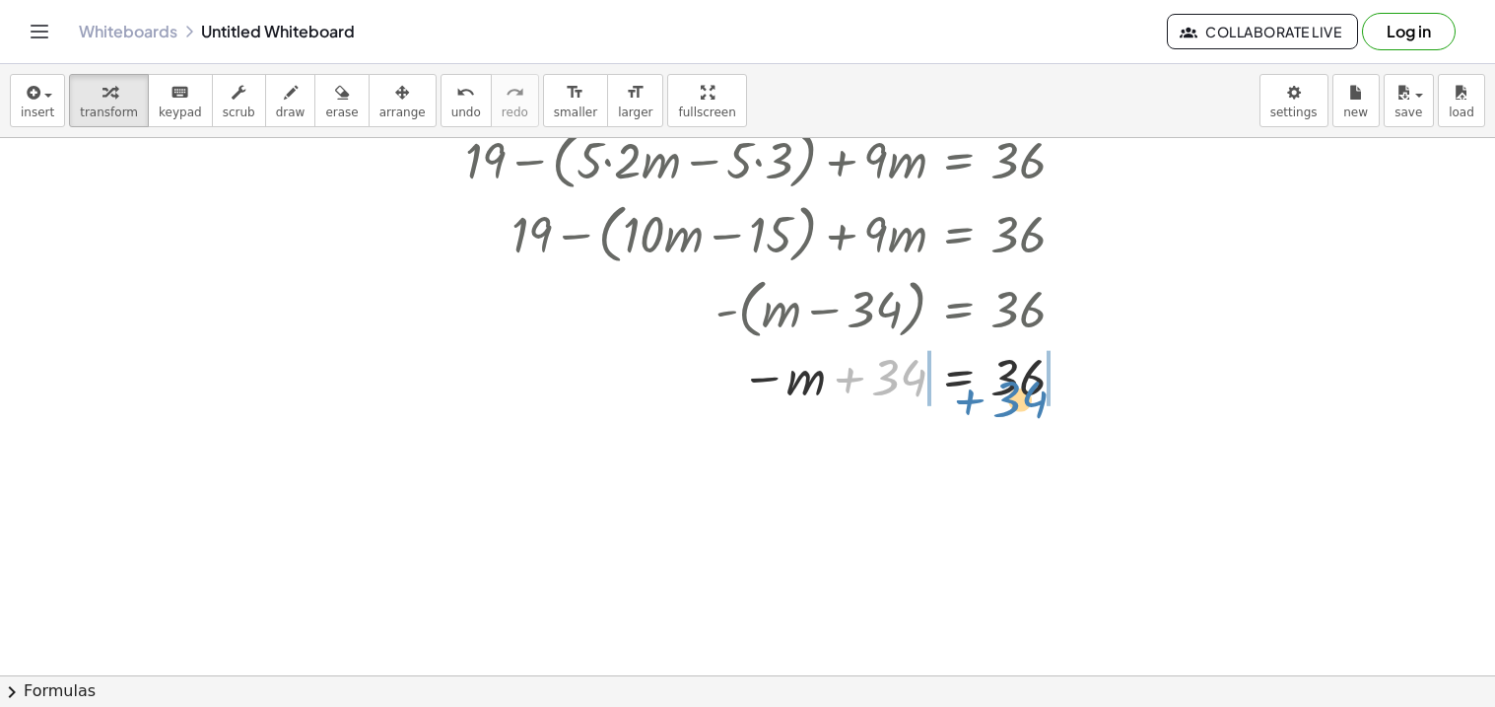
drag, startPoint x: 882, startPoint y: 386, endPoint x: 1002, endPoint y: 408, distance: 122.2
click at [1002, 408] on div at bounding box center [773, 376] width 636 height 65
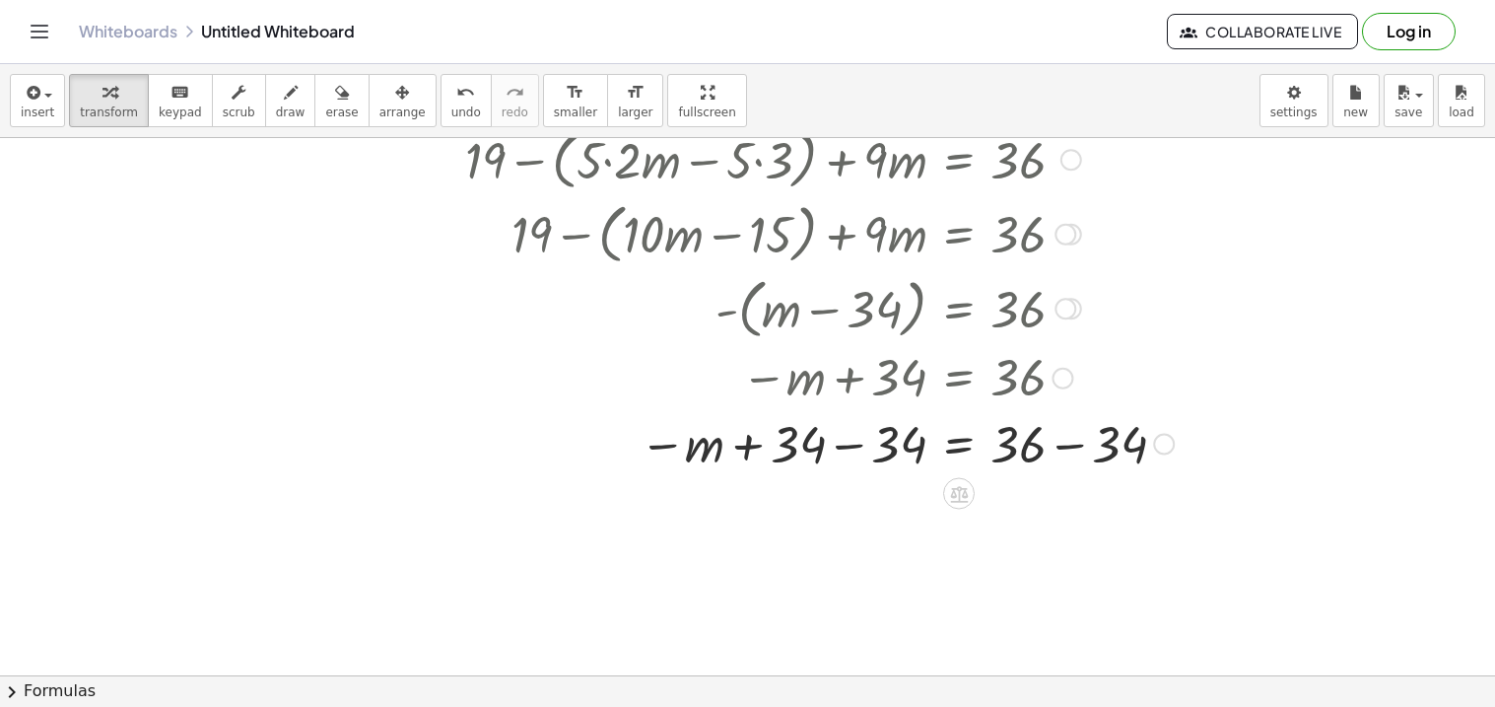
click at [1063, 443] on div at bounding box center [819, 442] width 728 height 67
click at [827, 443] on div at bounding box center [819, 442] width 728 height 67
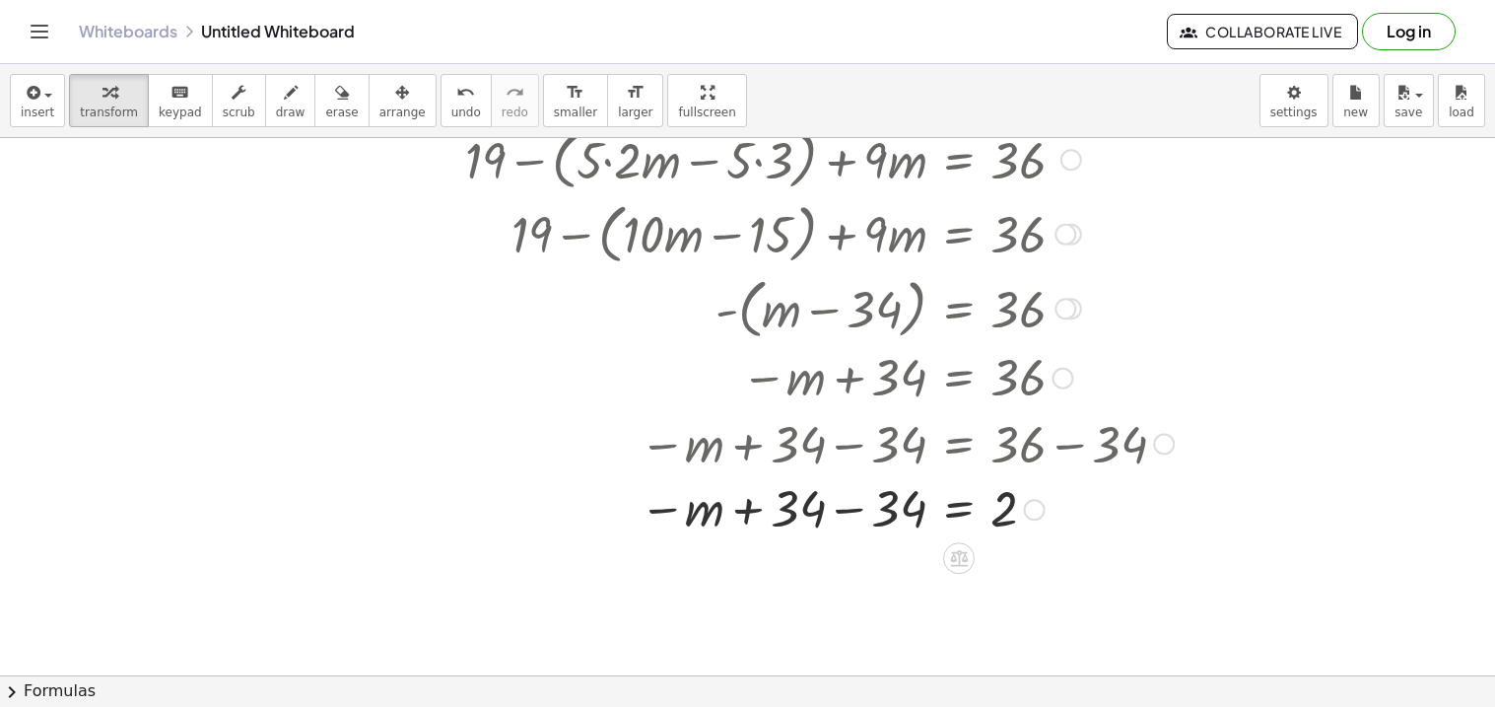
click at [833, 509] on div at bounding box center [819, 508] width 728 height 65
drag, startPoint x: 901, startPoint y: 520, endPoint x: 967, endPoint y: 588, distance: 94.8
drag, startPoint x: 894, startPoint y: 511, endPoint x: 975, endPoint y: 564, distance: 96.2
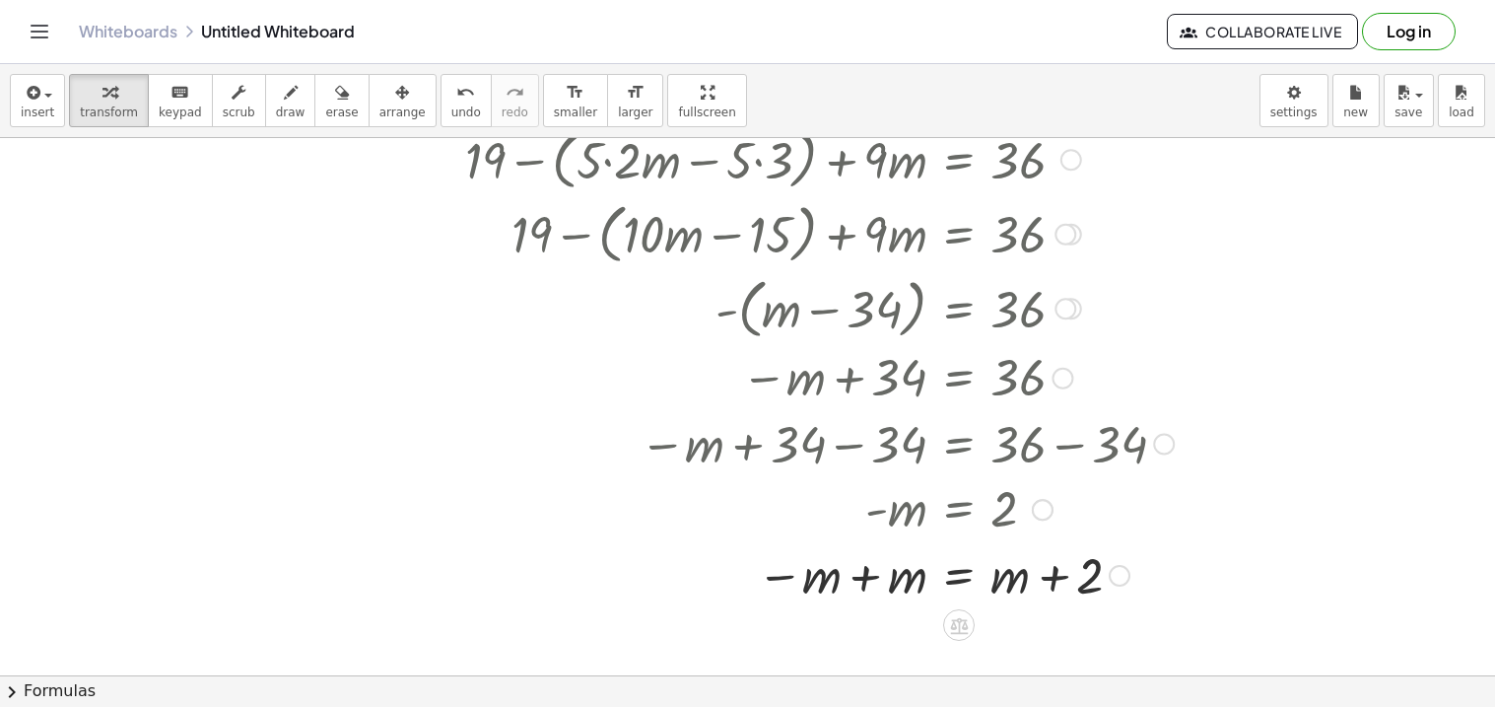
click at [1040, 573] on div at bounding box center [819, 573] width 728 height 67
click at [858, 574] on div at bounding box center [819, 573] width 728 height 67
click at [1046, 647] on div at bounding box center [819, 640] width 728 height 67
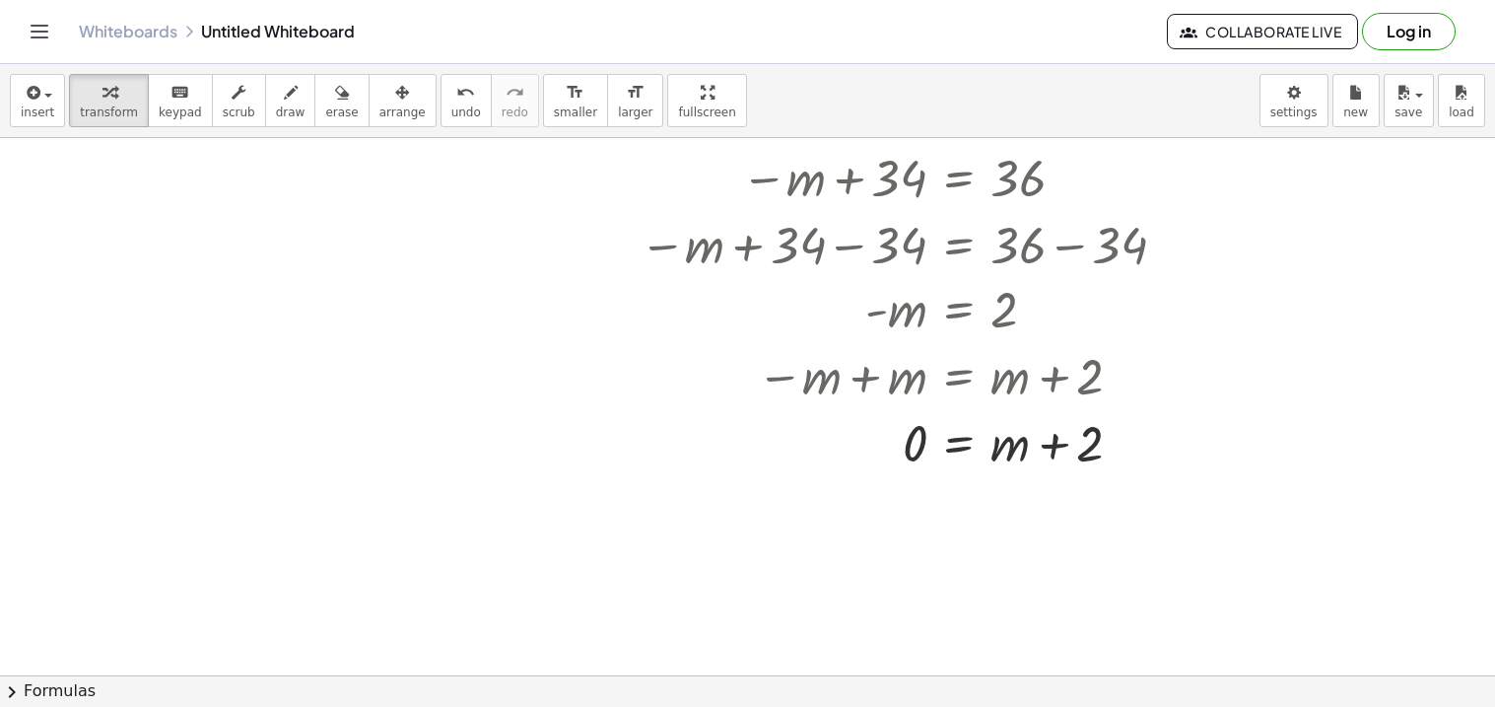
scroll to position [1440, 0]
click at [1080, 441] on div at bounding box center [819, 438] width 728 height 67
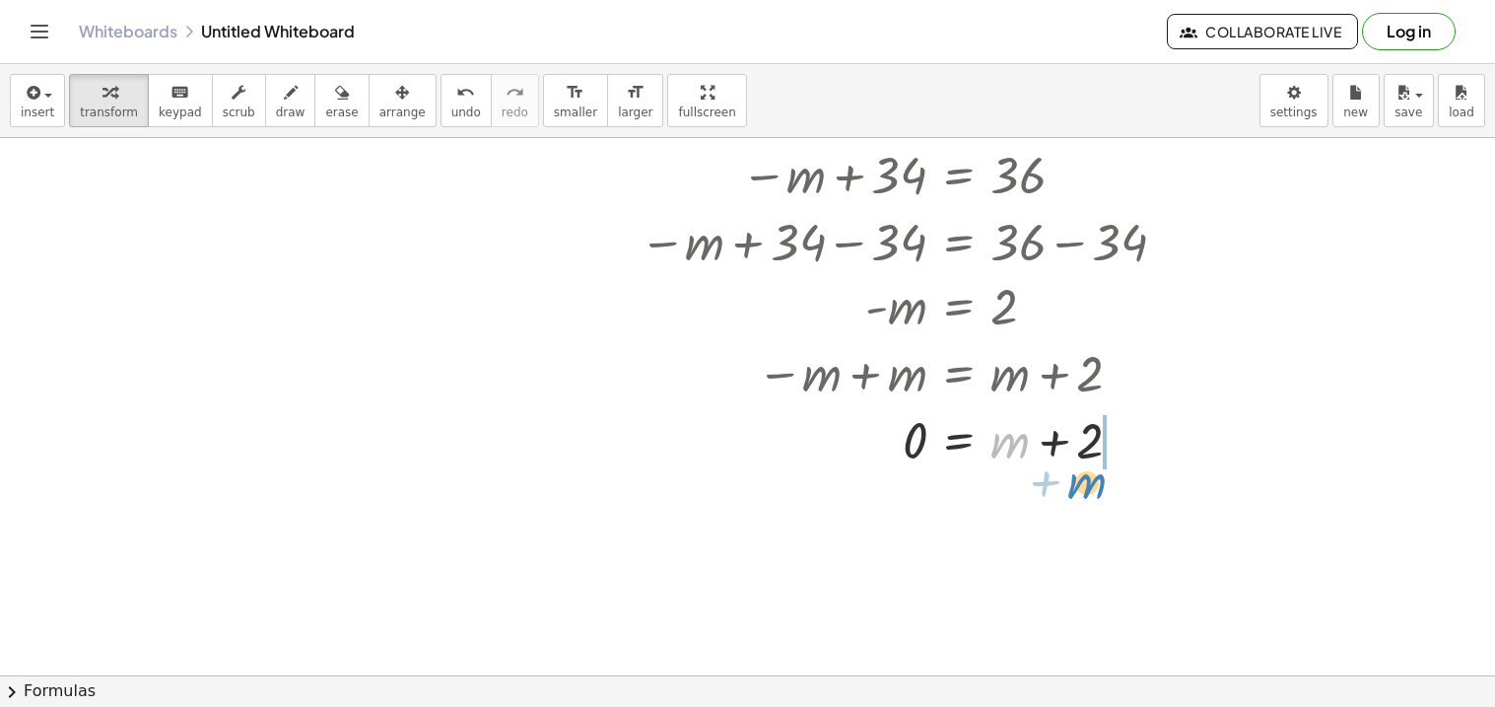
drag, startPoint x: 1010, startPoint y: 445, endPoint x: 1087, endPoint y: 487, distance: 87.3
click at [1041, 512] on div at bounding box center [819, 505] width 728 height 67
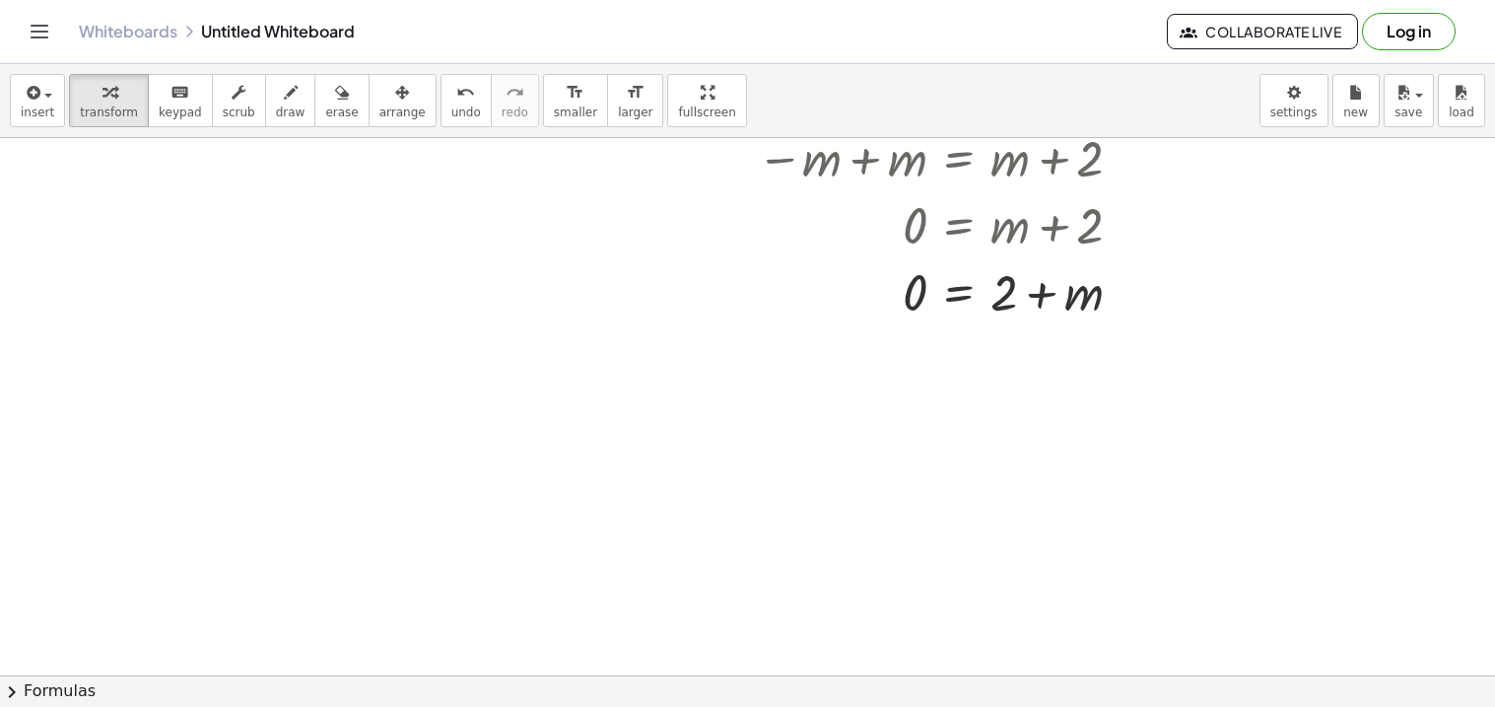
scroll to position [1657, 0]
